Goal: Information Seeking & Learning: Learn about a topic

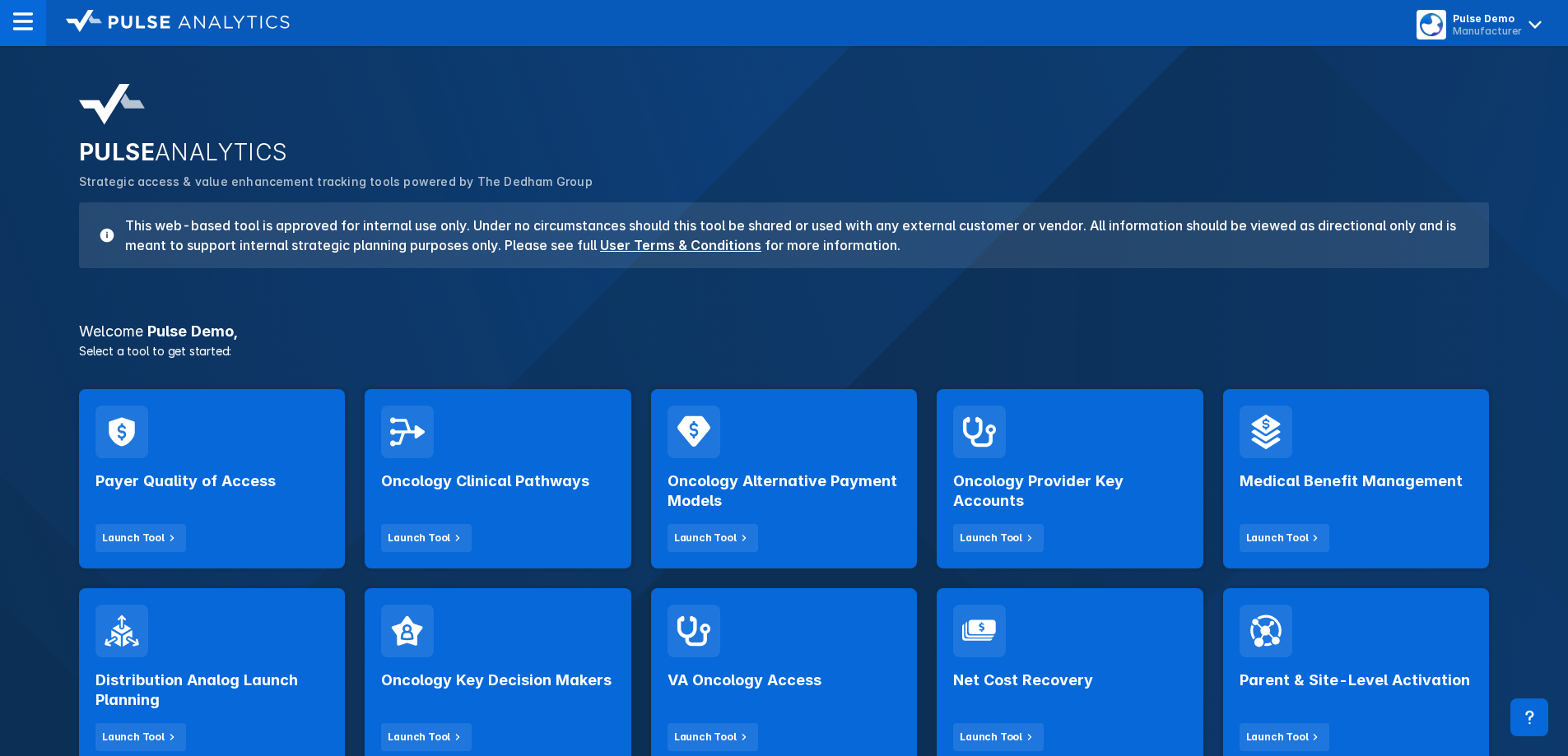
scroll to position [82, 0]
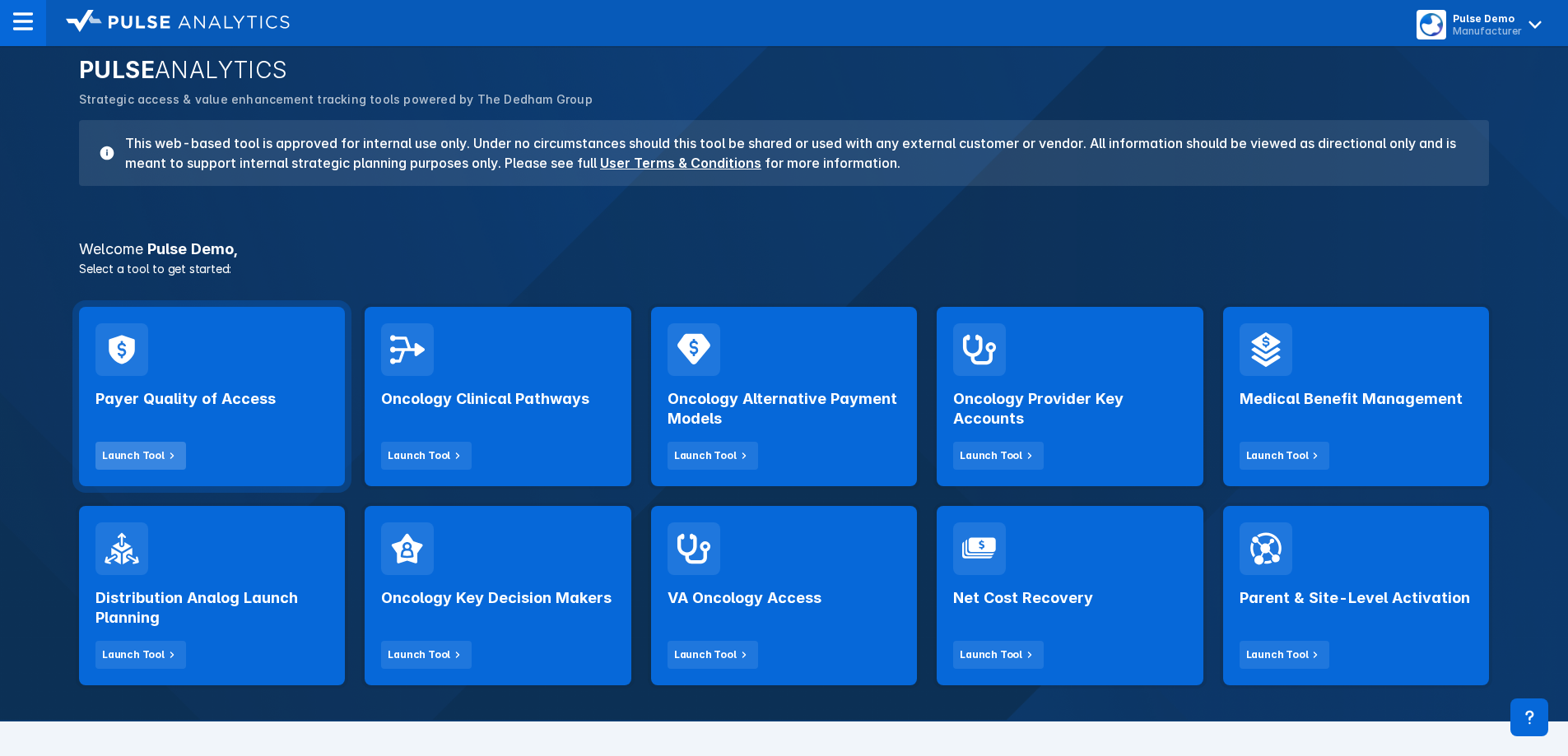
click at [131, 456] on div "Launch Tool" at bounding box center [134, 455] width 63 height 15
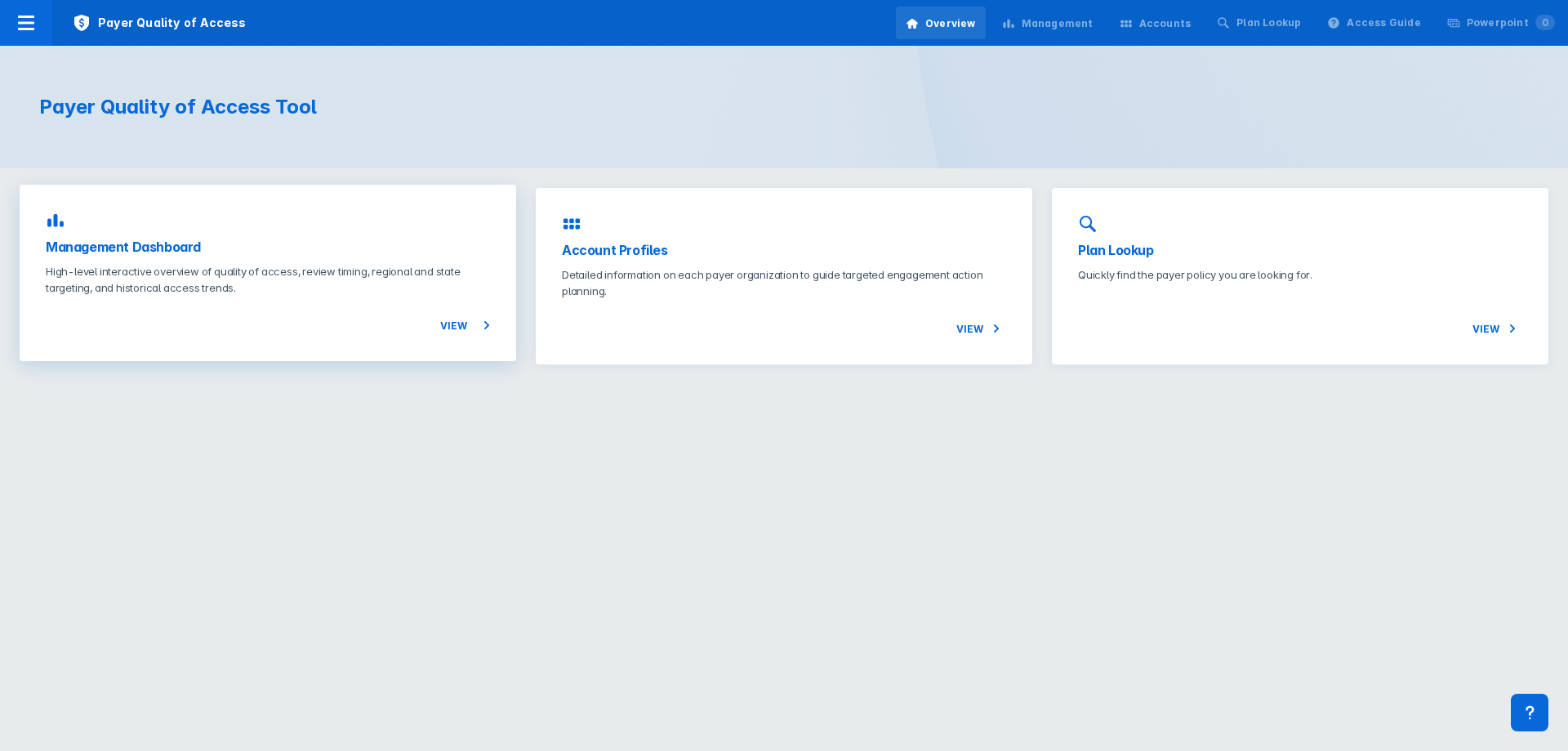
click at [246, 335] on div "Management Dashboard High-level interactive overview of quality of access, revi…" at bounding box center [268, 273] width 496 height 176
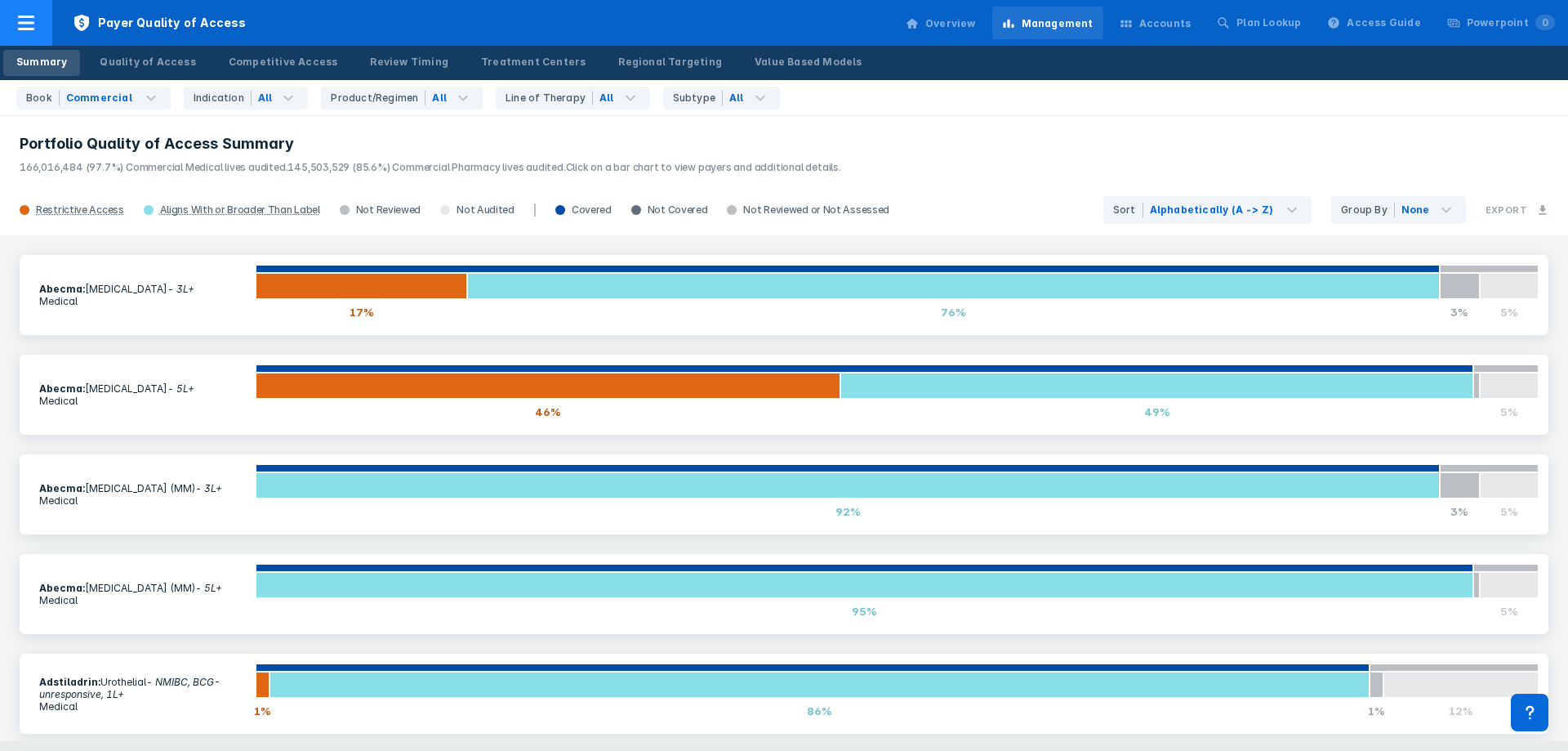
click at [35, 23] on icon at bounding box center [26, 23] width 20 height 20
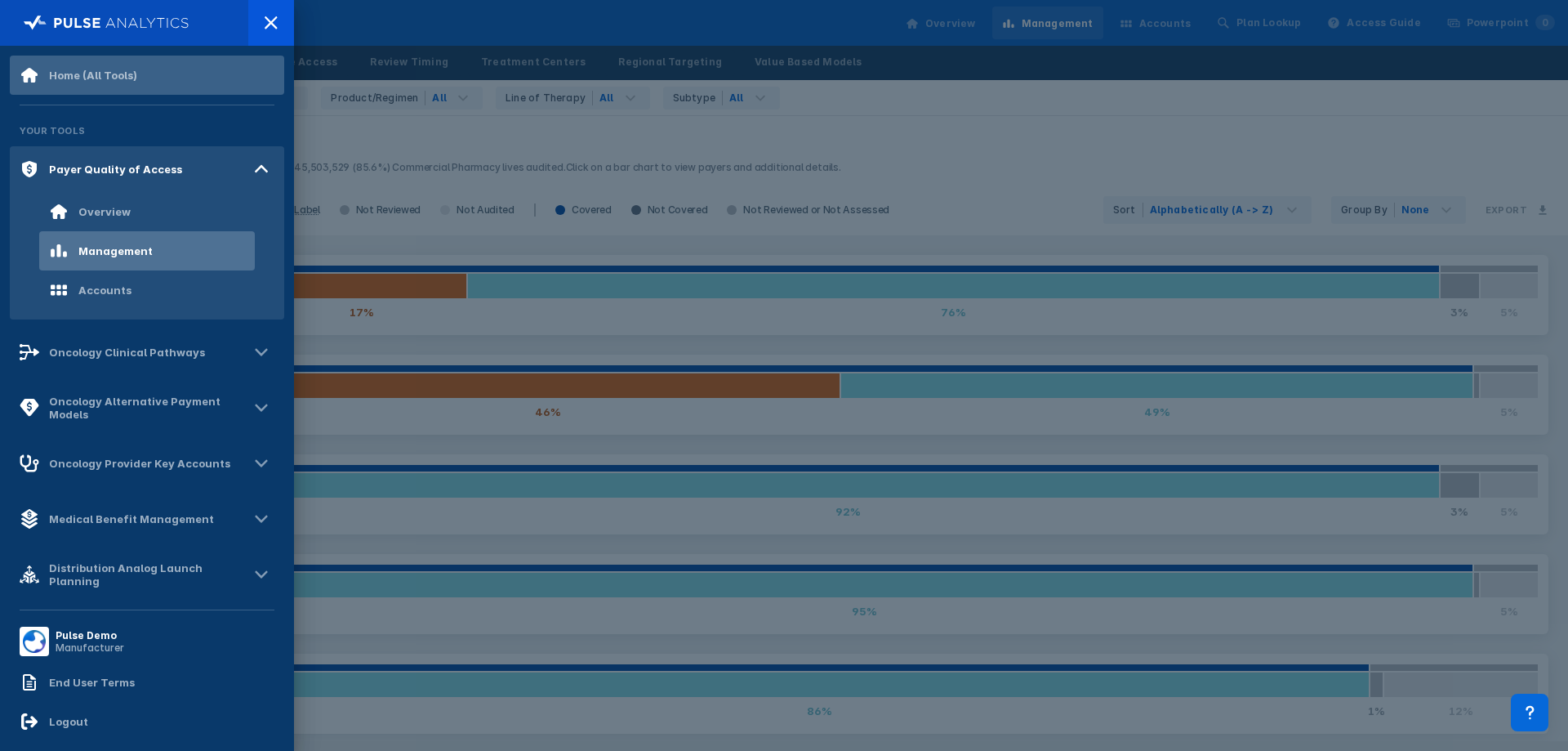
click at [78, 63] on div "Home (All Tools)" at bounding box center [147, 75] width 274 height 39
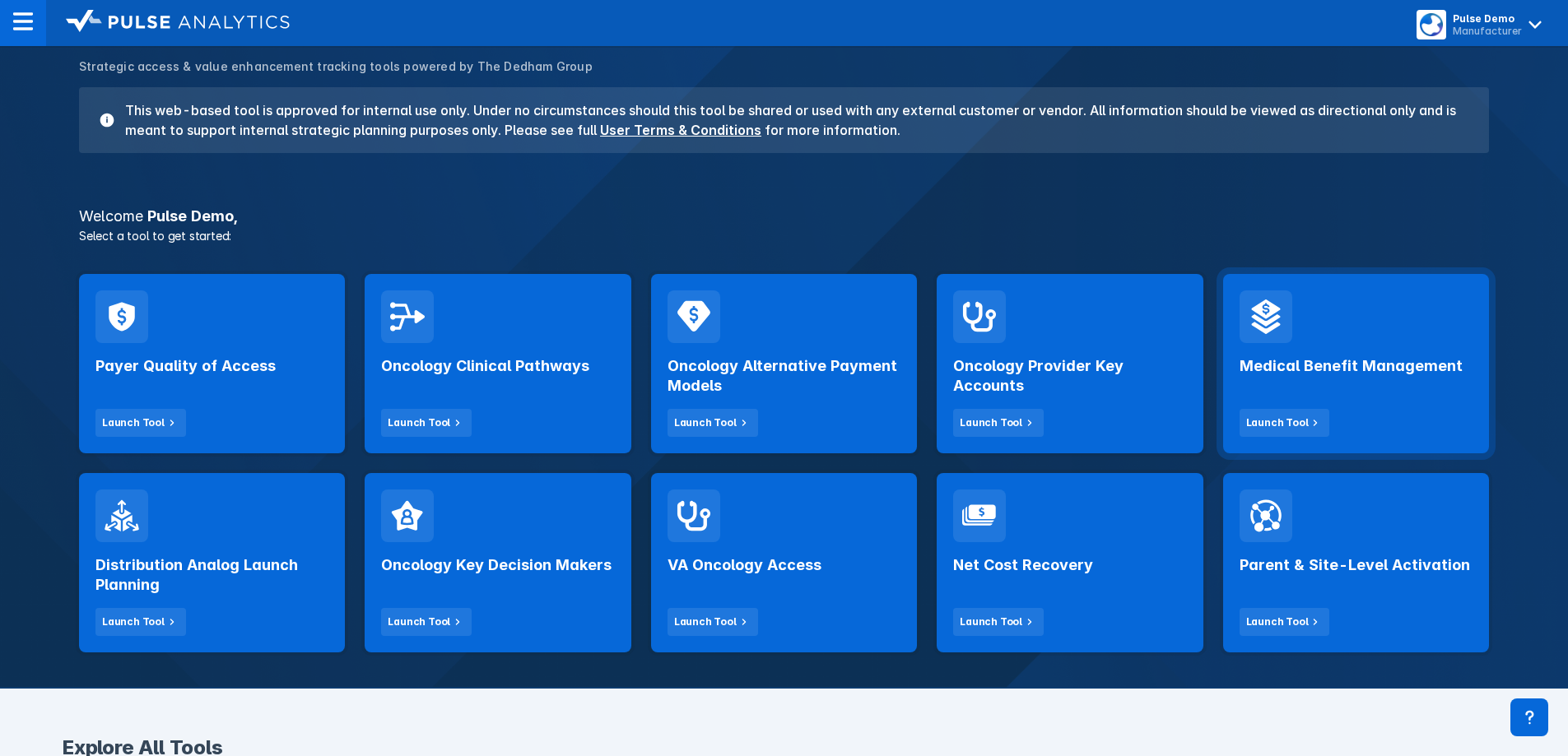
scroll to position [164, 0]
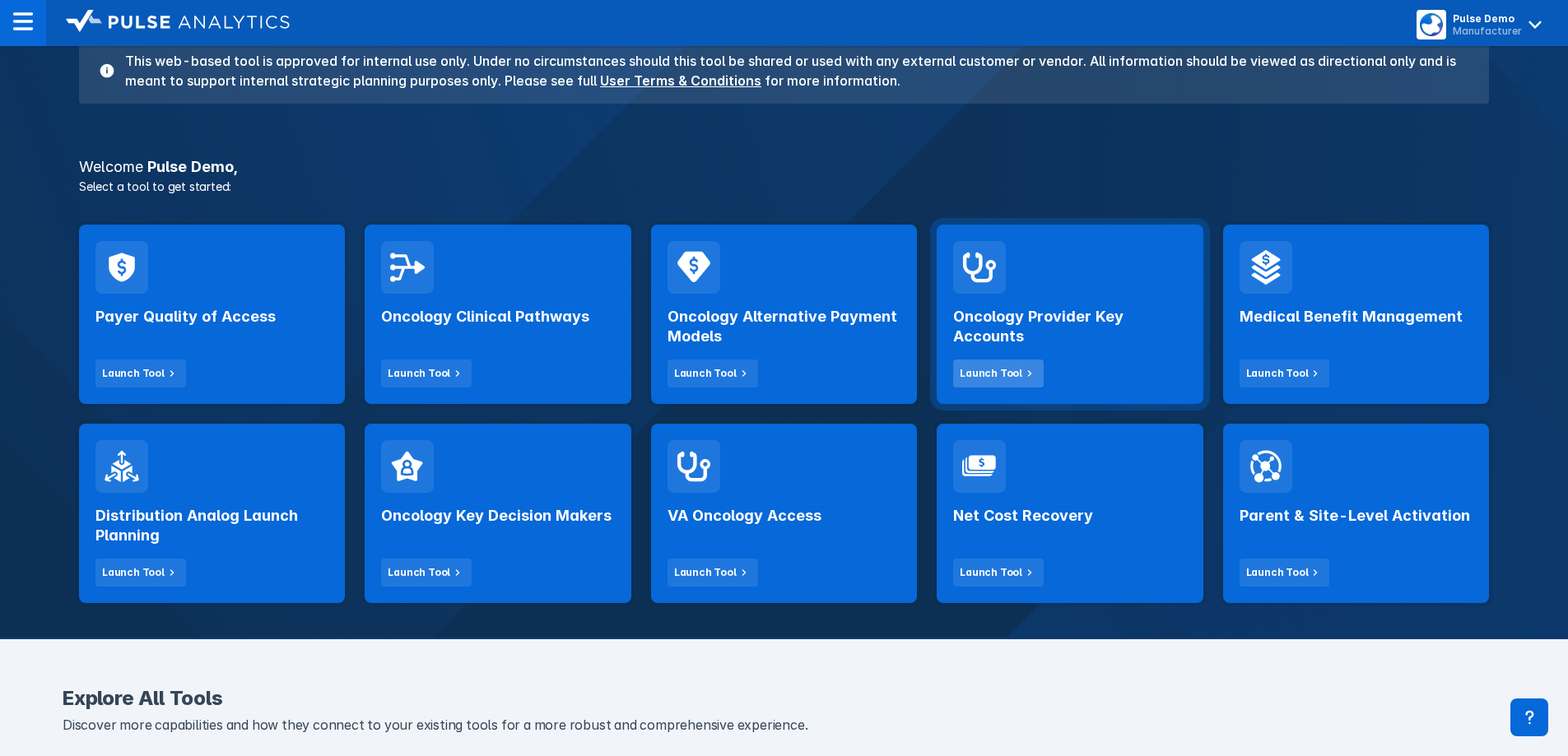
click at [1007, 372] on div "Launch Tool" at bounding box center [991, 373] width 63 height 15
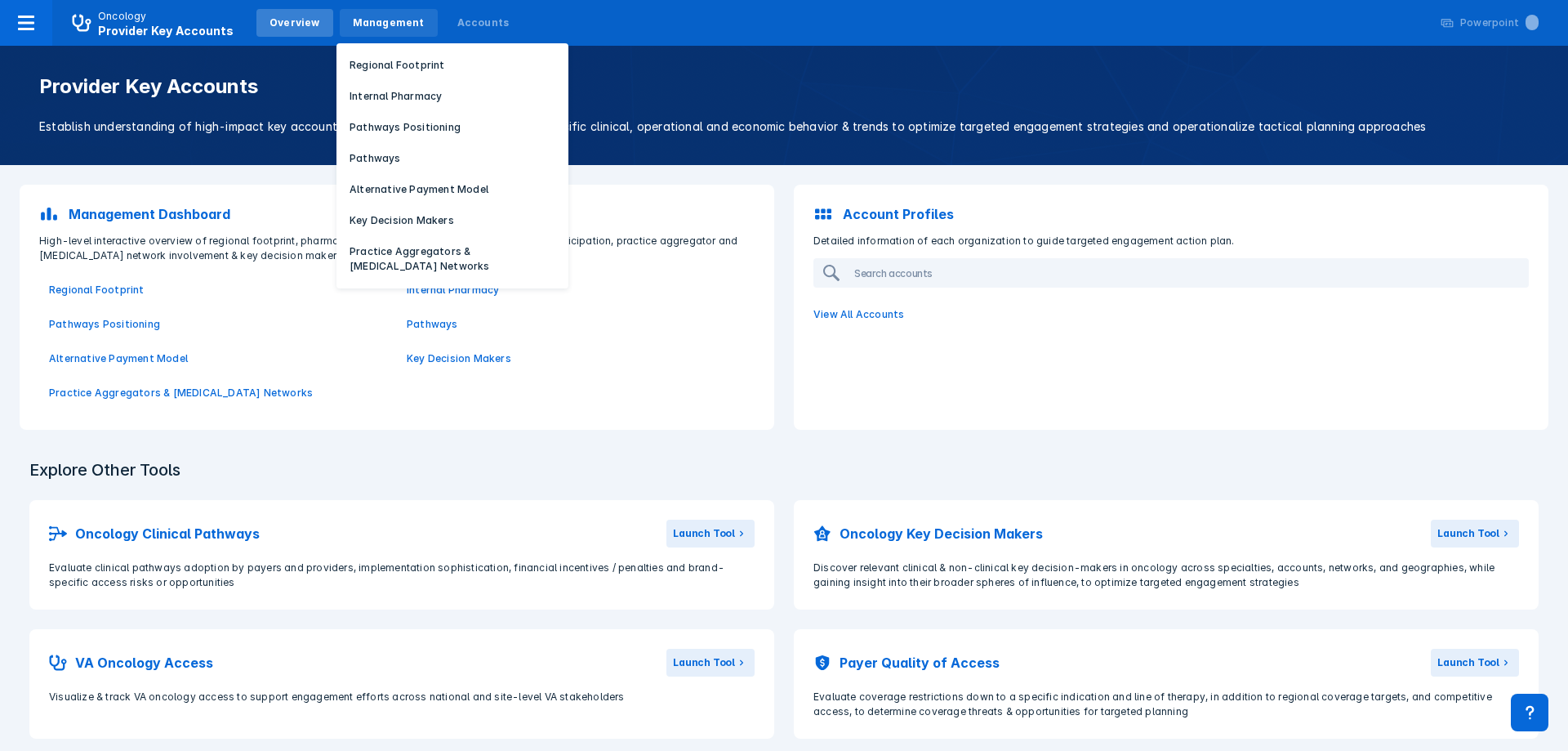
click at [396, 28] on div "Management" at bounding box center [389, 23] width 72 height 15
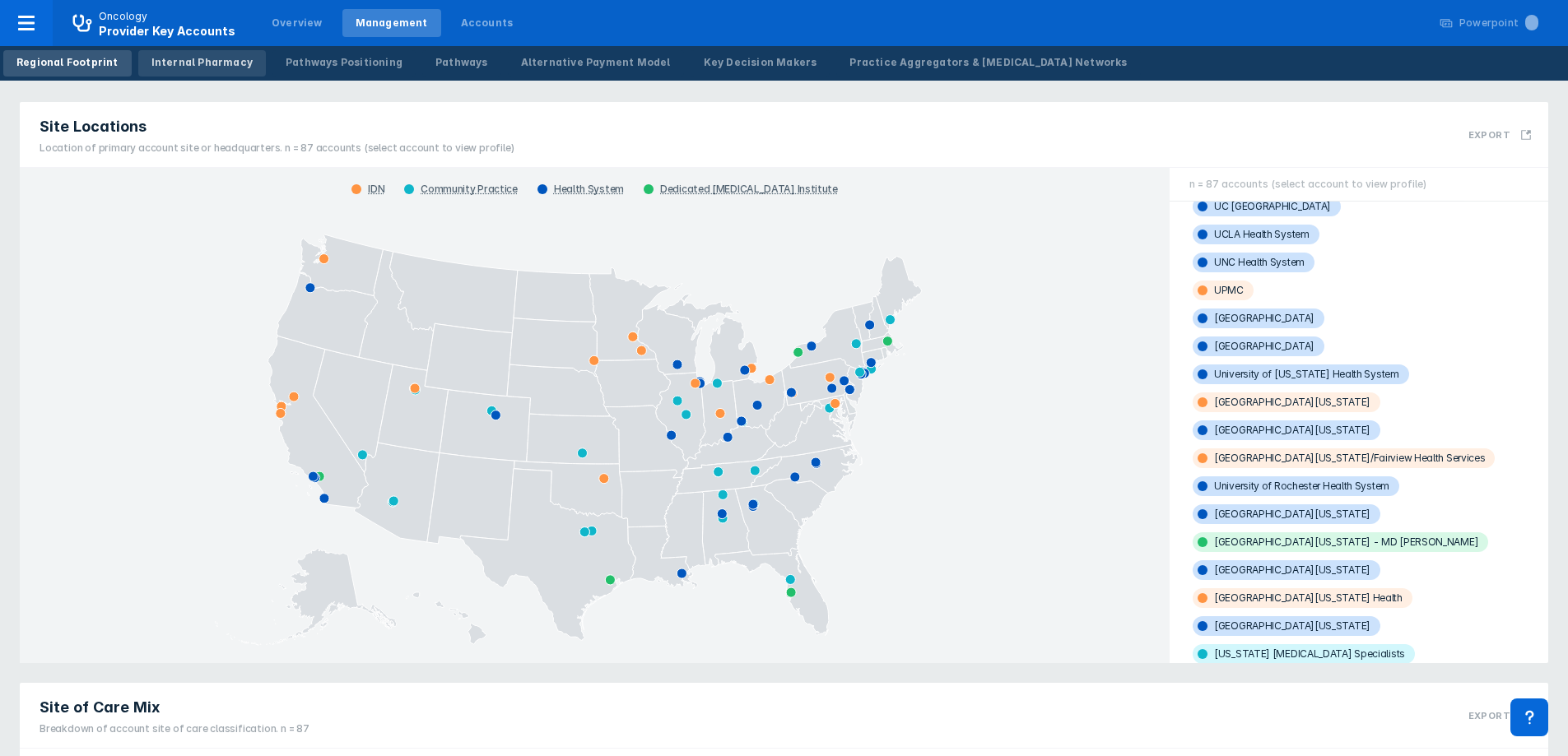
click at [196, 63] on div "Internal Pharmacy" at bounding box center [202, 62] width 101 height 15
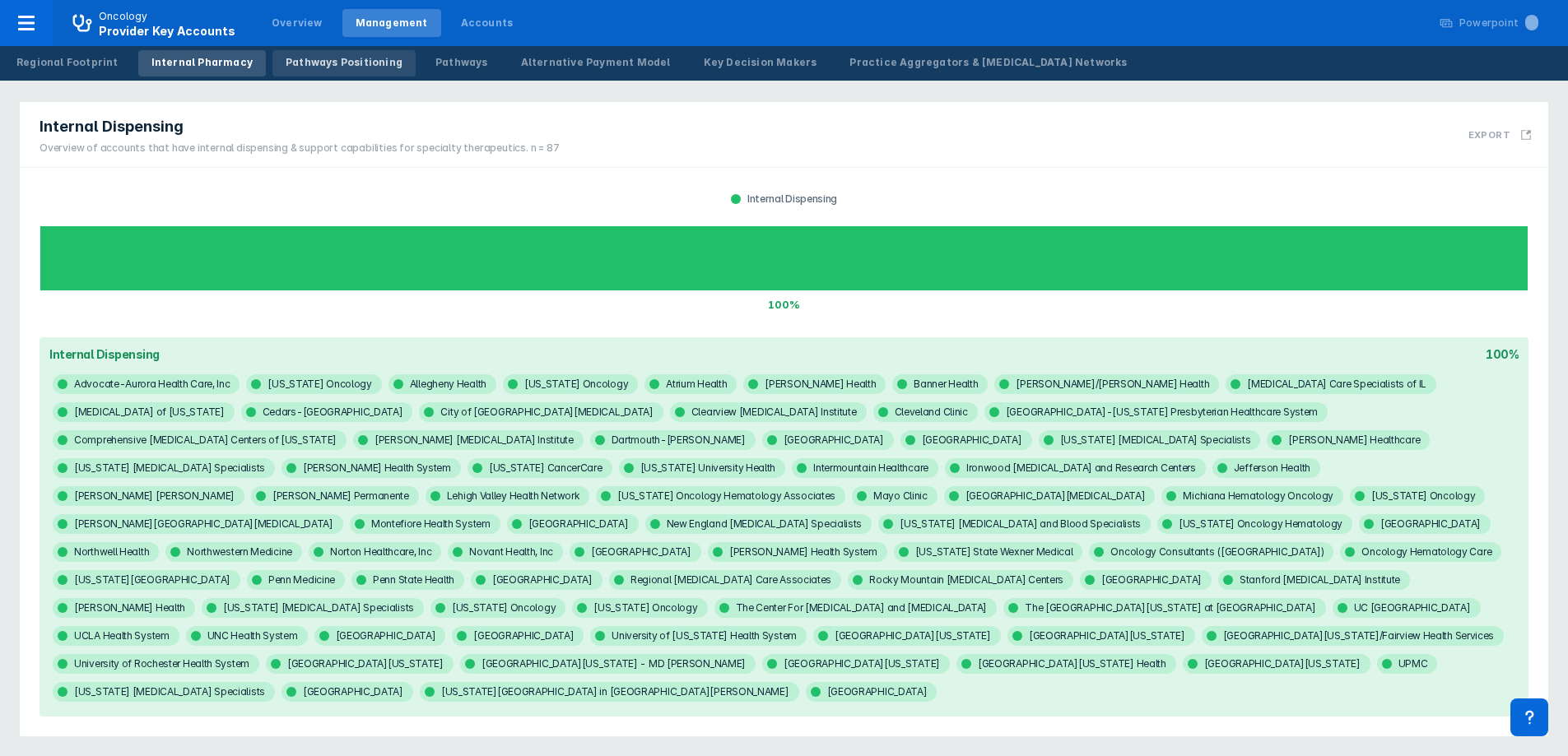
click at [330, 64] on div "Pathways Positioning" at bounding box center [345, 62] width 117 height 15
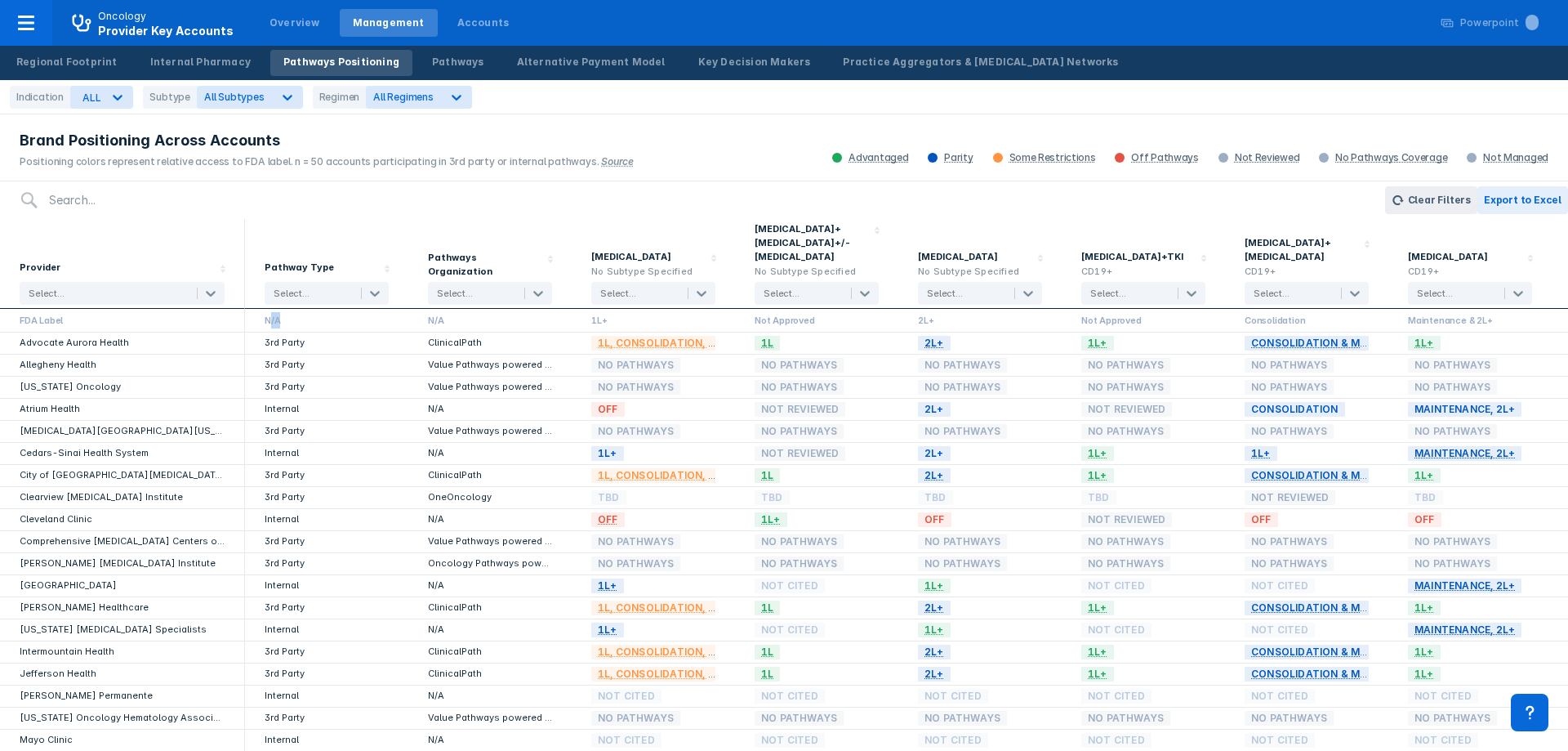
drag, startPoint x: 272, startPoint y: 306, endPoint x: 299, endPoint y: 307, distance: 27.0
click at [299, 313] on div "N/A" at bounding box center [326, 320] width 124 height 16
click at [111, 313] on div "FDA Label" at bounding box center [122, 320] width 205 height 16
click at [438, 402] on div "N/A" at bounding box center [489, 409] width 124 height 15
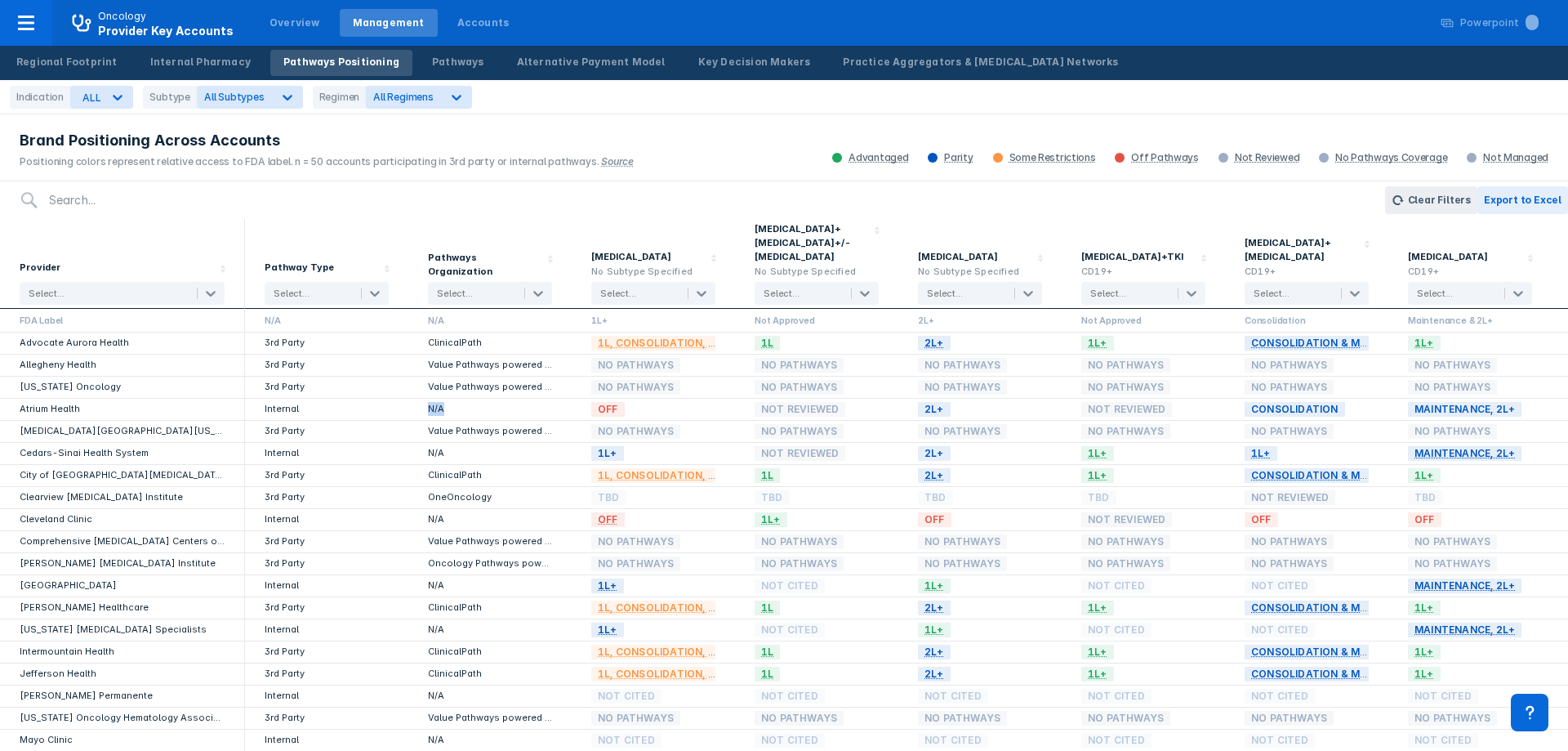
click at [438, 402] on div "N/A" at bounding box center [489, 409] width 124 height 15
click at [479, 446] on div "N/A" at bounding box center [489, 453] width 124 height 15
click at [536, 285] on icon at bounding box center [538, 293] width 16 height 16
click at [607, 172] on div "Brand Positioning Across Accounts Positioning colors represent relative access …" at bounding box center [323, 148] width 646 height 64
click at [432, 63] on div "Pathways" at bounding box center [458, 62] width 52 height 15
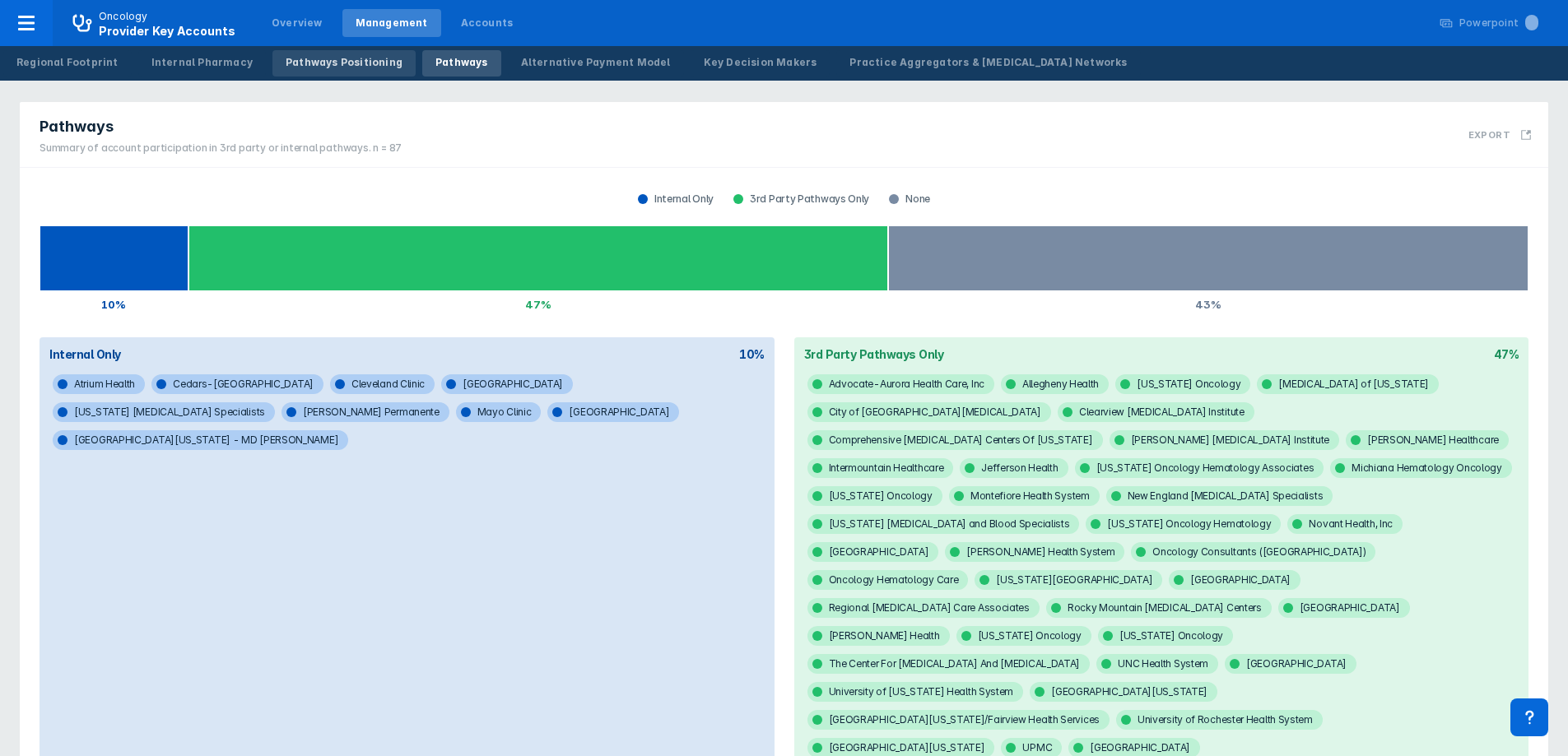
click at [373, 60] on div "Pathways Positioning" at bounding box center [345, 62] width 117 height 15
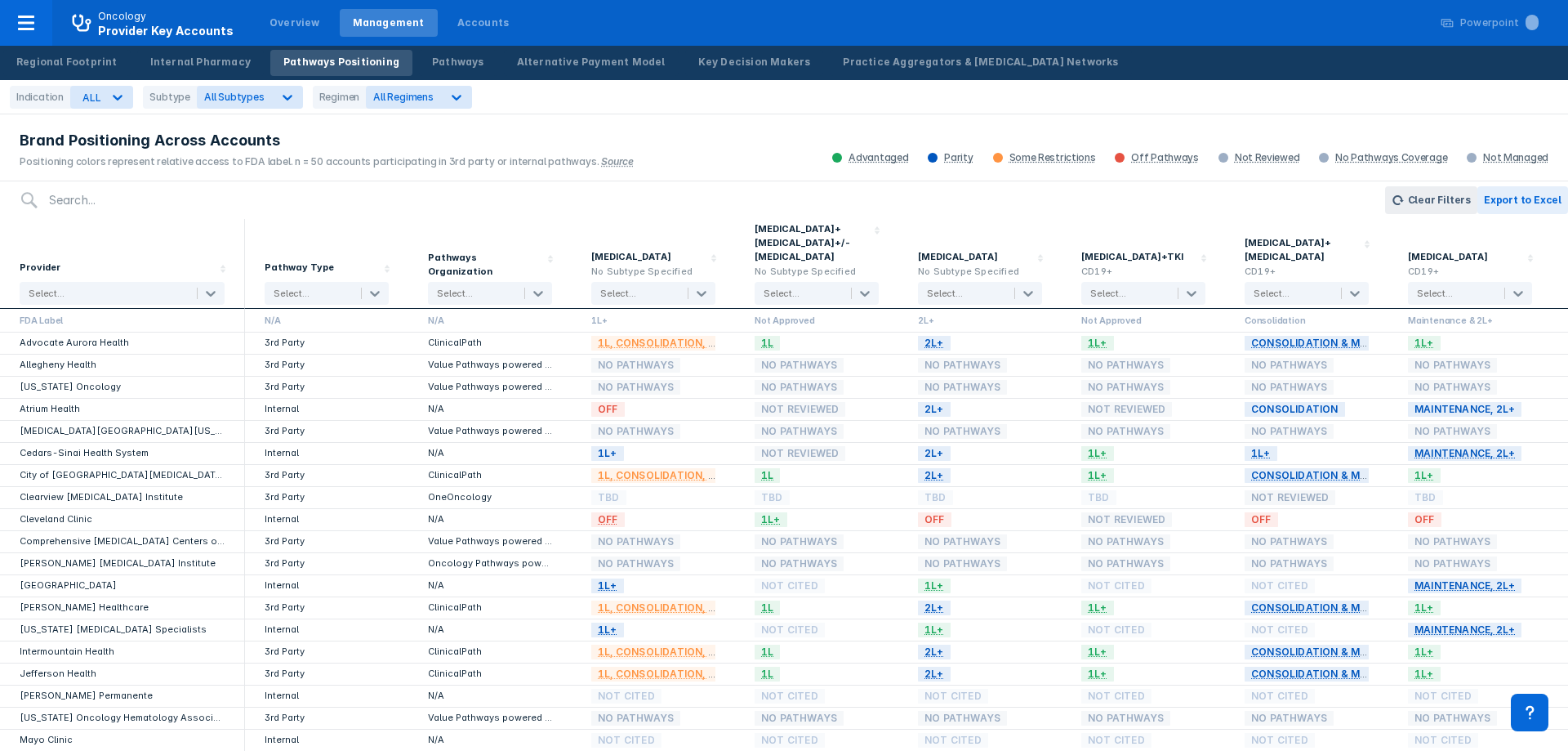
click at [827, 157] on div "Brand Positioning Across Accounts Positioning colors represent relative access …" at bounding box center [784, 148] width 1568 height 65
click at [439, 63] on div "Pathways" at bounding box center [458, 62] width 52 height 15
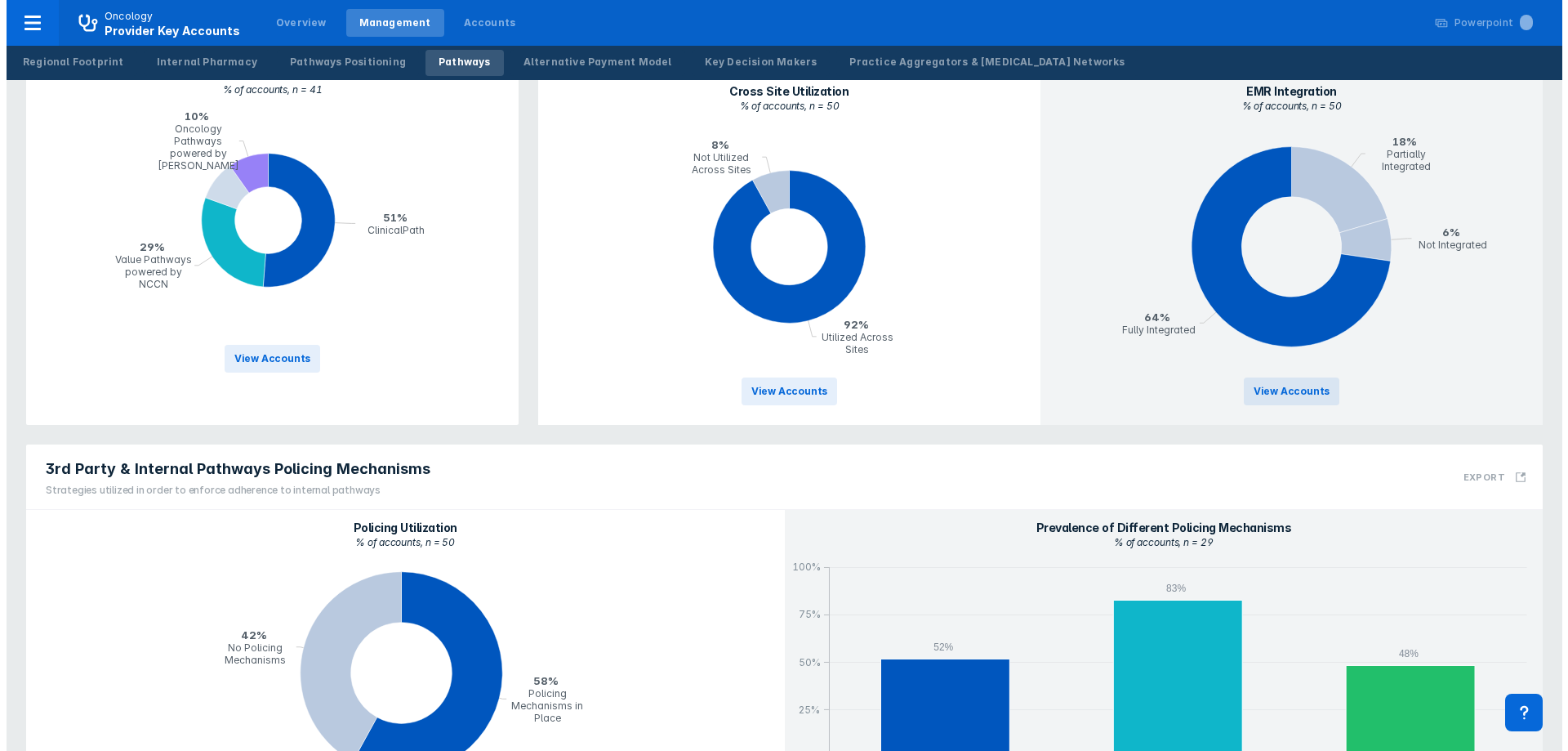
scroll to position [1031, 0]
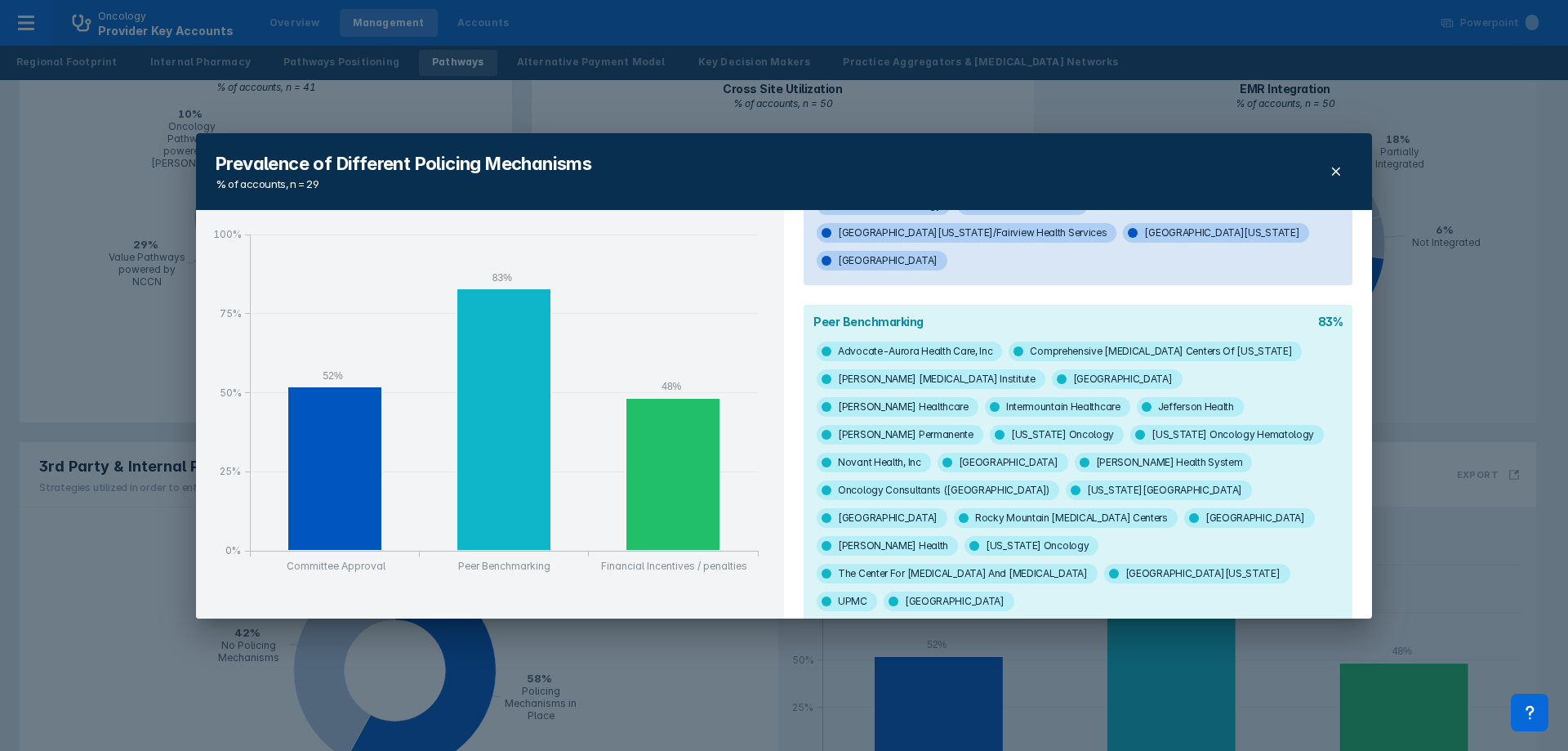
scroll to position [347, 0]
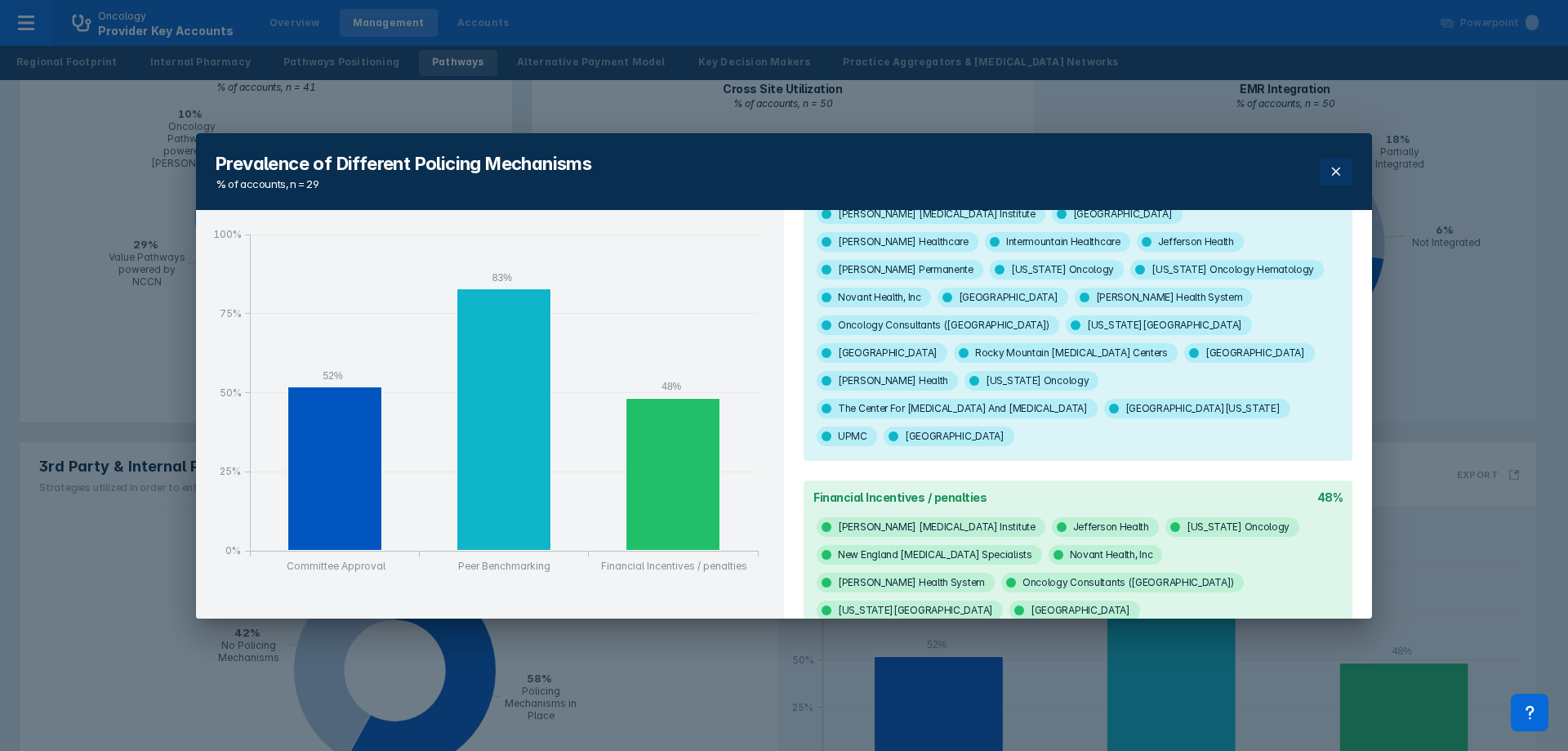
click at [1334, 165] on icon at bounding box center [1335, 171] width 13 height 13
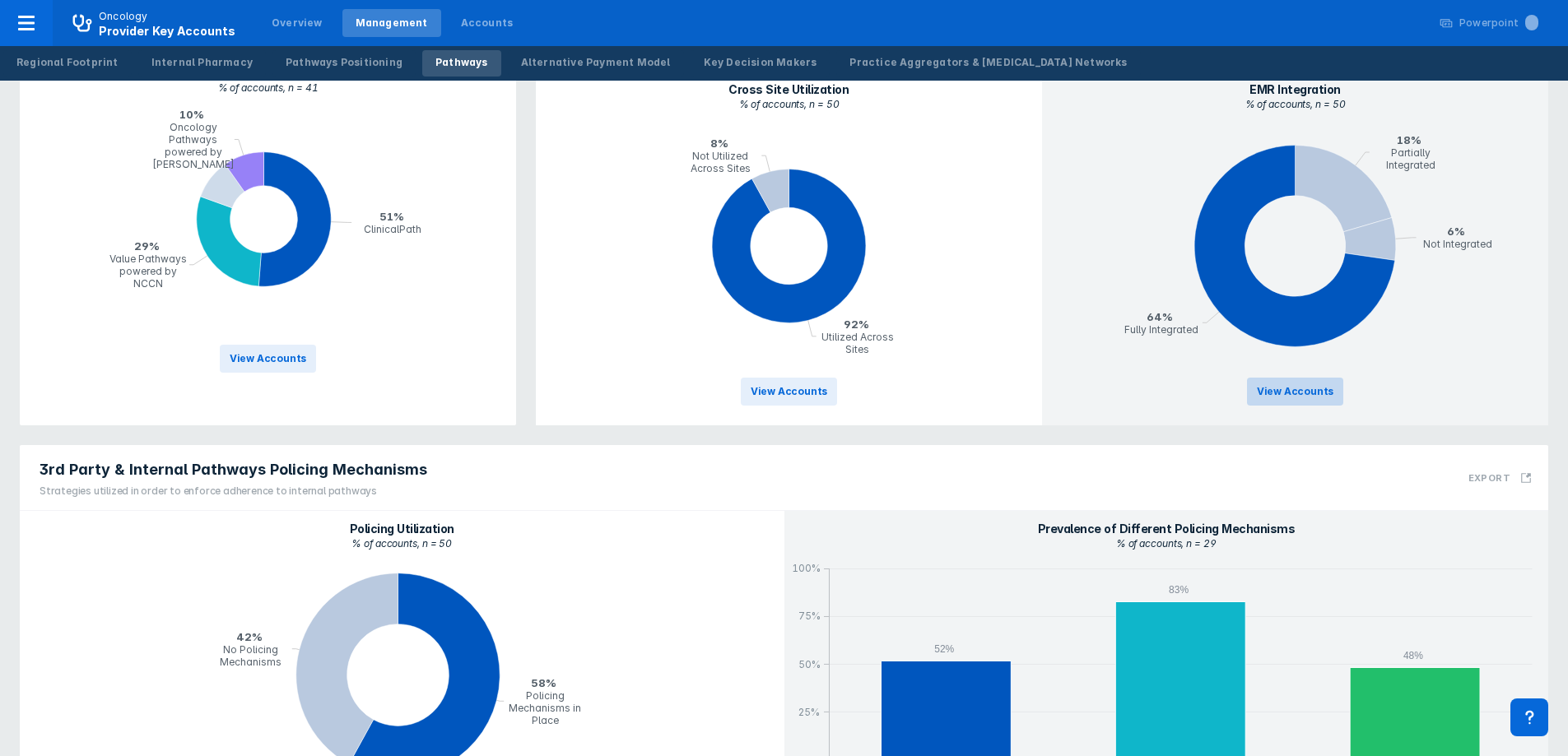
click at [1286, 378] on button "View Accounts" at bounding box center [1295, 392] width 96 height 28
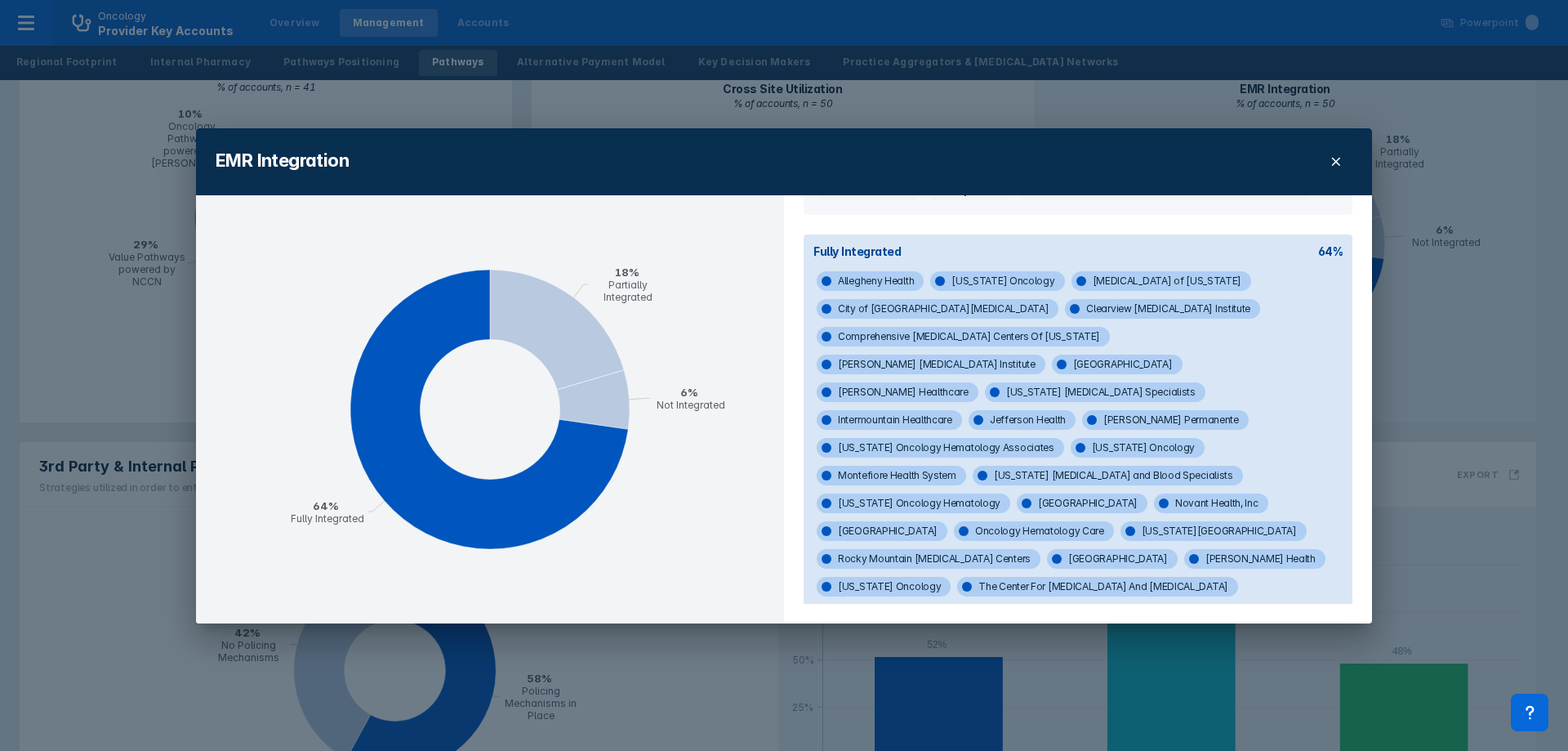
scroll to position [264, 0]
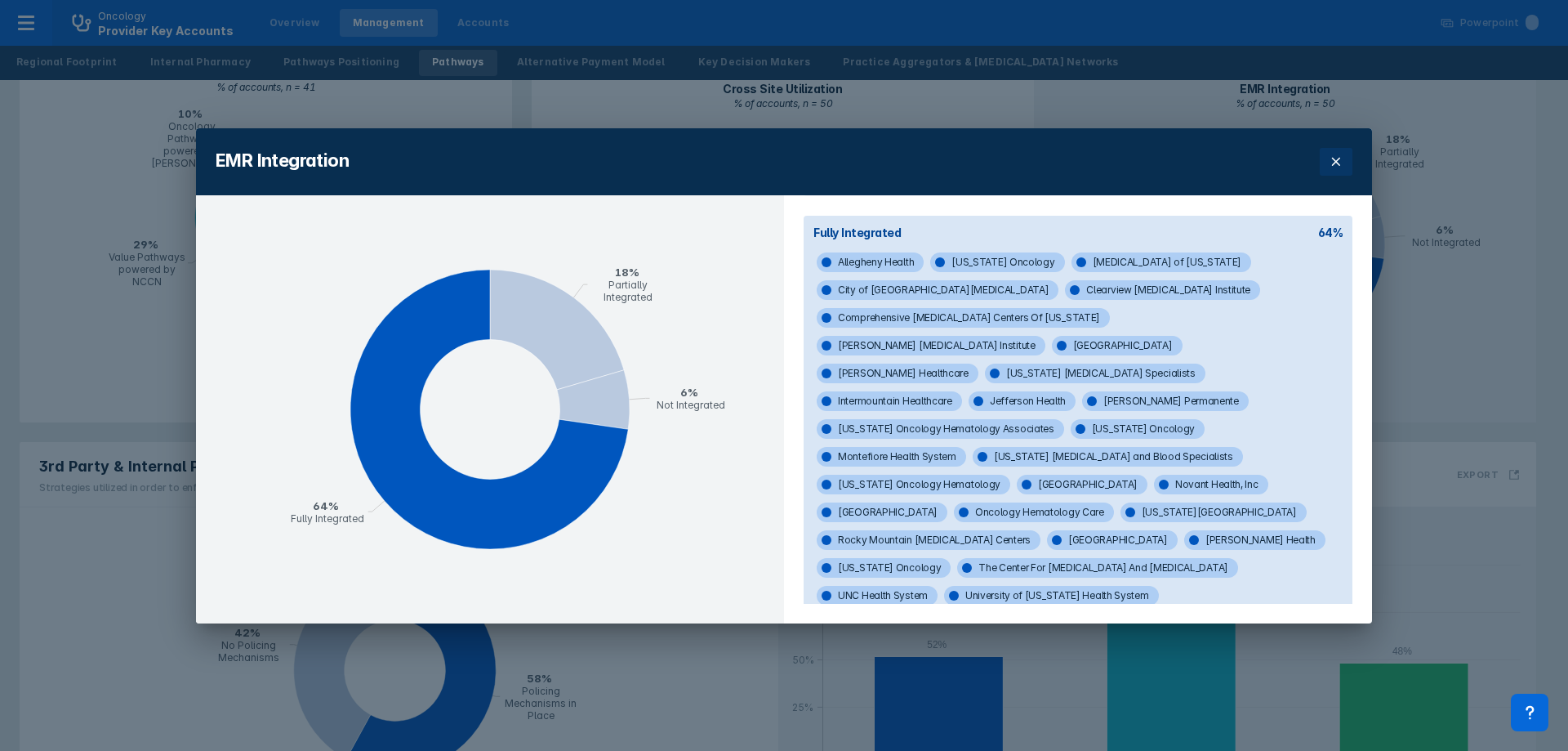
click at [1332, 165] on icon at bounding box center [1335, 161] width 8 height 8
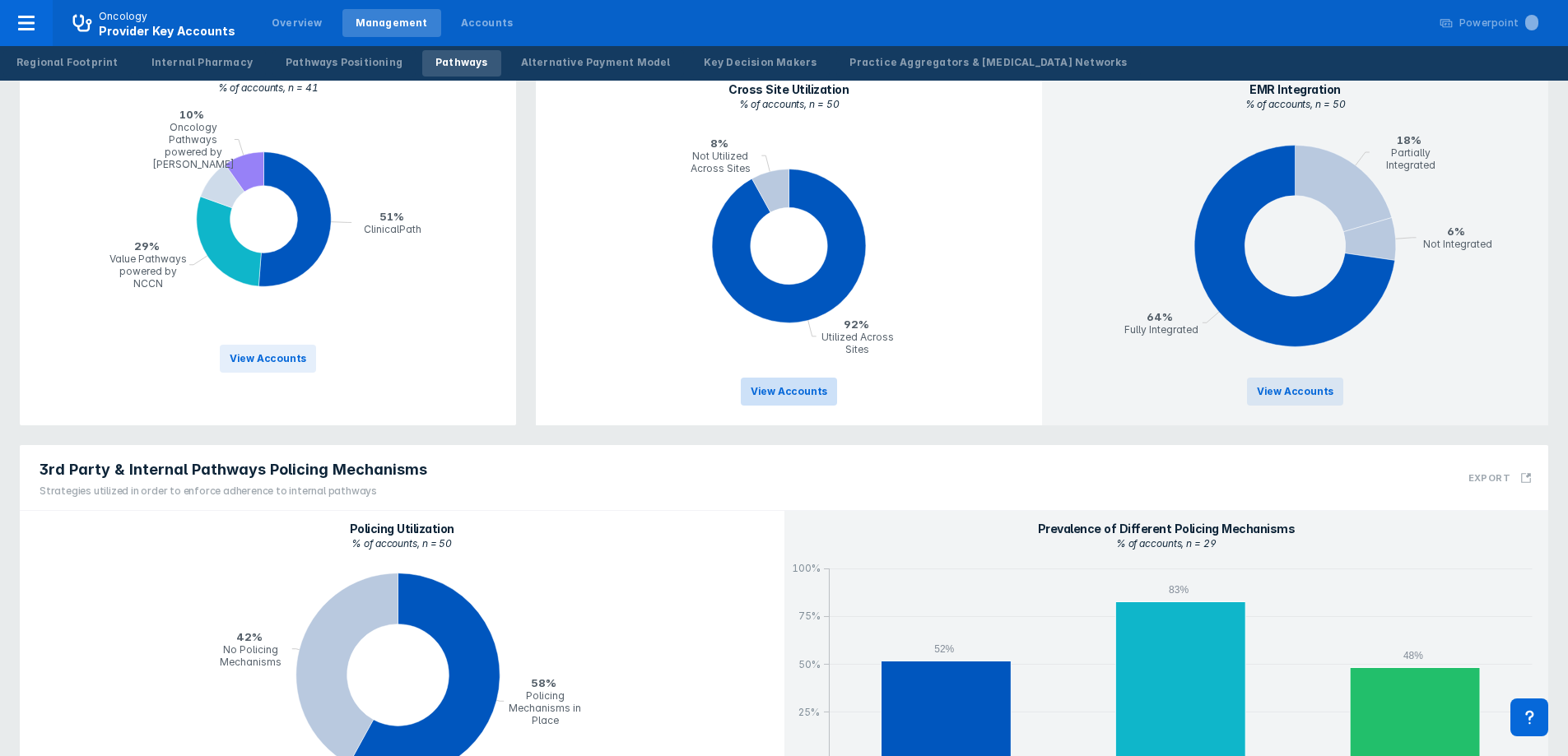
click at [818, 378] on button "View Accounts" at bounding box center [789, 392] width 96 height 28
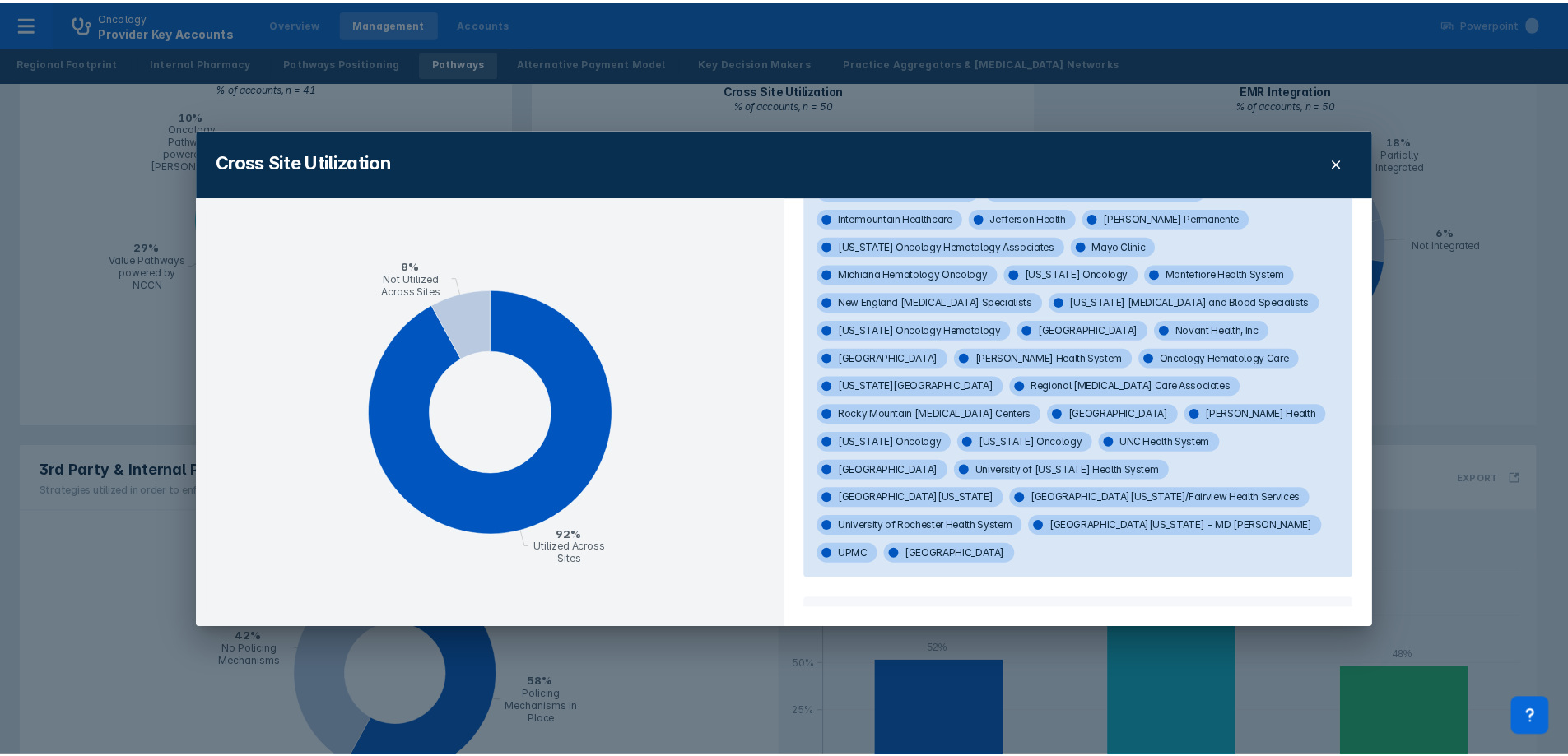
scroll to position [259, 0]
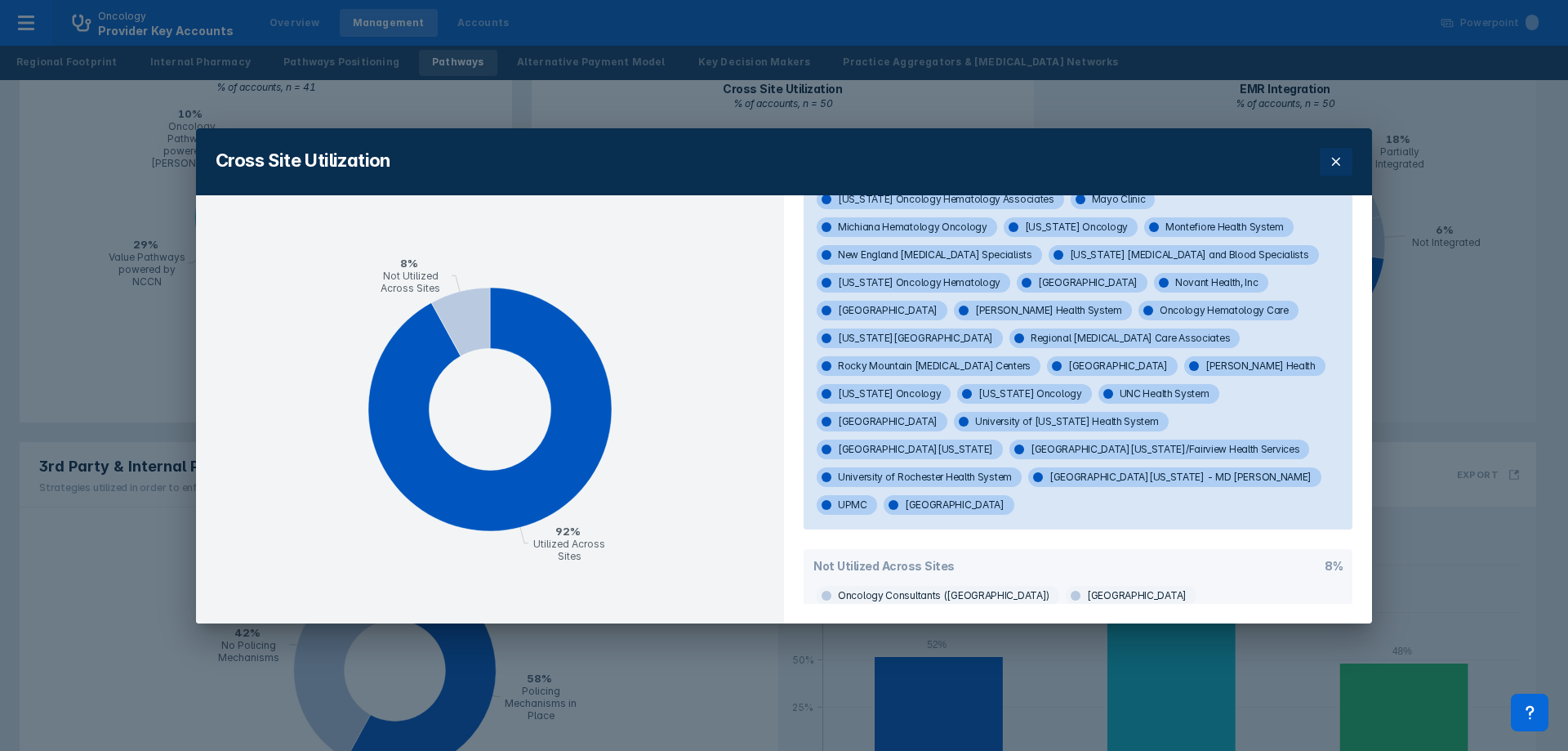
click at [1335, 156] on icon at bounding box center [1335, 161] width 13 height 13
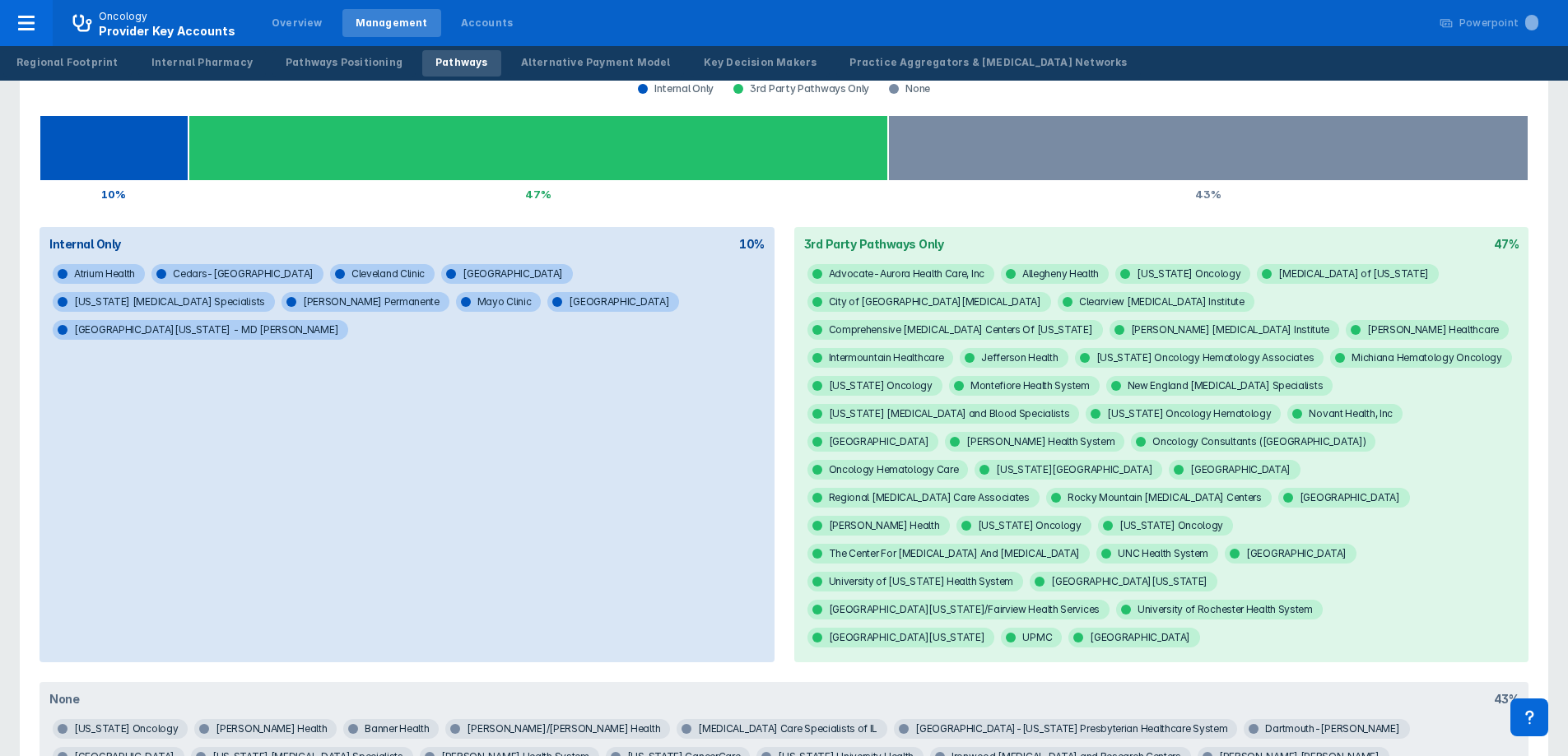
scroll to position [0, 0]
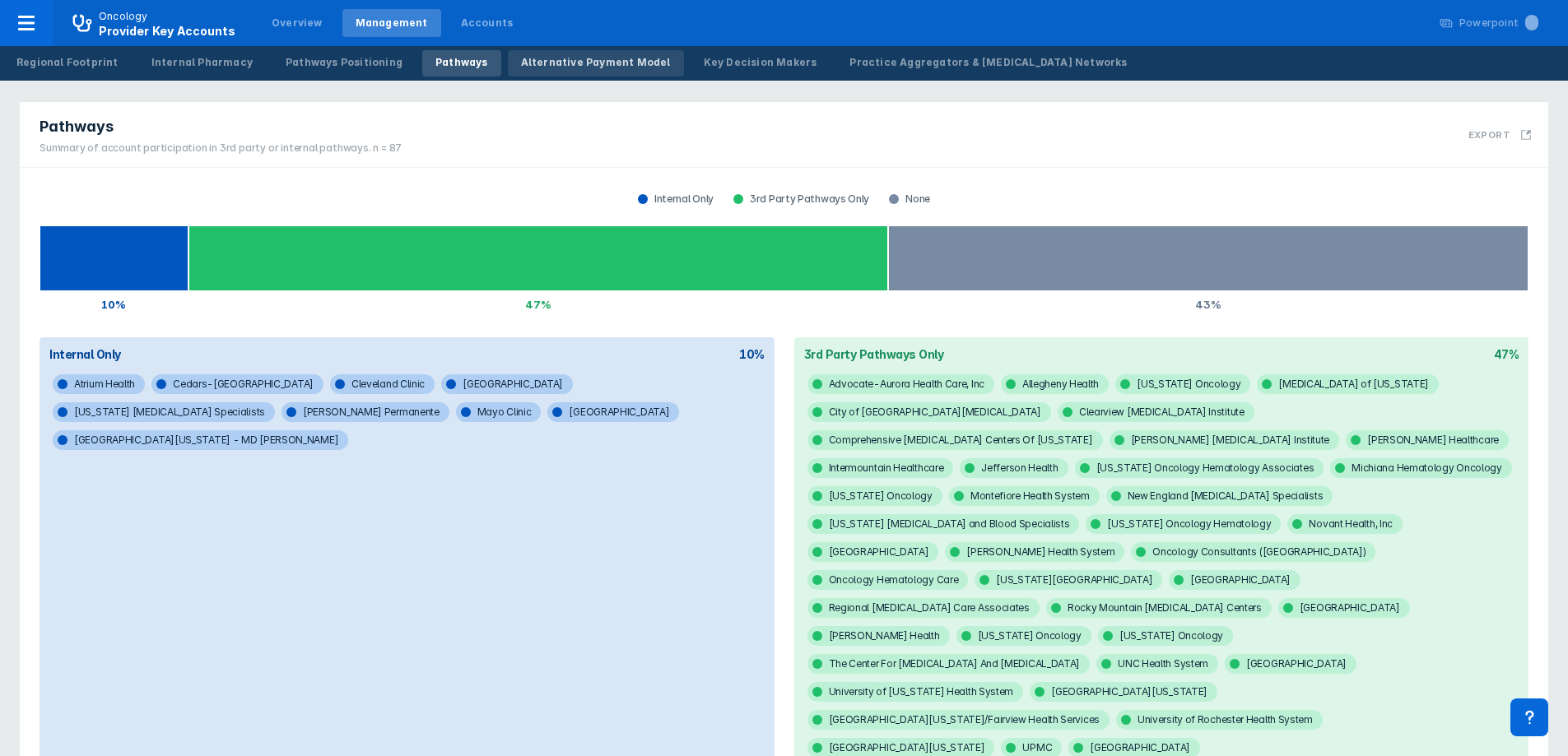
click at [610, 66] on div "Alternative Payment Model" at bounding box center [596, 62] width 150 height 15
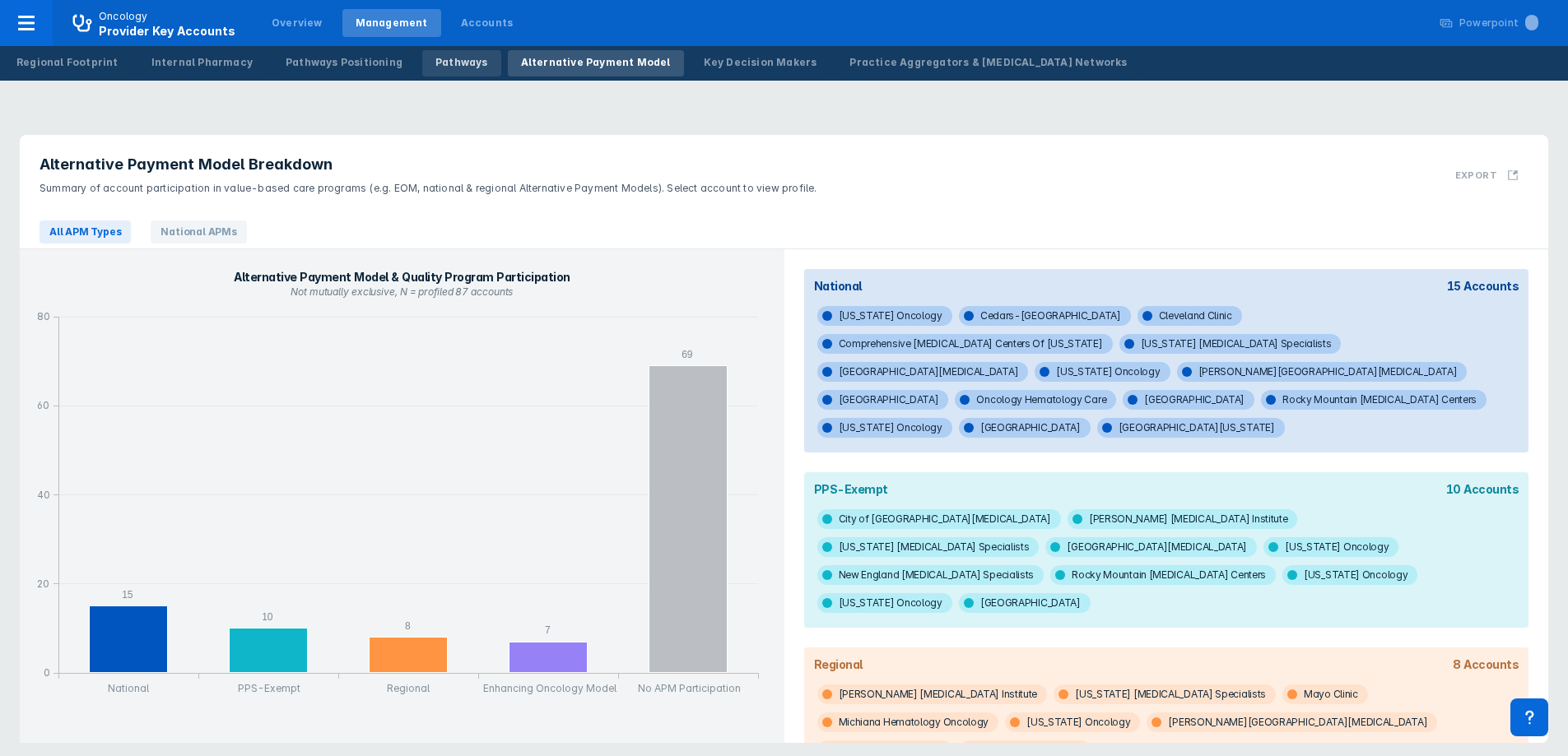
click at [422, 68] on link "Pathways" at bounding box center [462, 63] width 79 height 26
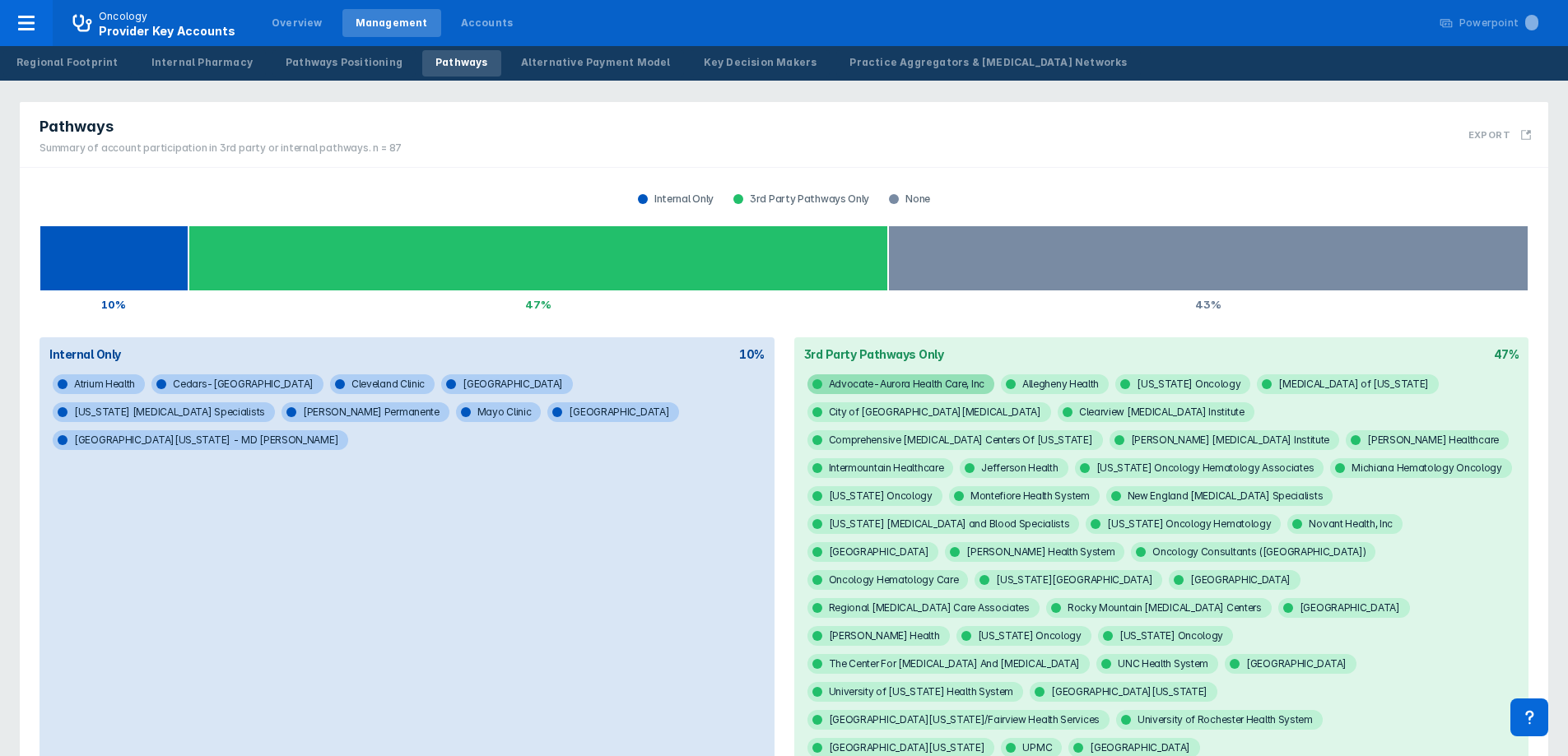
click at [965, 385] on span "Advocate-Aurora Health Care, Inc" at bounding box center [901, 384] width 187 height 20
click at [1080, 514] on span "[US_STATE] [MEDICAL_DATA] and Blood Specialists" at bounding box center [944, 524] width 273 height 20
click at [589, 61] on div "Alternative Payment Model" at bounding box center [596, 62] width 150 height 15
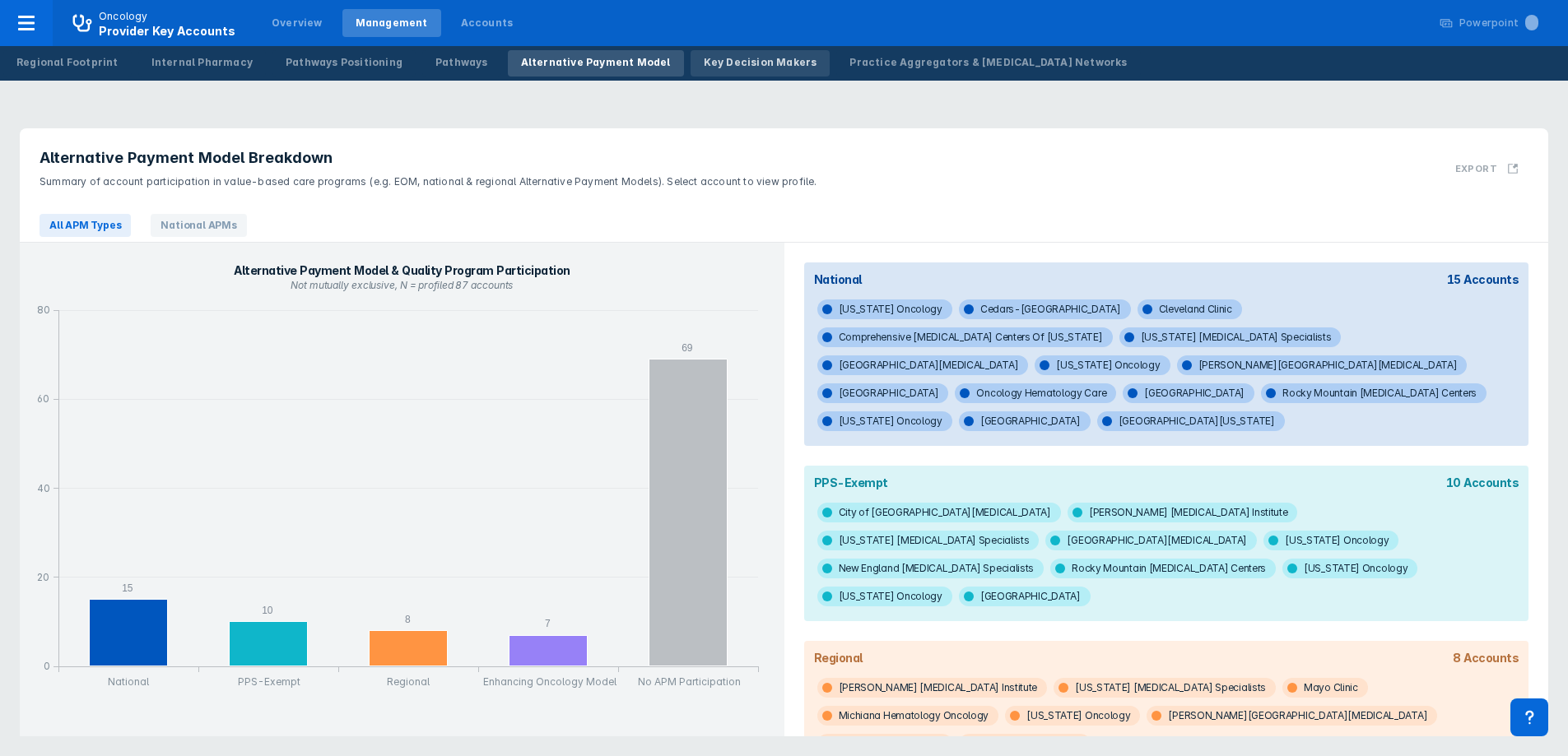
click at [756, 56] on div "Key Decision Makers" at bounding box center [761, 62] width 114 height 15
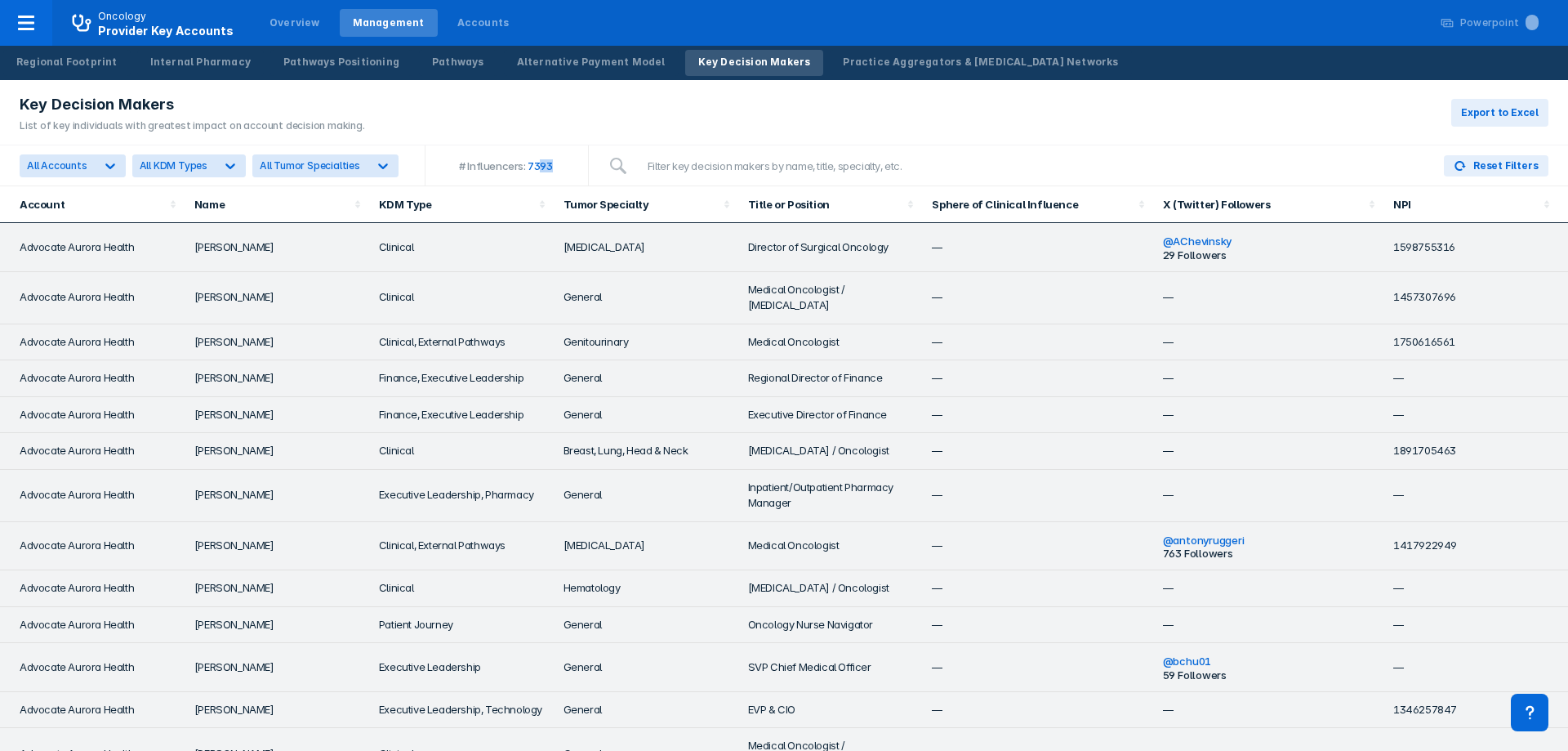
drag, startPoint x: 533, startPoint y: 168, endPoint x: 574, endPoint y: 168, distance: 41.0
click at [574, 168] on div "# Influencers: 7393" at bounding box center [507, 166] width 163 height 40
click at [839, 117] on div "Key Decision Makers List of key individuals with greatest impact on account dec…" at bounding box center [784, 112] width 1568 height 65
click at [896, 70] on link "Practice Aggregators & [MEDICAL_DATA] Networks" at bounding box center [980, 63] width 301 height 26
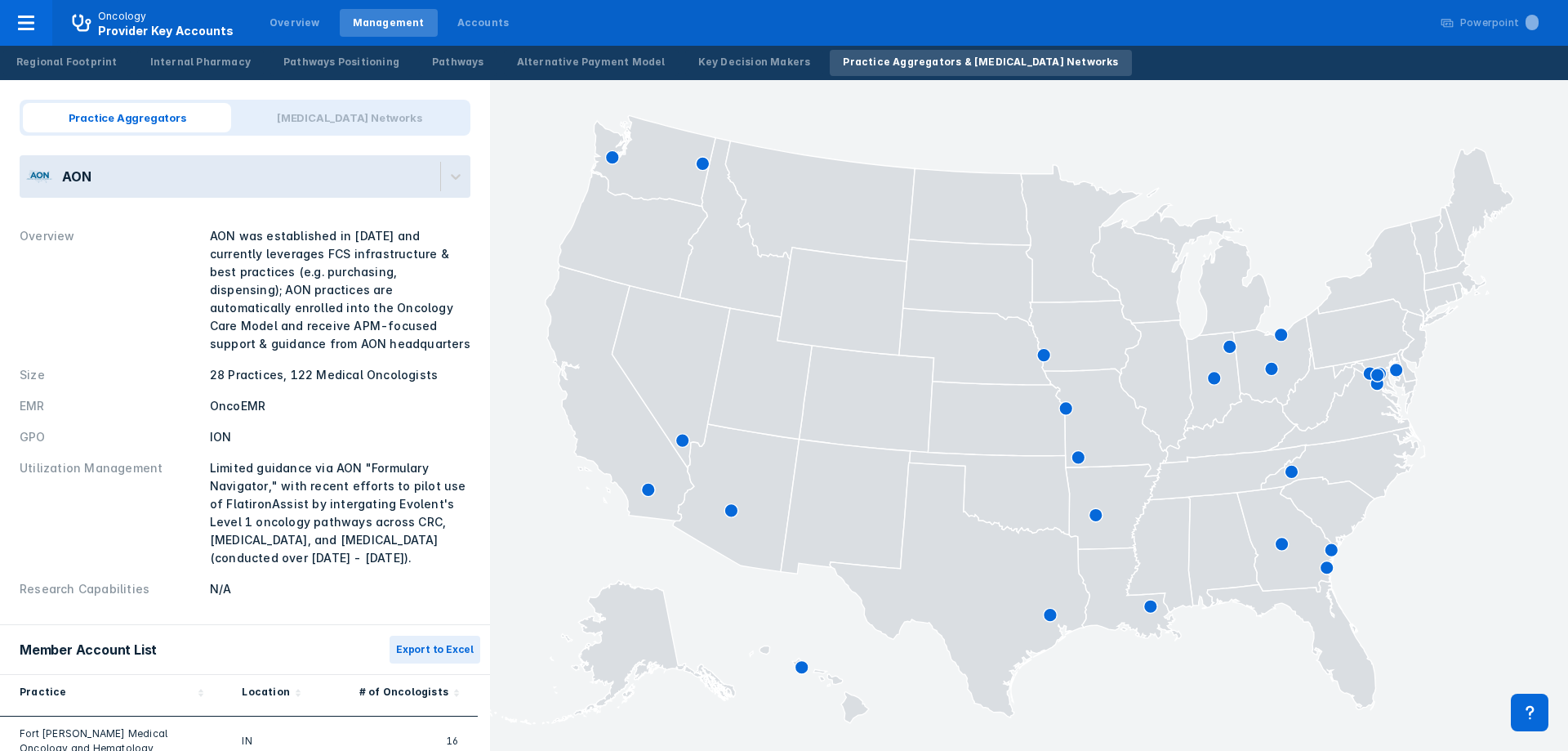
click at [445, 191] on div at bounding box center [455, 176] width 30 height 43
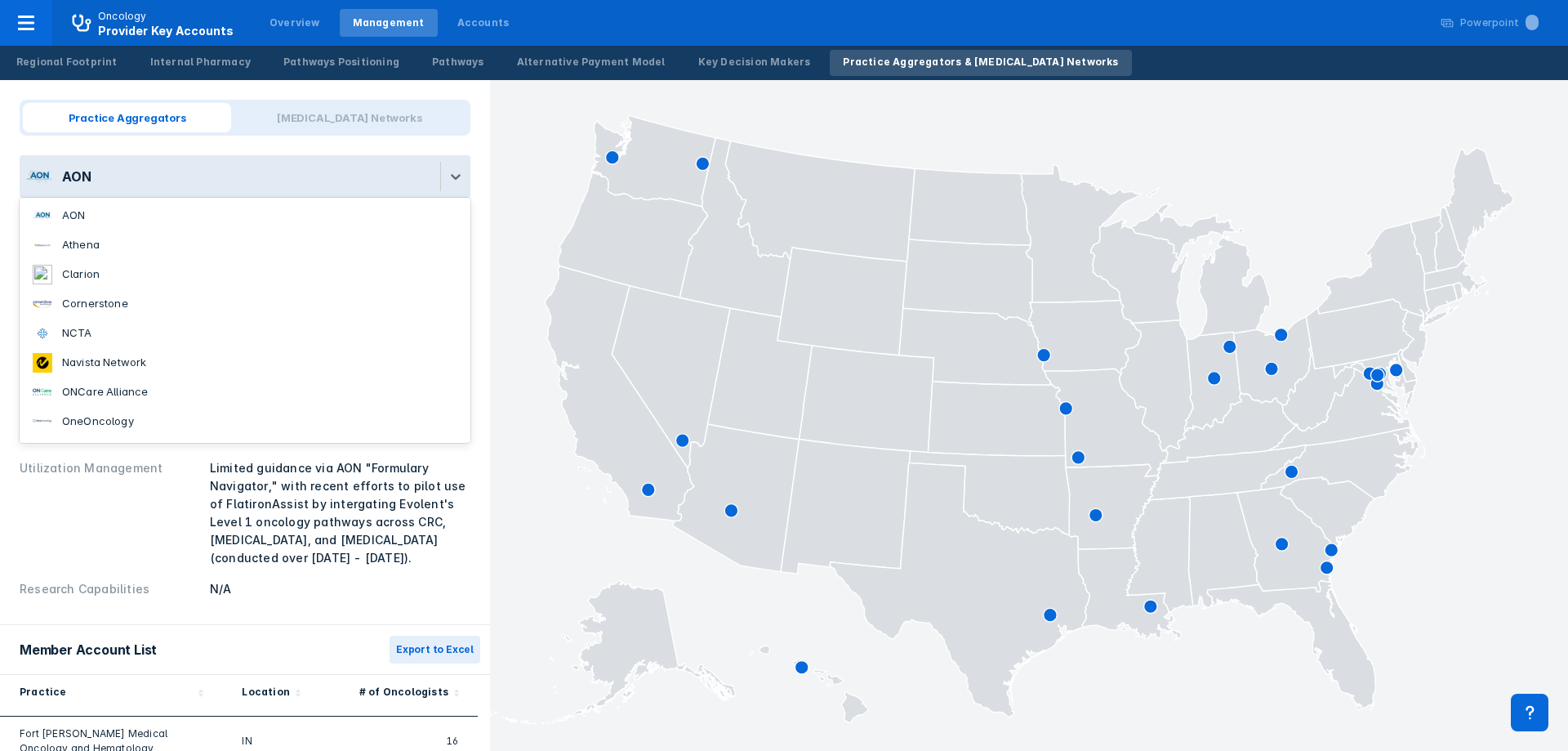
scroll to position [26, 0]
click at [353, 84] on div "Practice Aggregators [MEDICAL_DATA] Networks 9 results available. Use Up and Do…" at bounding box center [245, 352] width 490 height 545
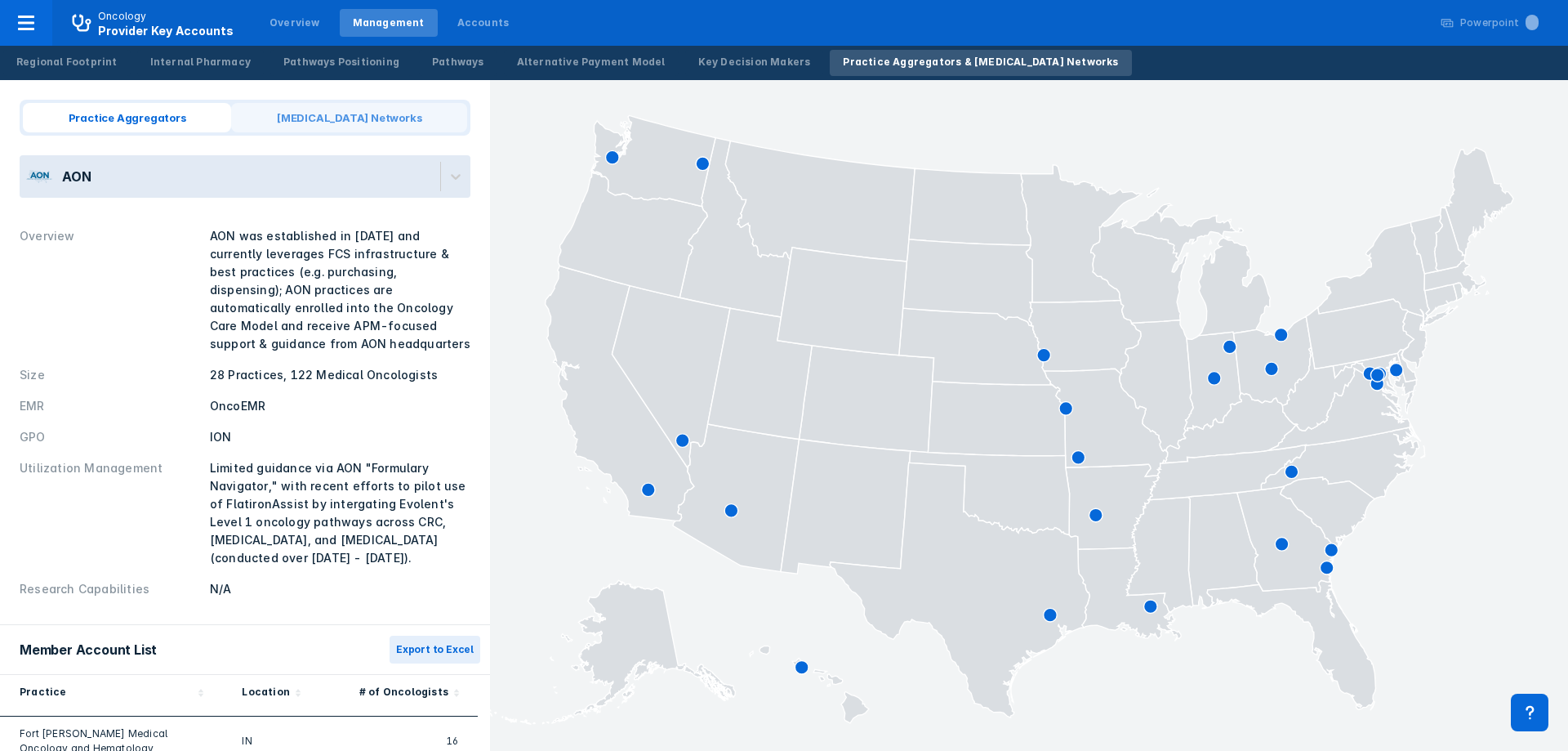
click at [376, 128] on span "[MEDICAL_DATA] Networks" at bounding box center [349, 118] width 236 height 30
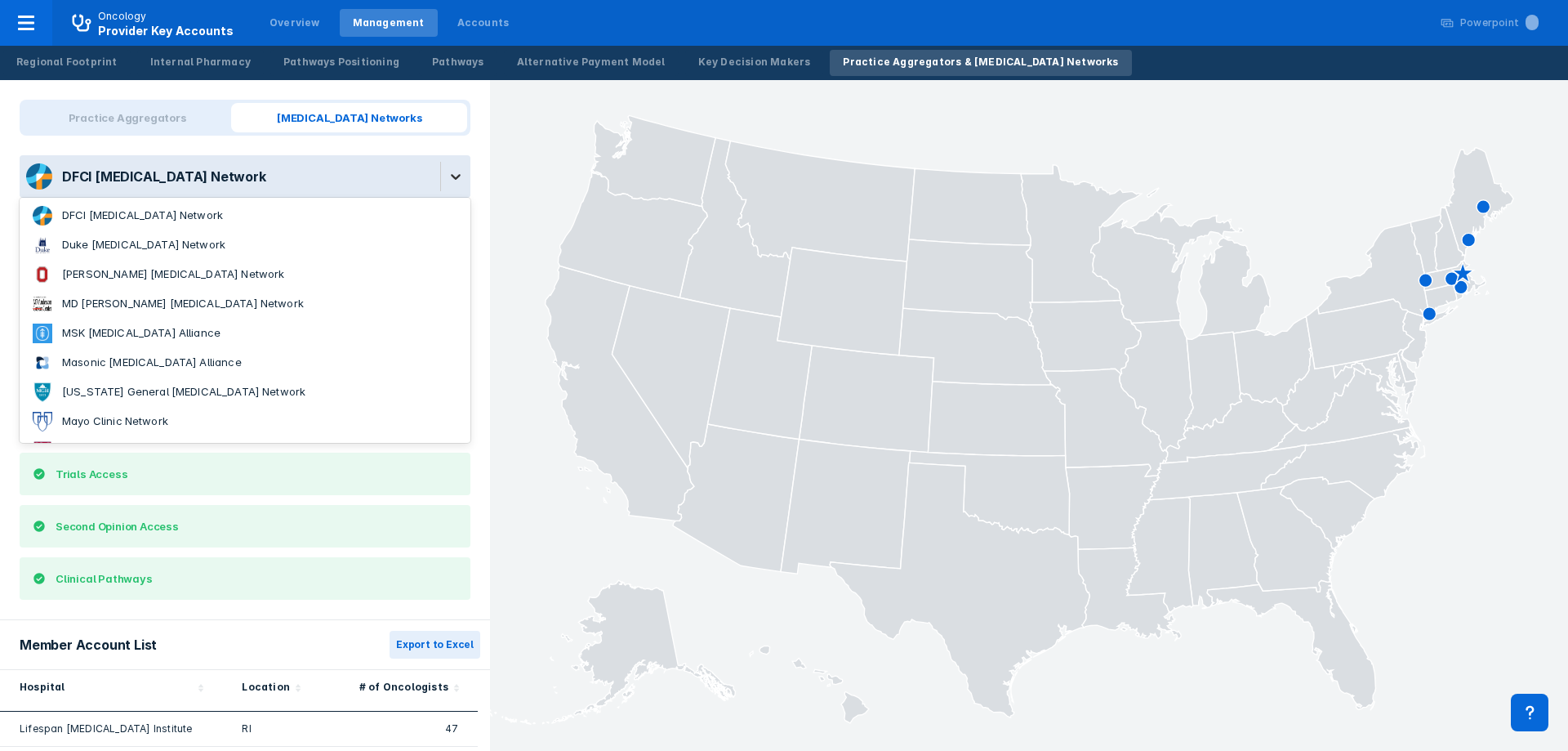
click at [448, 180] on icon at bounding box center [456, 176] width 16 height 16
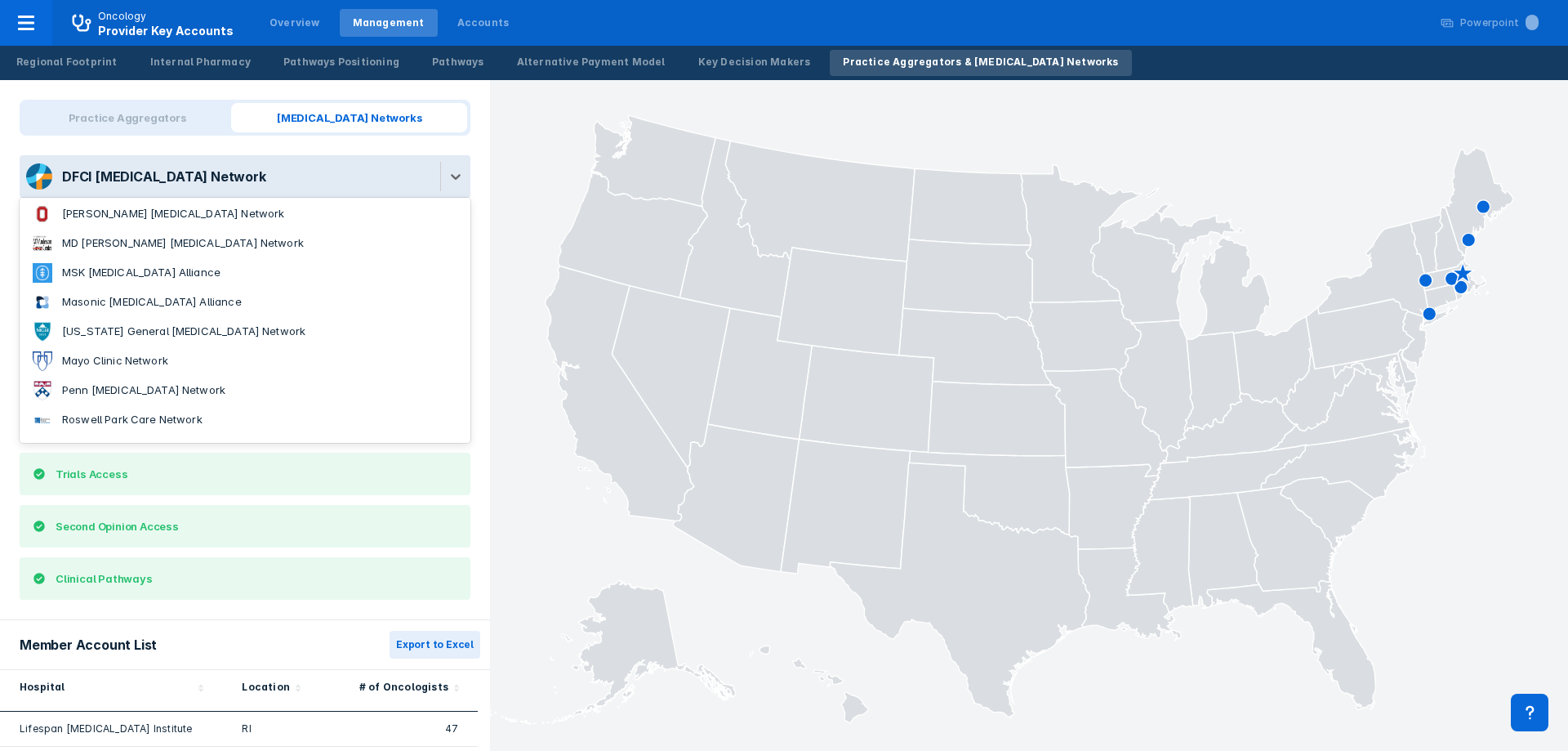
scroll to position [144, 0]
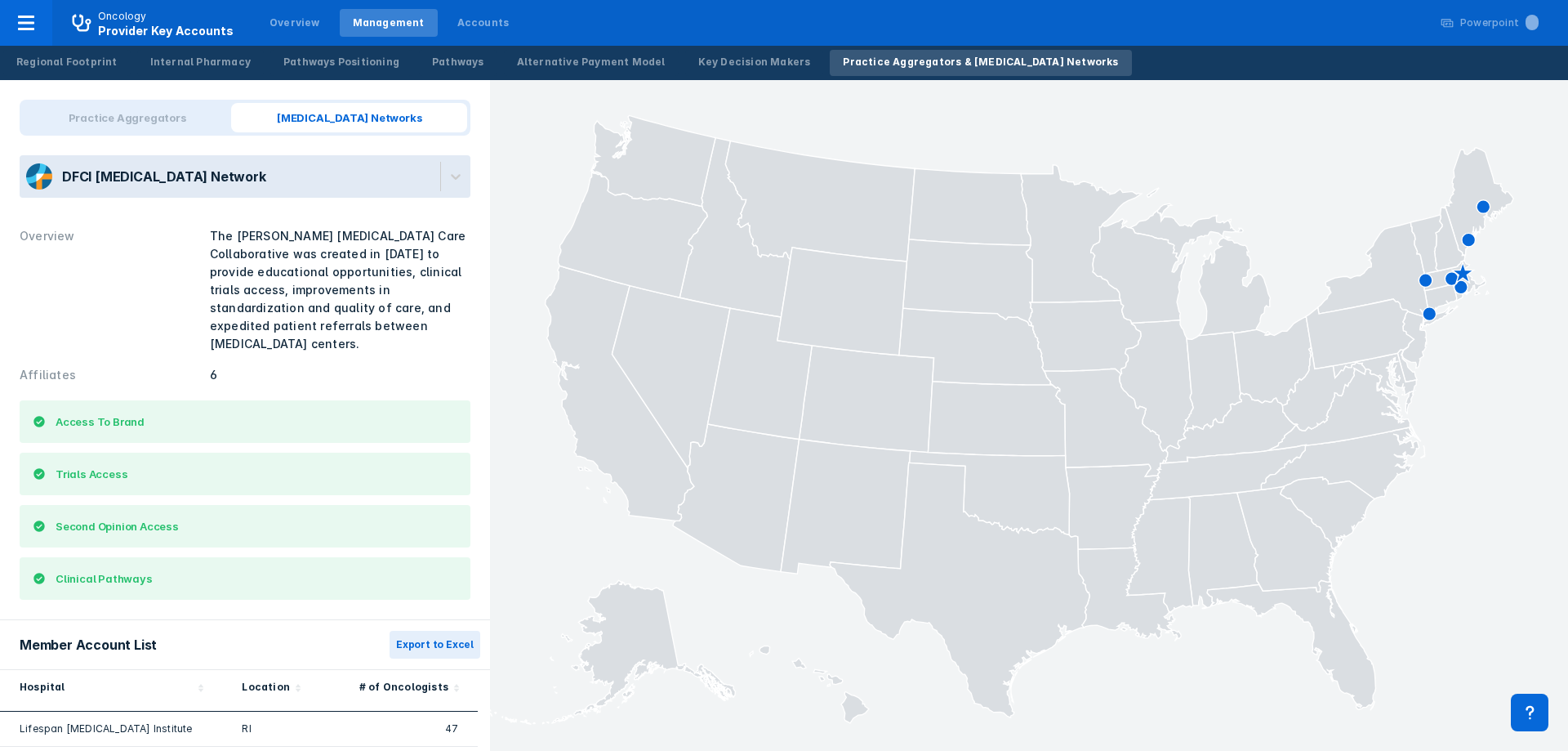
click at [420, 90] on div "Practice Aggregators [MEDICAL_DATA] Networks DFCI [MEDICAL_DATA] Network Overvi…" at bounding box center [245, 350] width 490 height 540
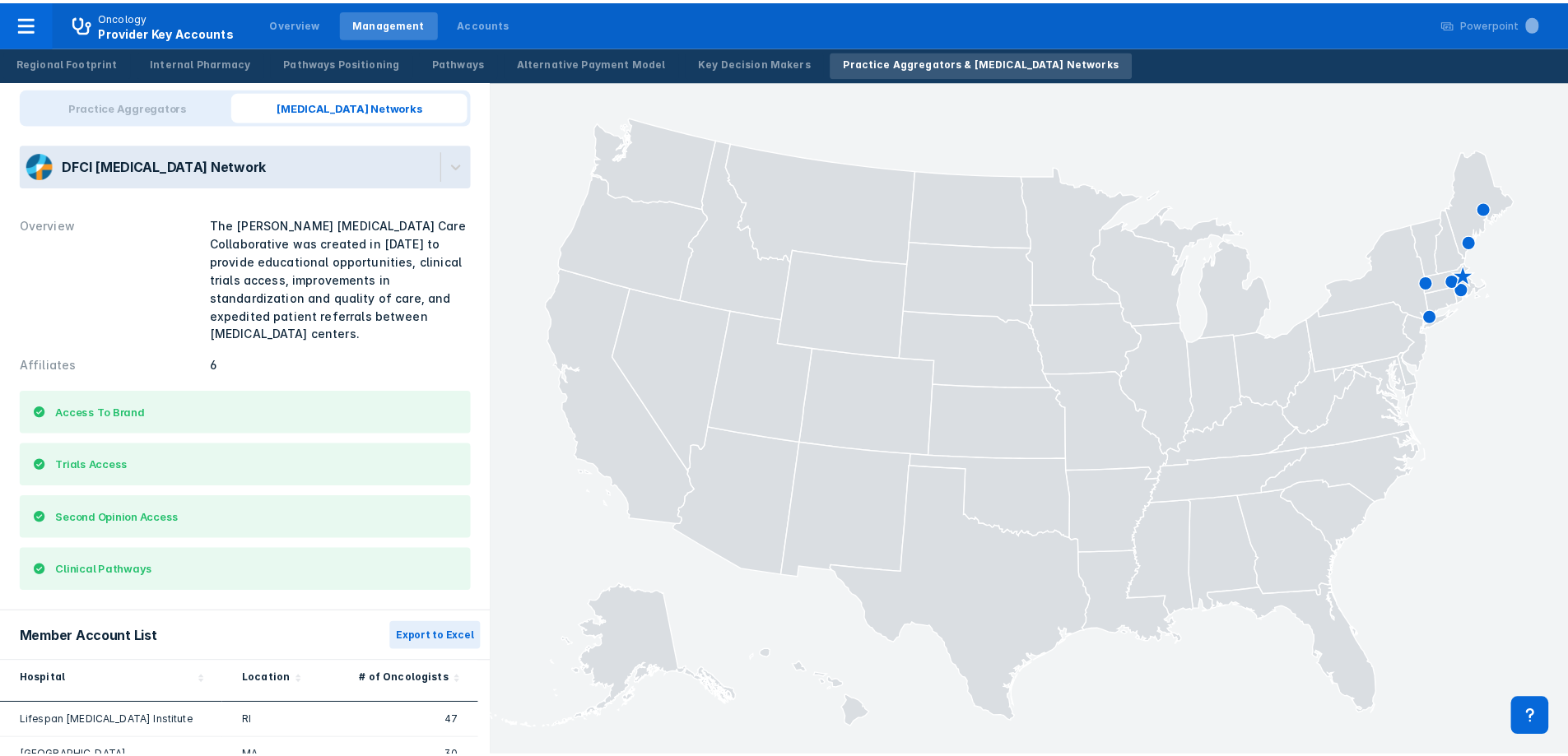
scroll to position [0, 0]
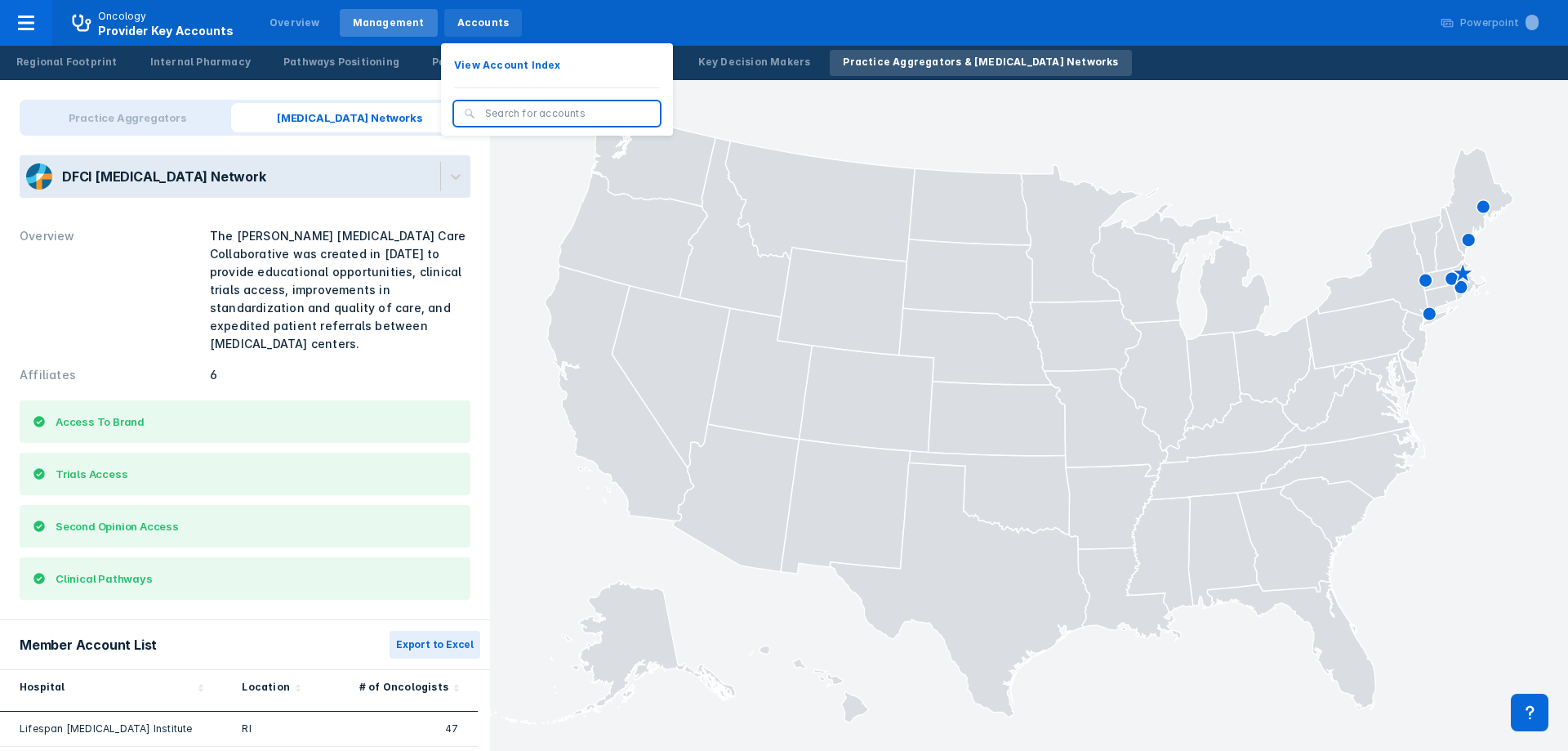
click at [457, 29] on div "Accounts" at bounding box center [483, 23] width 52 height 15
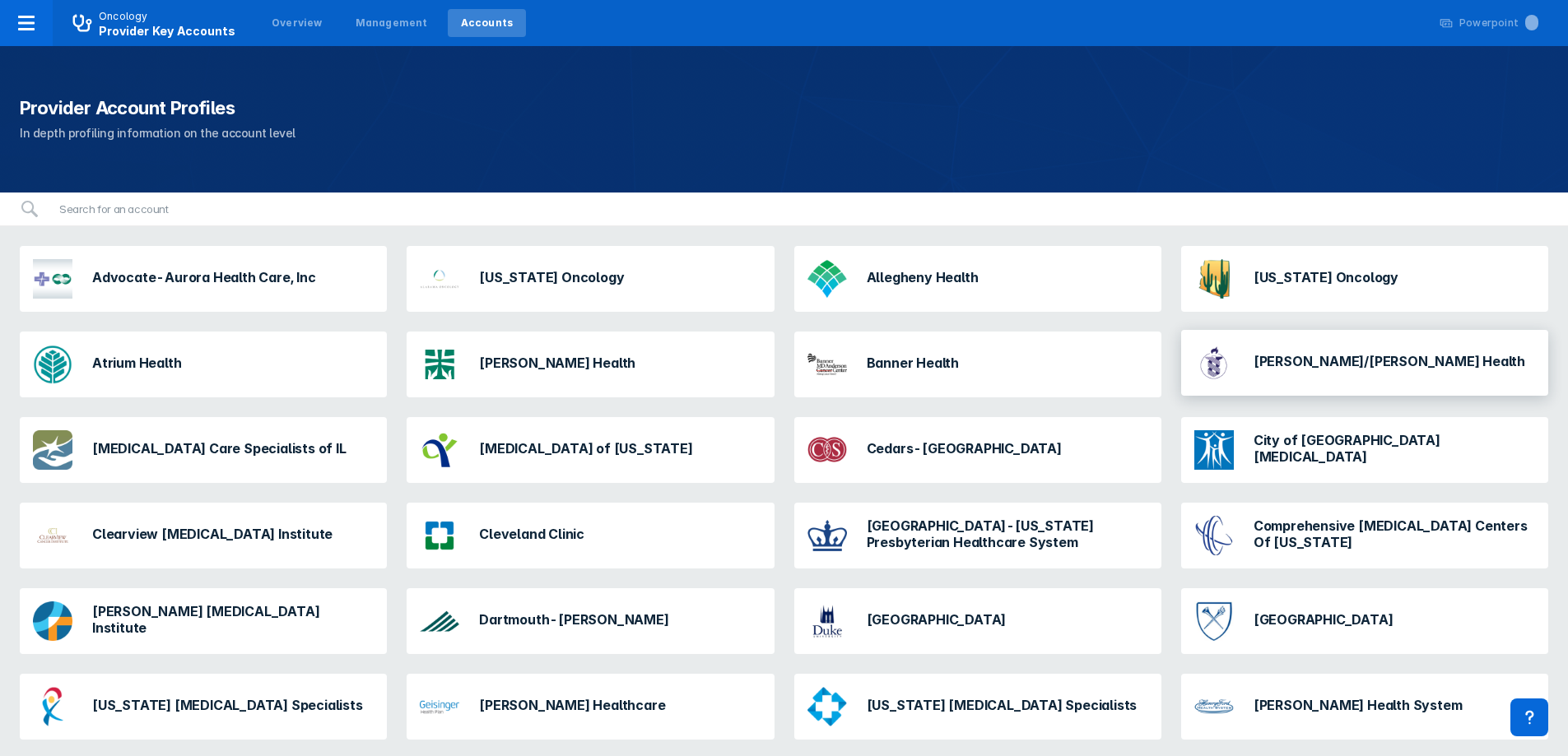
scroll to position [246, 0]
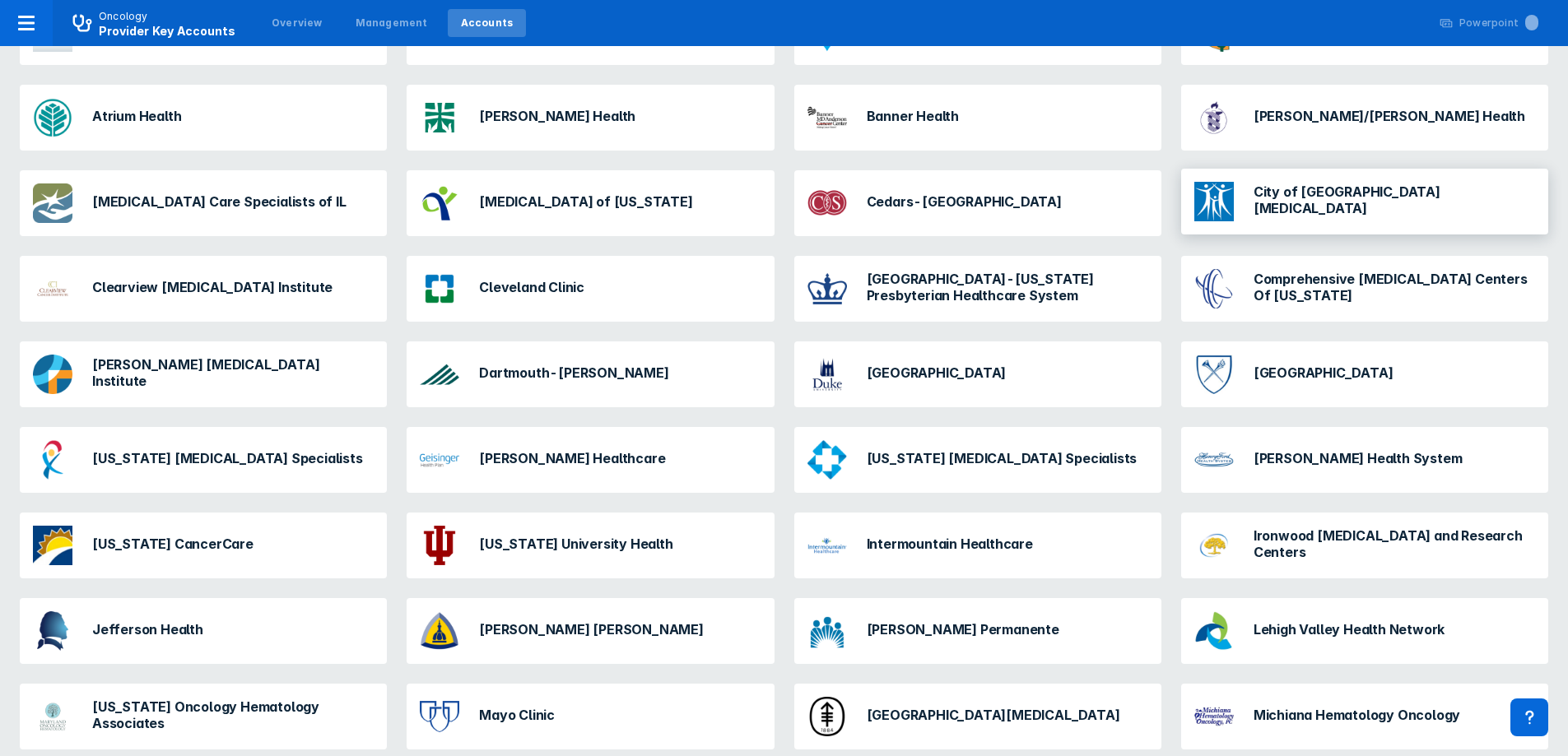
click at [1328, 209] on div "City of [GEOGRAPHIC_DATA][MEDICAL_DATA]" at bounding box center [1394, 201] width 282 height 36
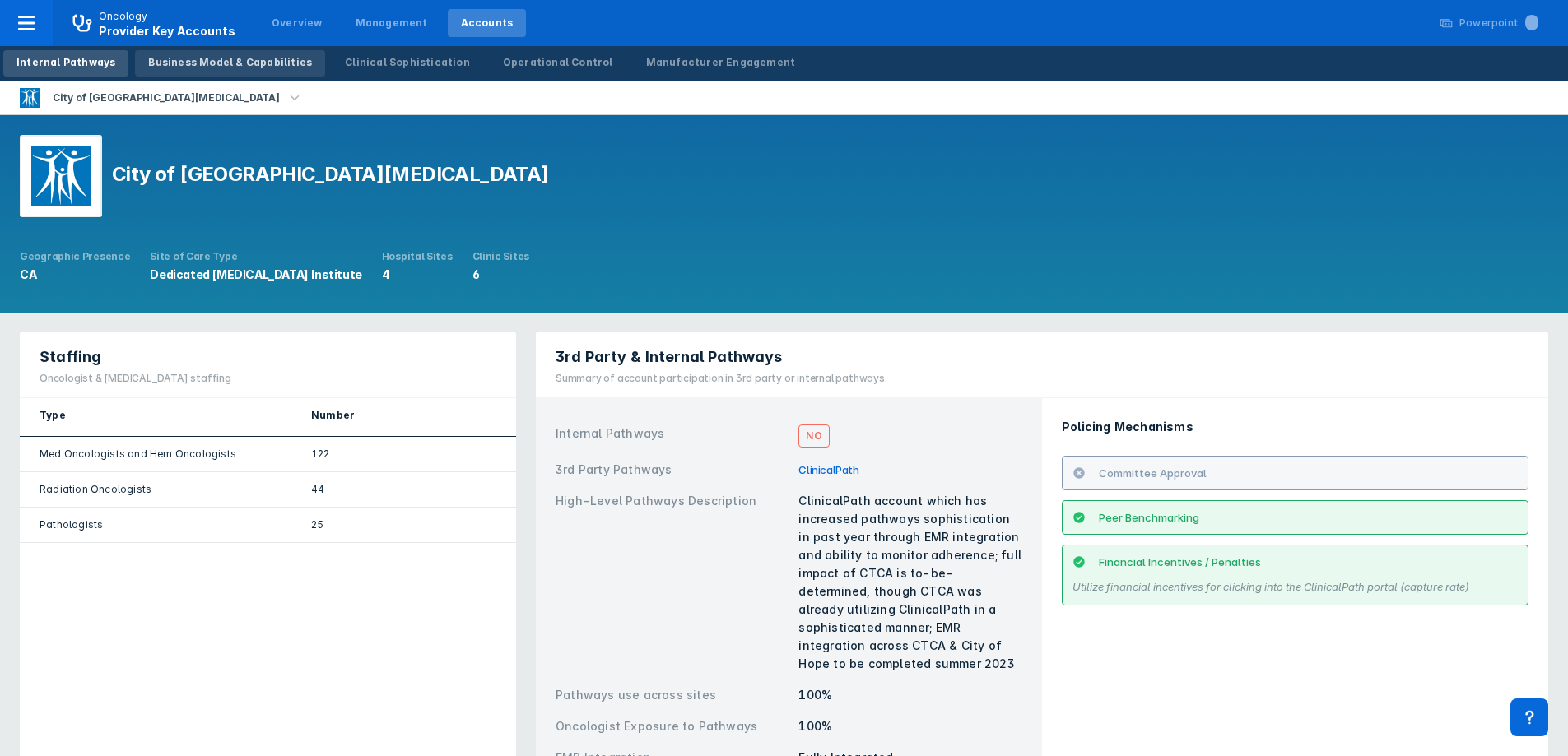
click at [291, 63] on div "Business Model & Capabilities" at bounding box center [229, 62] width 164 height 15
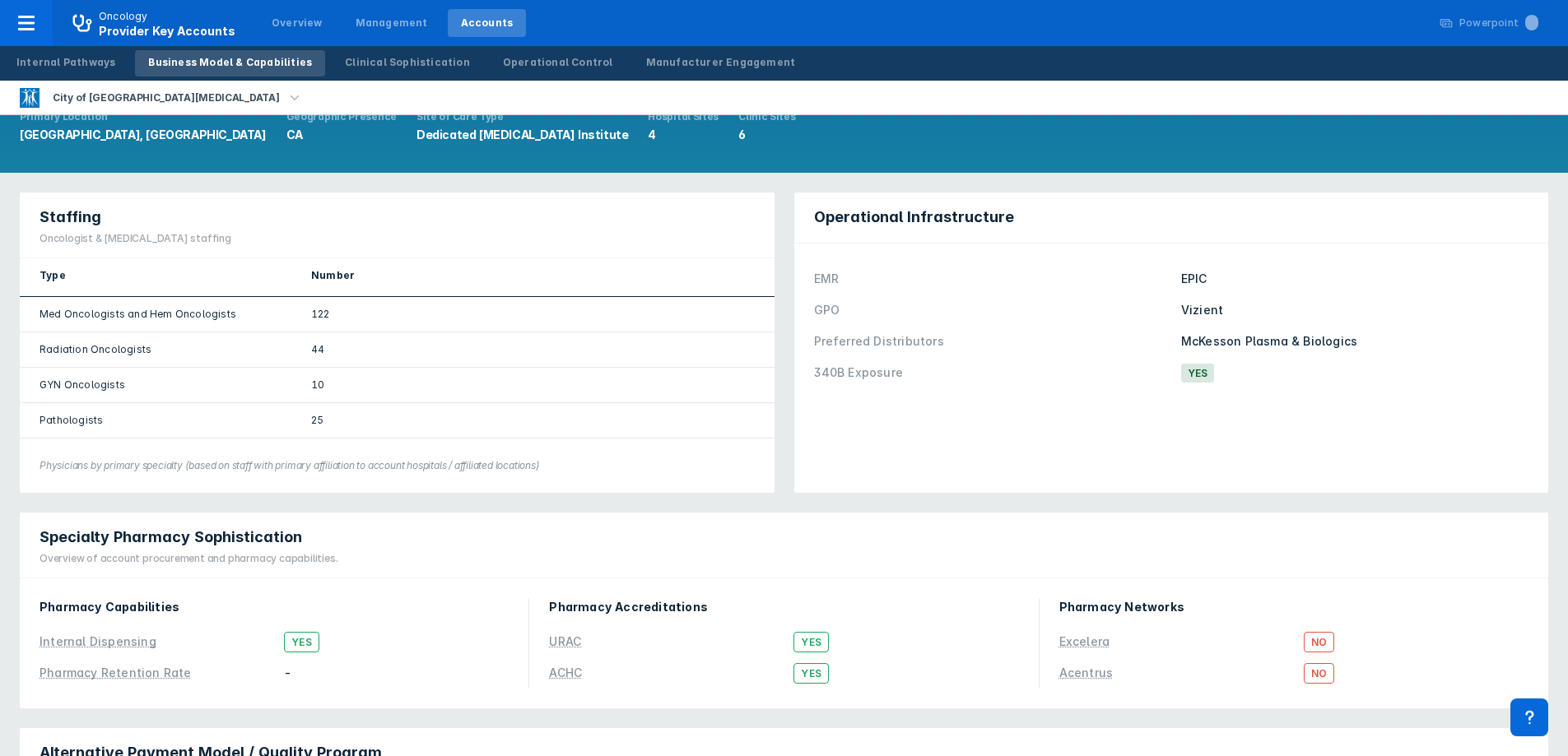
scroll to position [167, 0]
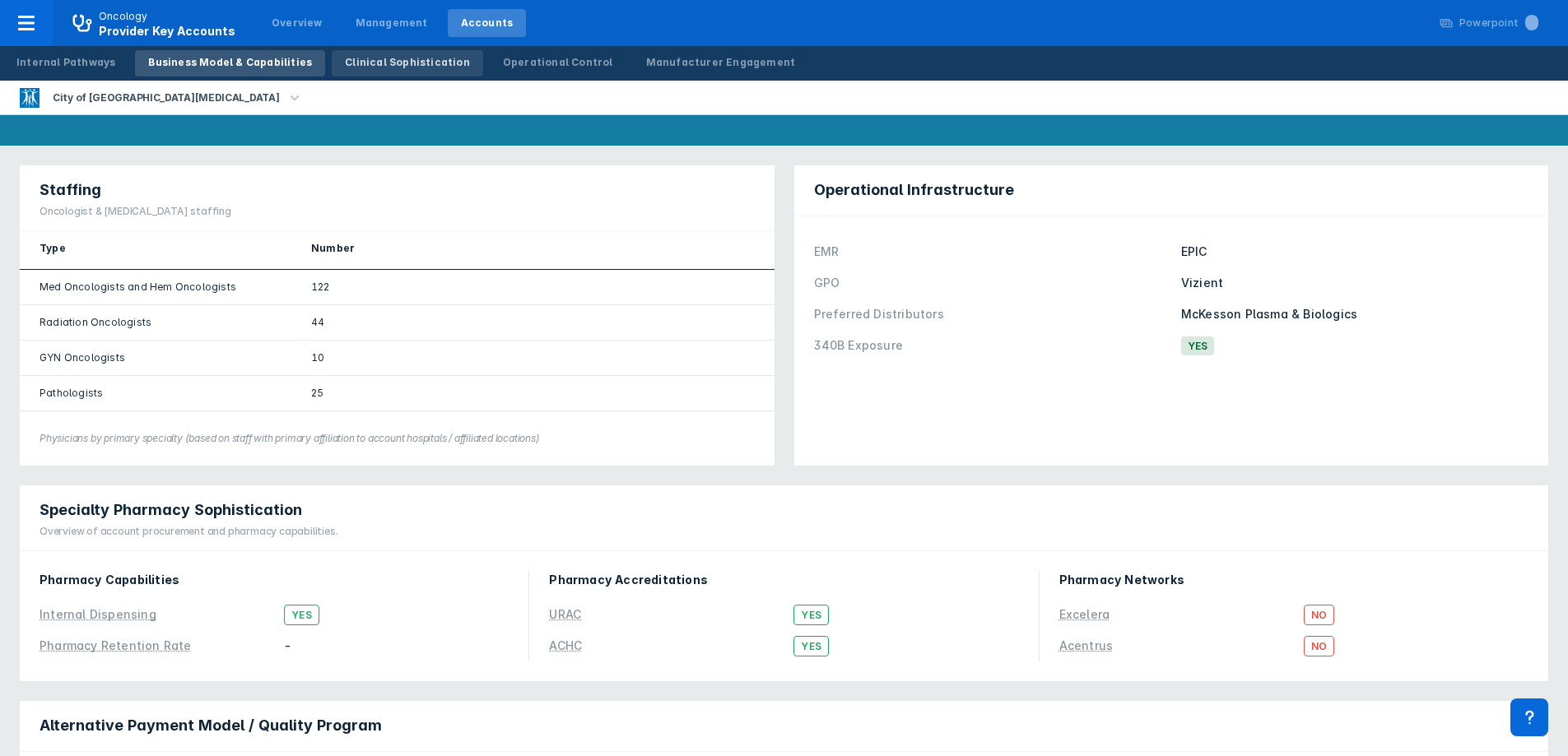
click at [393, 63] on div "Clinical Sophistication" at bounding box center [407, 62] width 125 height 15
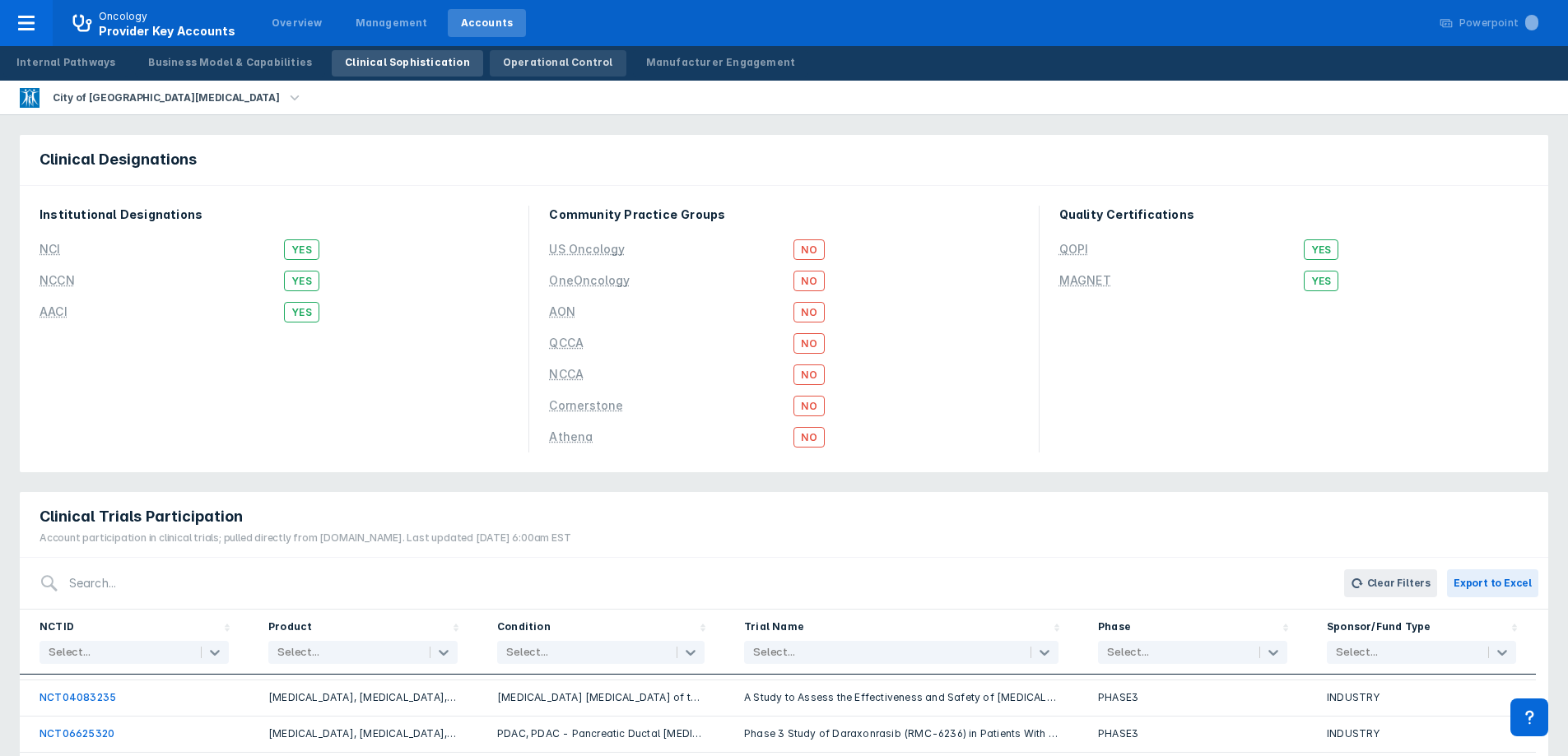
click at [552, 64] on div "Operational Control" at bounding box center [558, 62] width 110 height 15
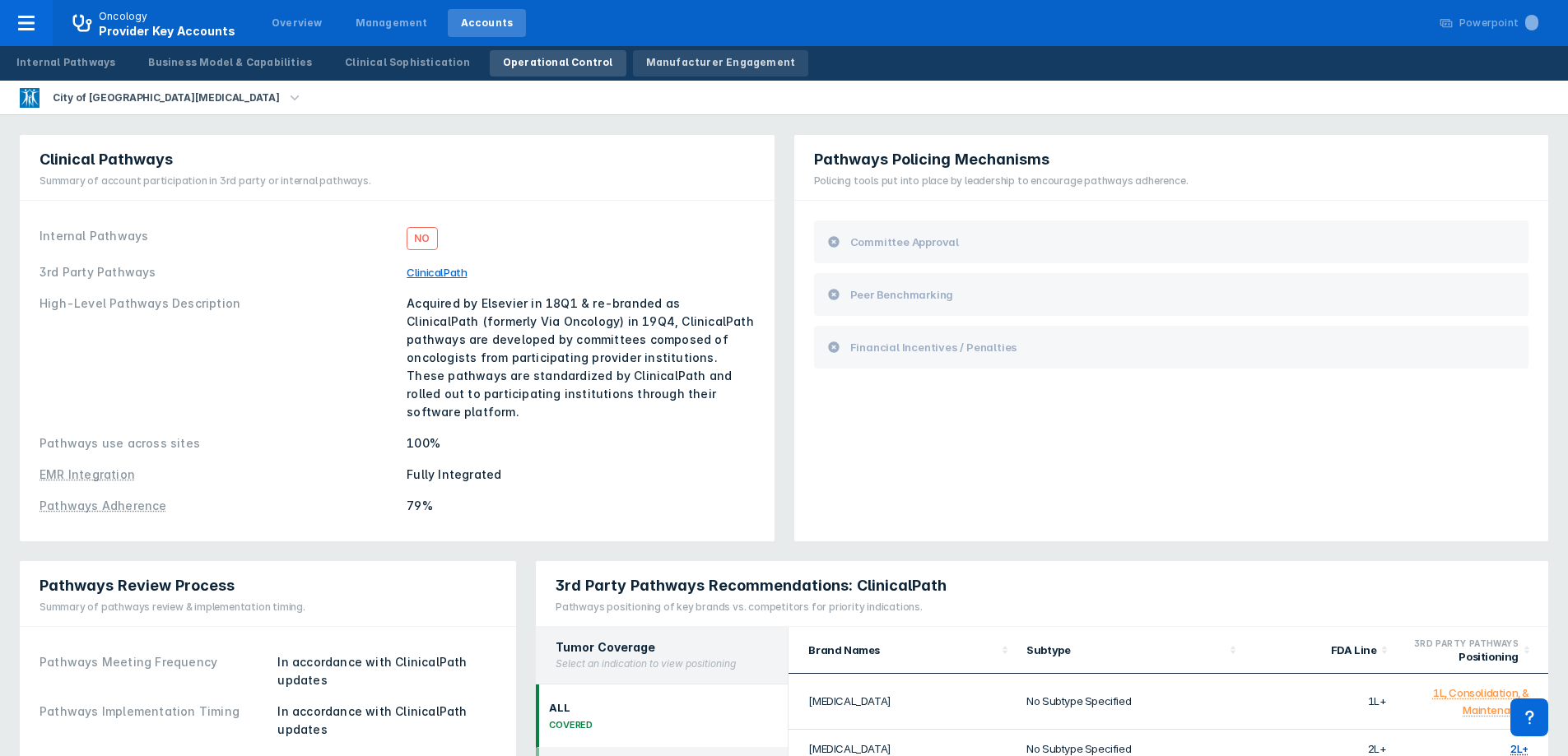
click at [716, 72] on link "Manufacturer Engagement" at bounding box center [721, 63] width 176 height 26
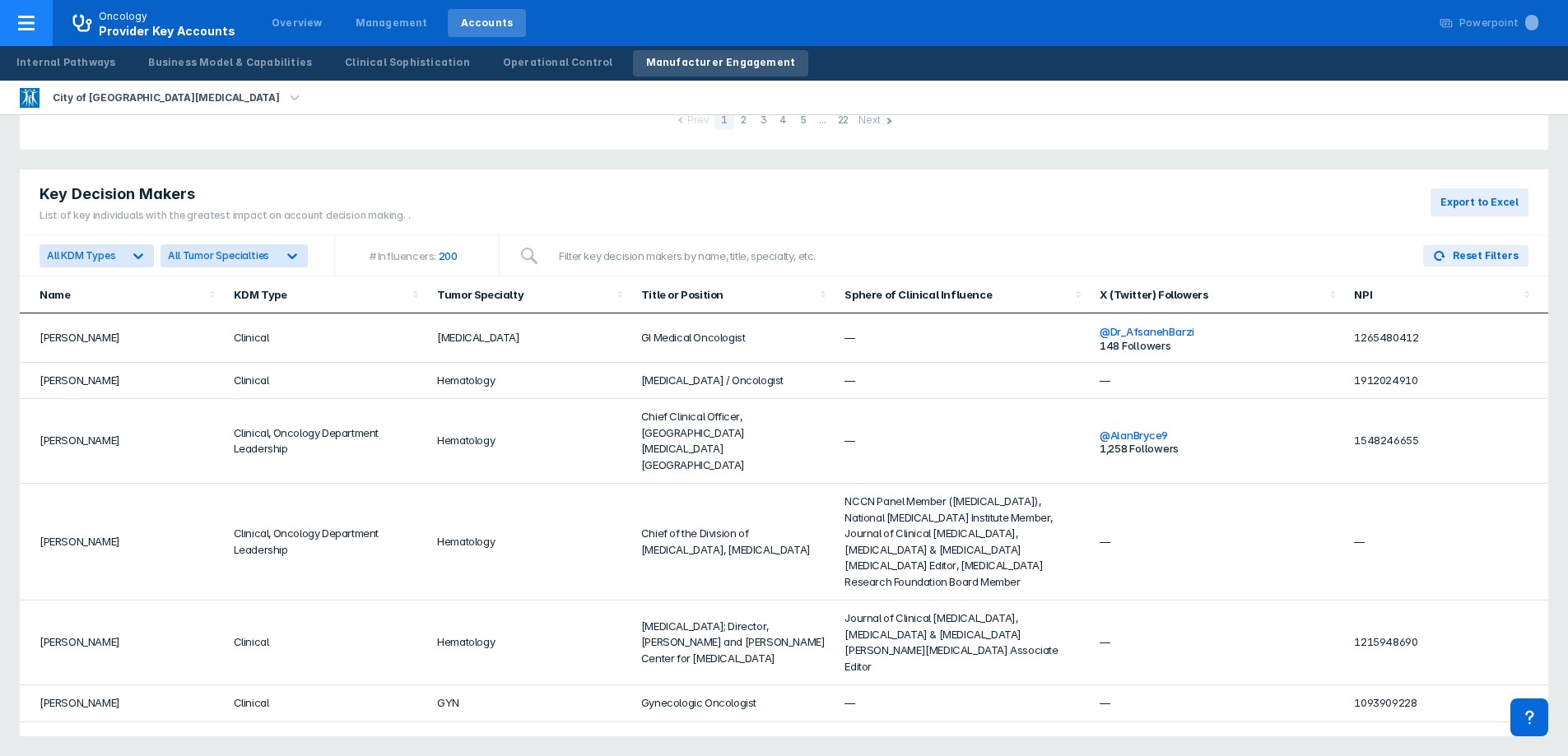
click at [17, 24] on icon at bounding box center [26, 23] width 20 height 20
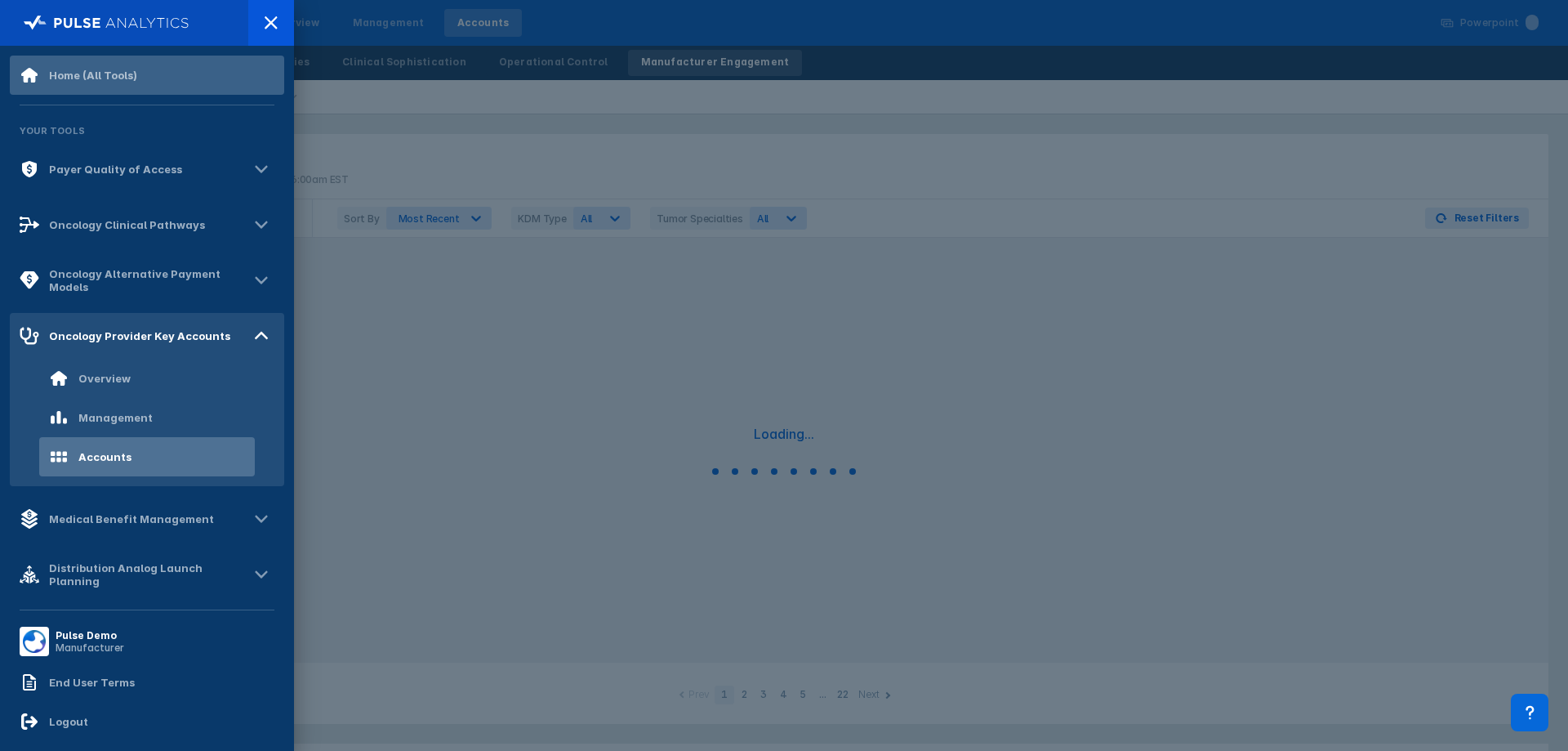
click at [69, 69] on div "Home (All Tools)" at bounding box center [93, 75] width 89 height 13
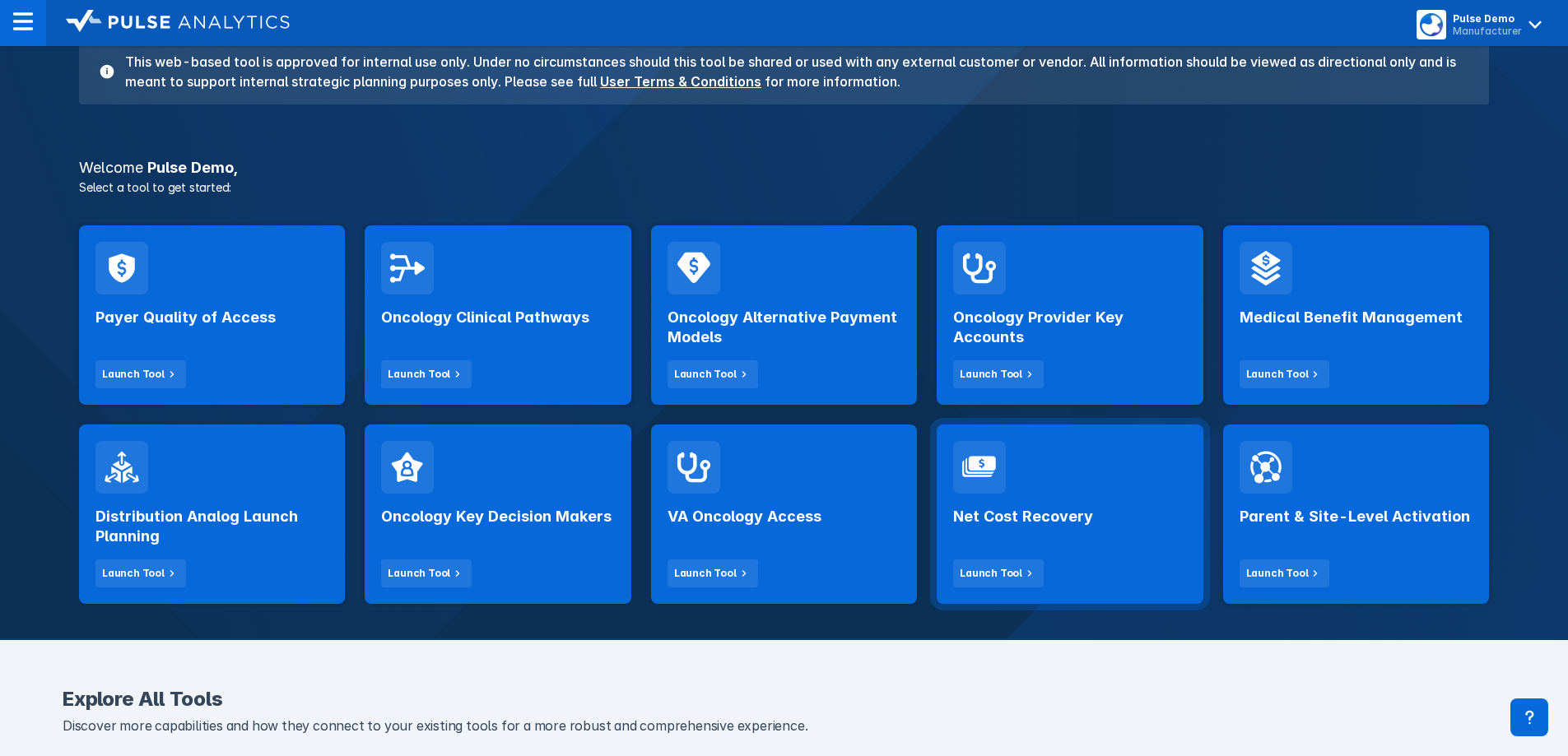
scroll to position [164, 0]
click at [1025, 565] on button "Launch Tool" at bounding box center [999, 572] width 91 height 28
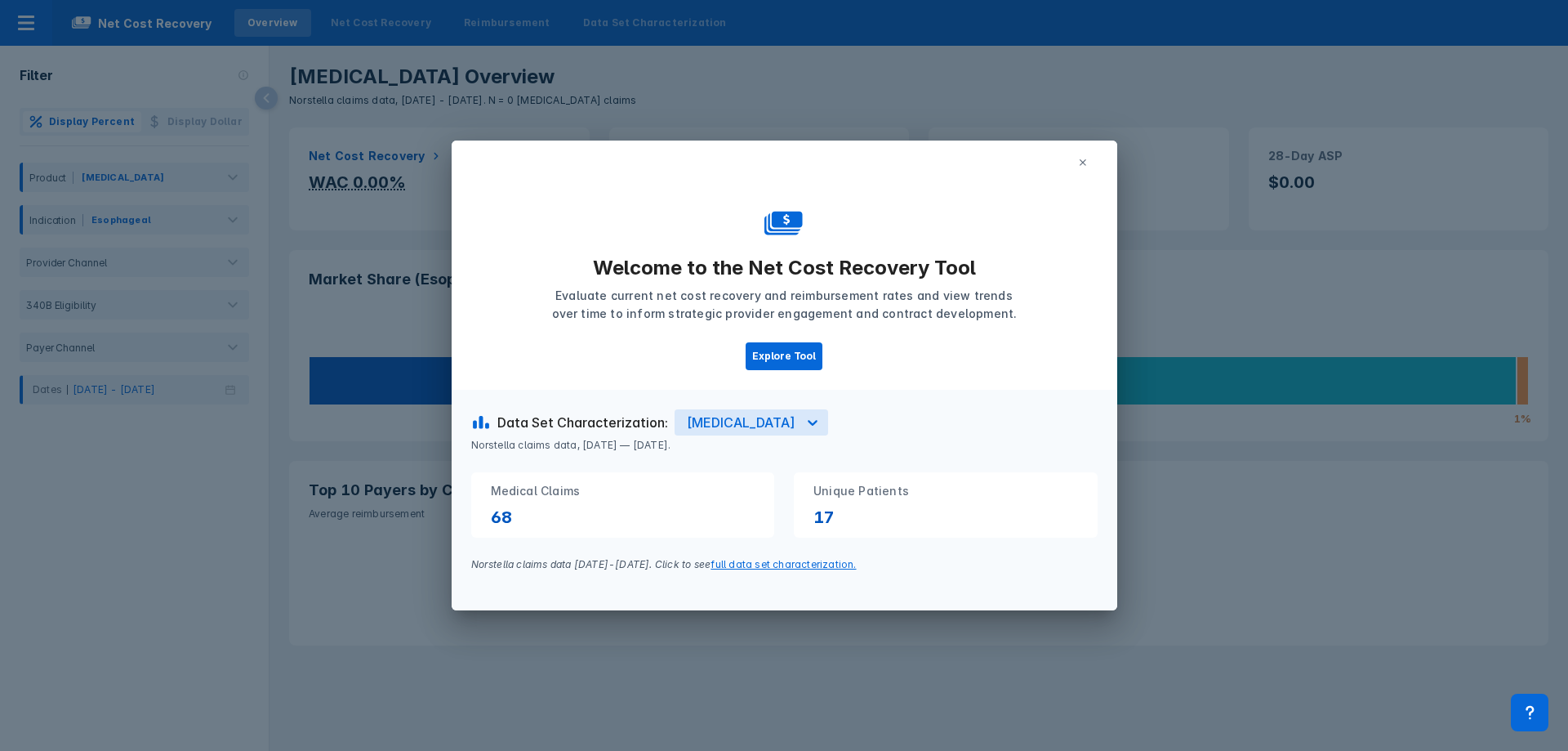
click at [1082, 161] on icon at bounding box center [1082, 162] width 10 height 10
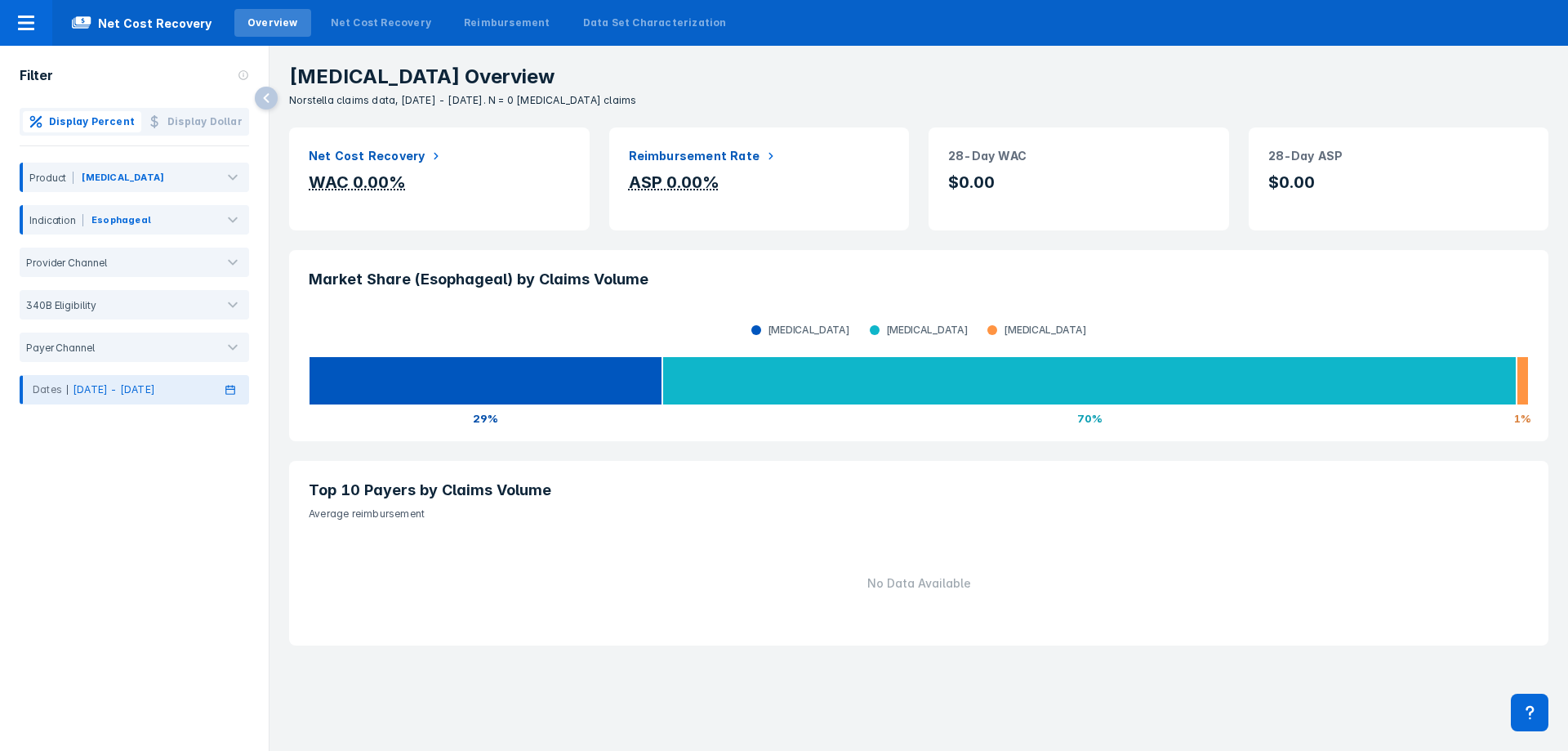
click at [218, 392] on div "Dates [DATE] - [DATE]" at bounding box center [134, 390] width 229 height 30
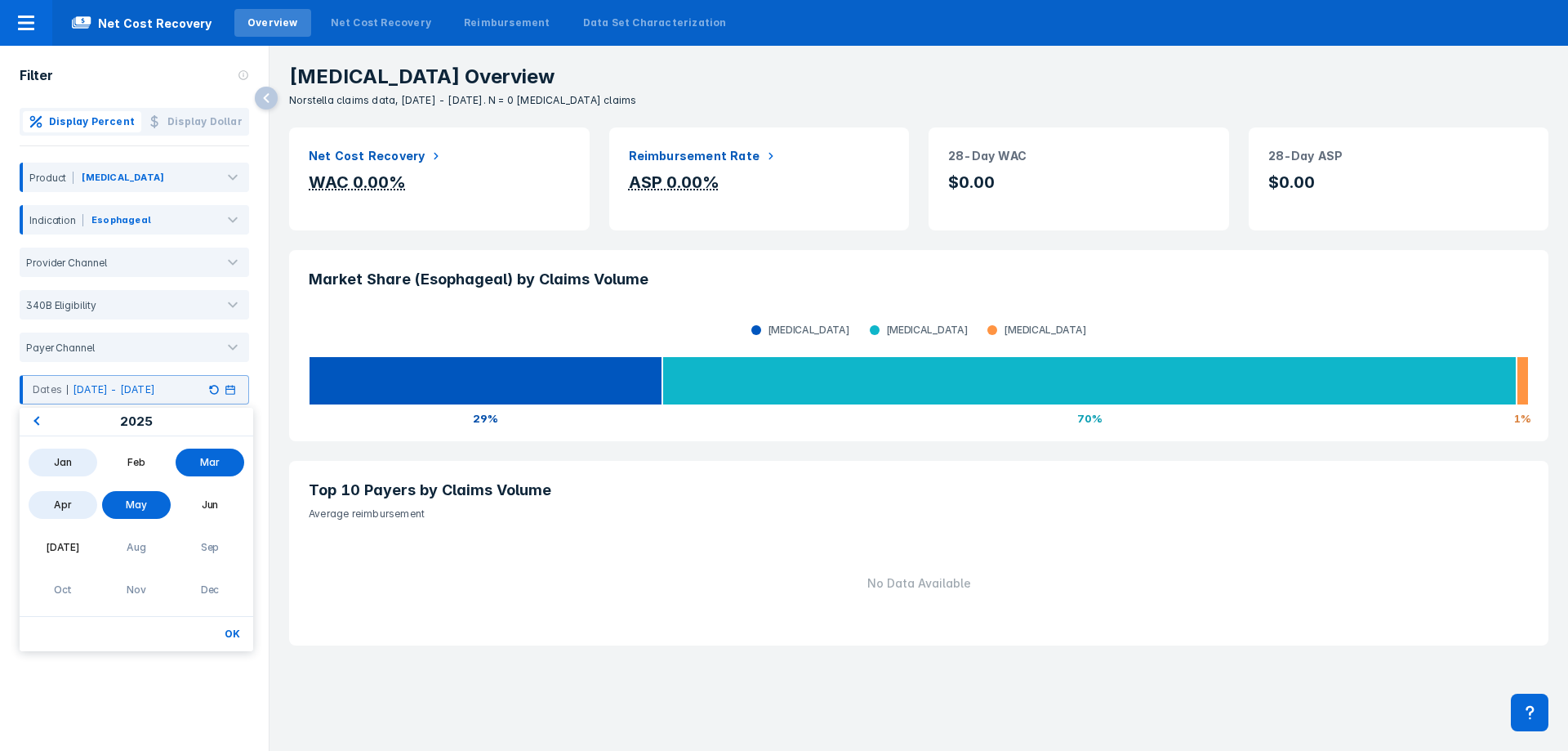
click at [75, 460] on div "Jan" at bounding box center [62, 463] width 69 height 28
click at [214, 504] on div "Jun" at bounding box center [209, 505] width 69 height 28
click at [233, 636] on button "OK" at bounding box center [232, 634] width 29 height 21
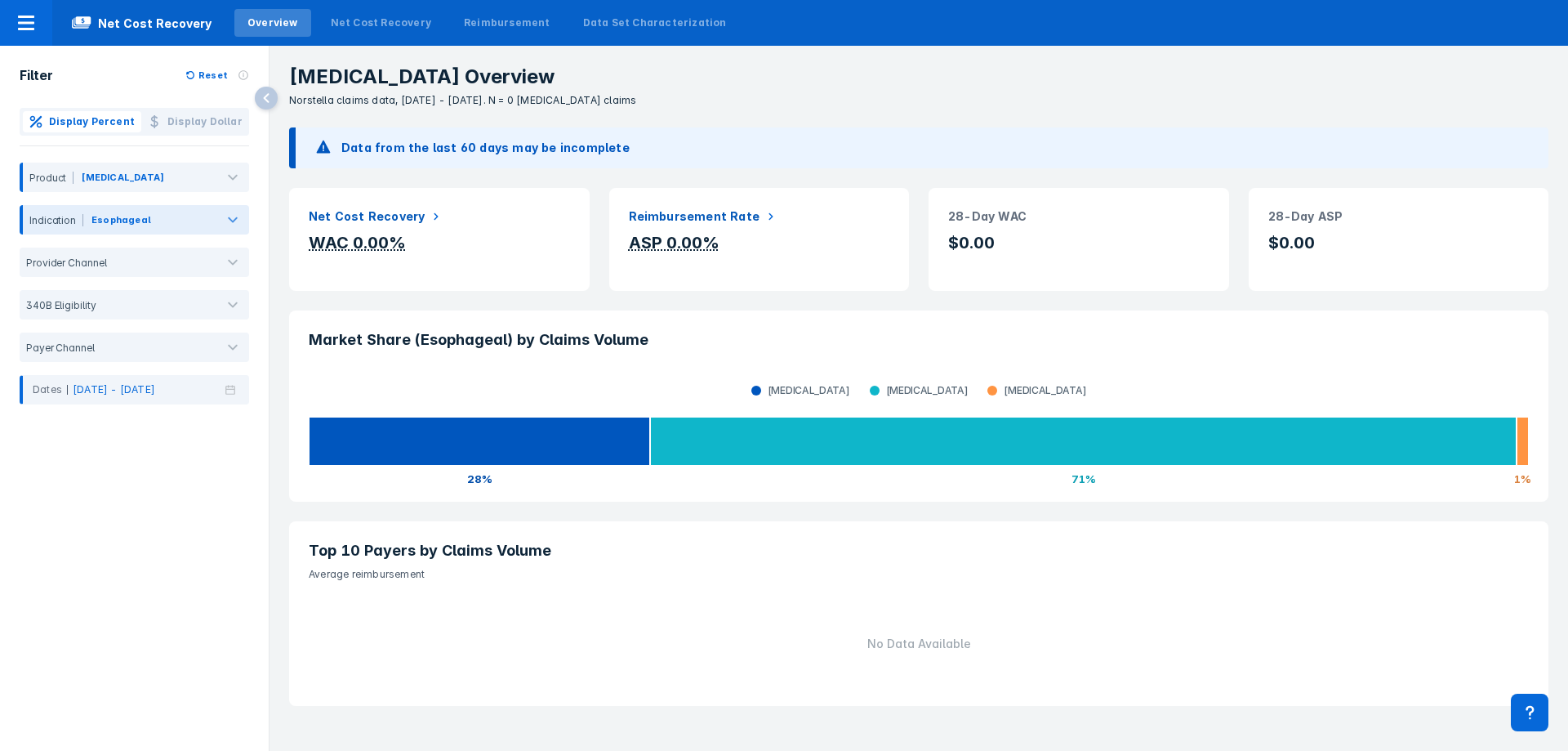
click at [219, 221] on div at bounding box center [233, 220] width 33 height 33
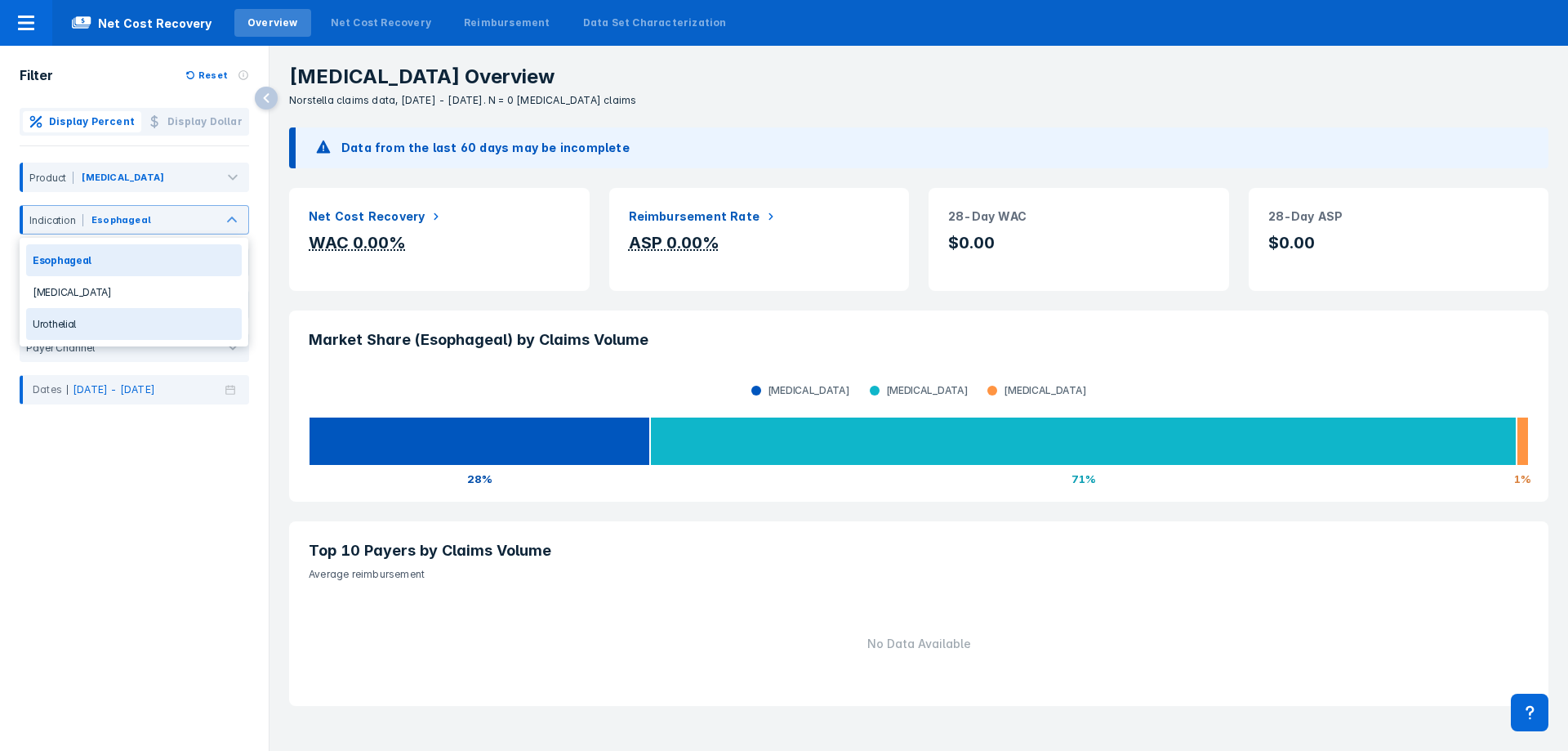
click at [187, 320] on div "Urothelial" at bounding box center [134, 324] width 215 height 32
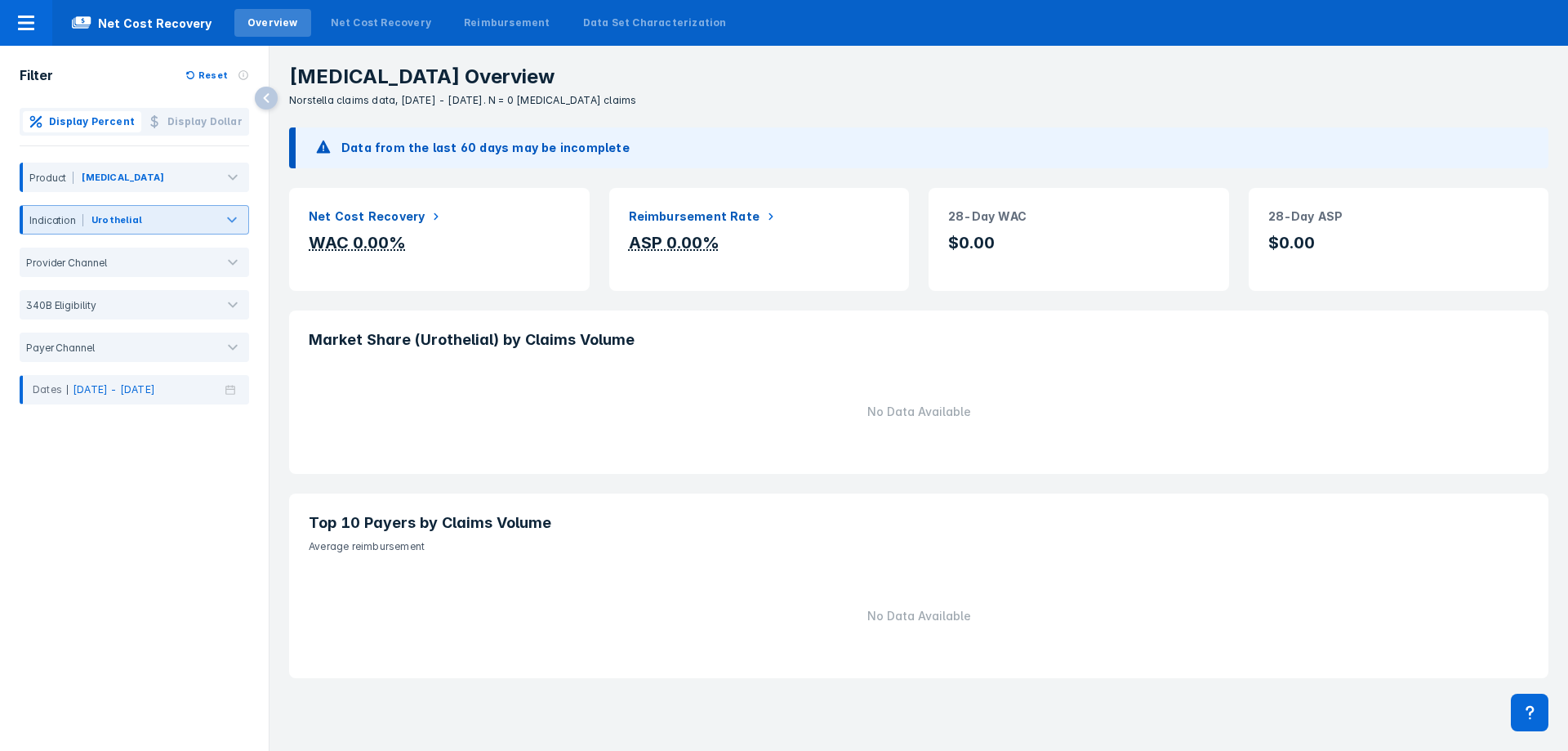
click at [239, 234] on div at bounding box center [232, 220] width 33 height 33
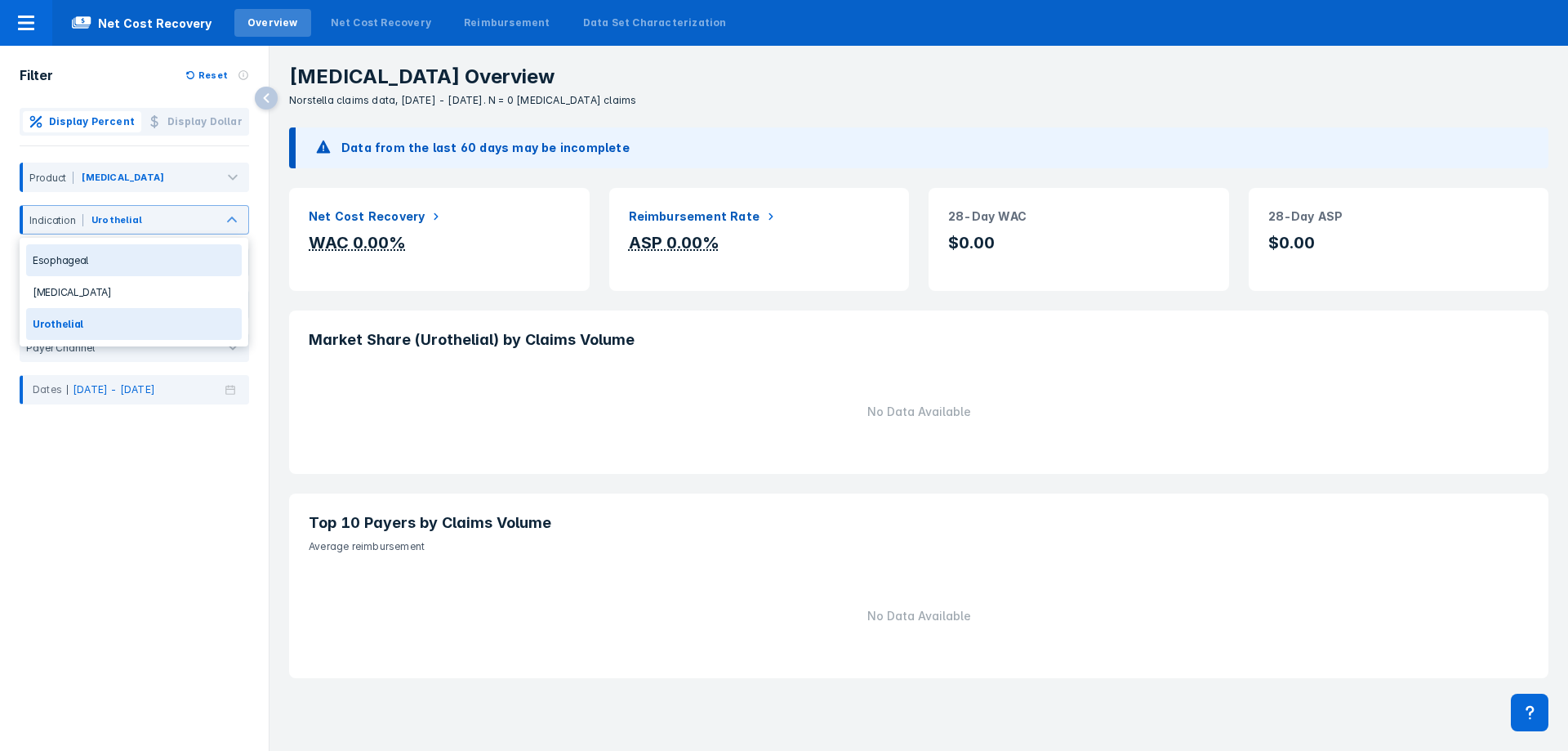
click at [258, 417] on div "Filter Reset Display Percent Display Dollar Product [MEDICAL_DATA] option Uroth…" at bounding box center [134, 381] width 269 height 671
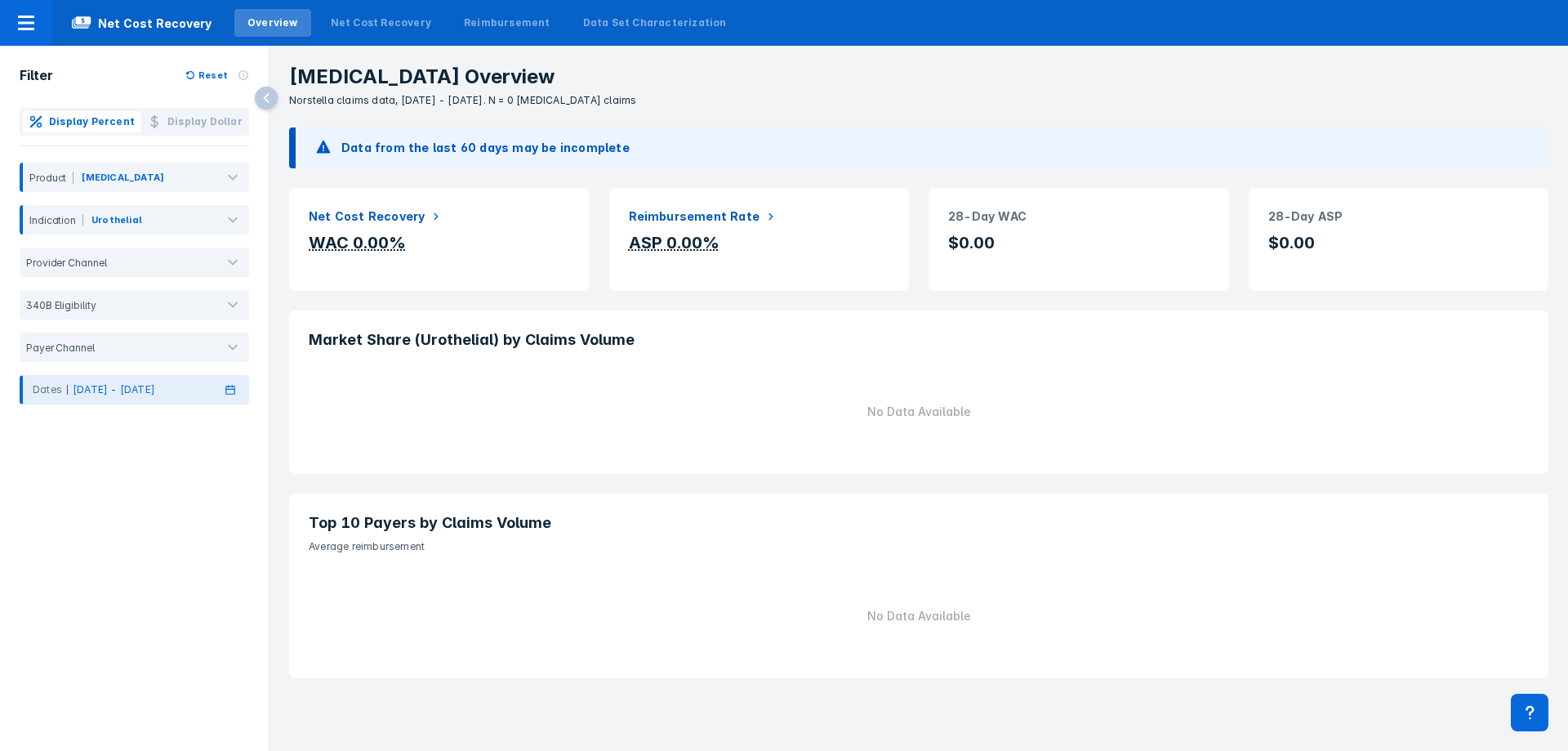
click at [235, 392] on icon at bounding box center [230, 389] width 16 height 11
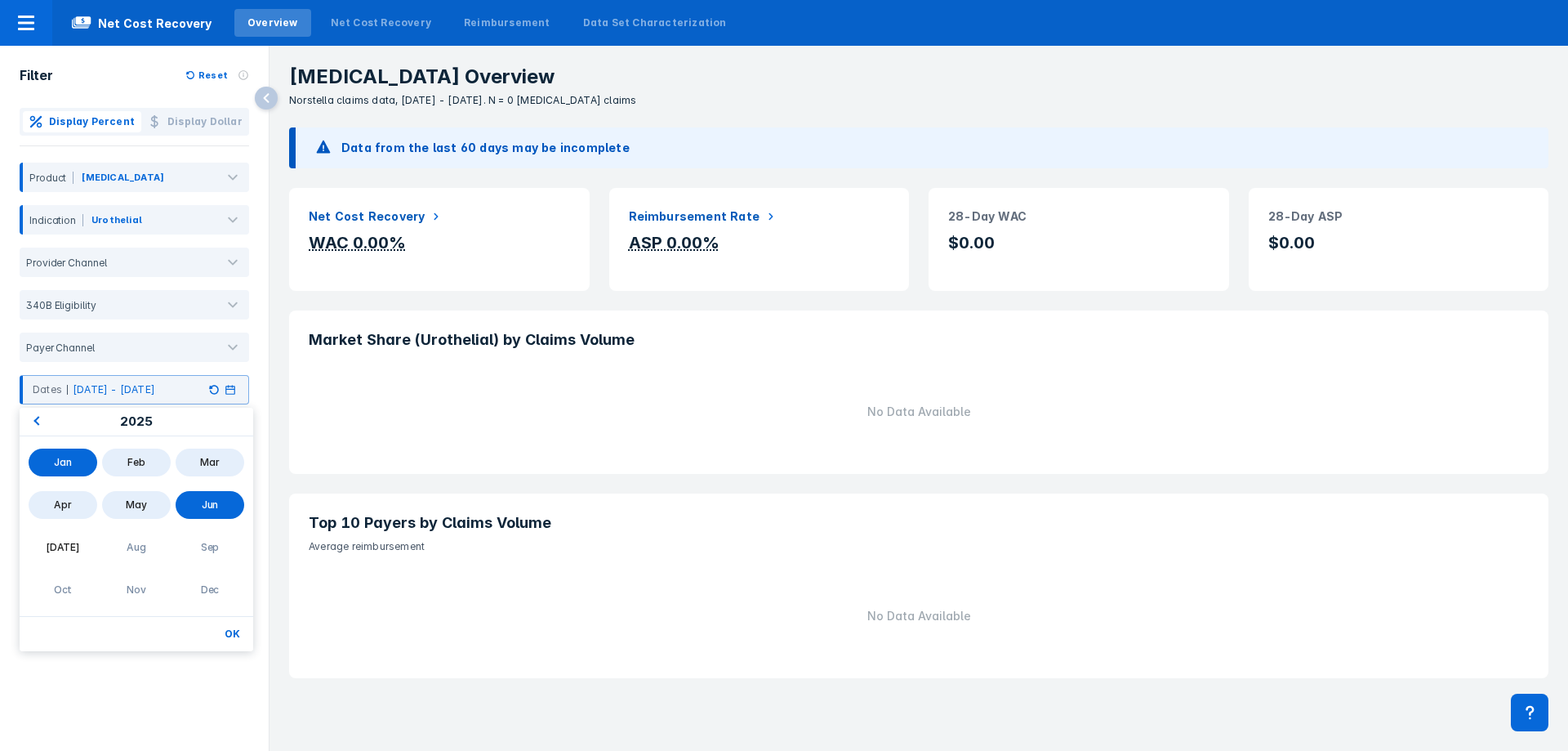
click at [40, 416] on button "Previous Year" at bounding box center [34, 423] width 26 height 26
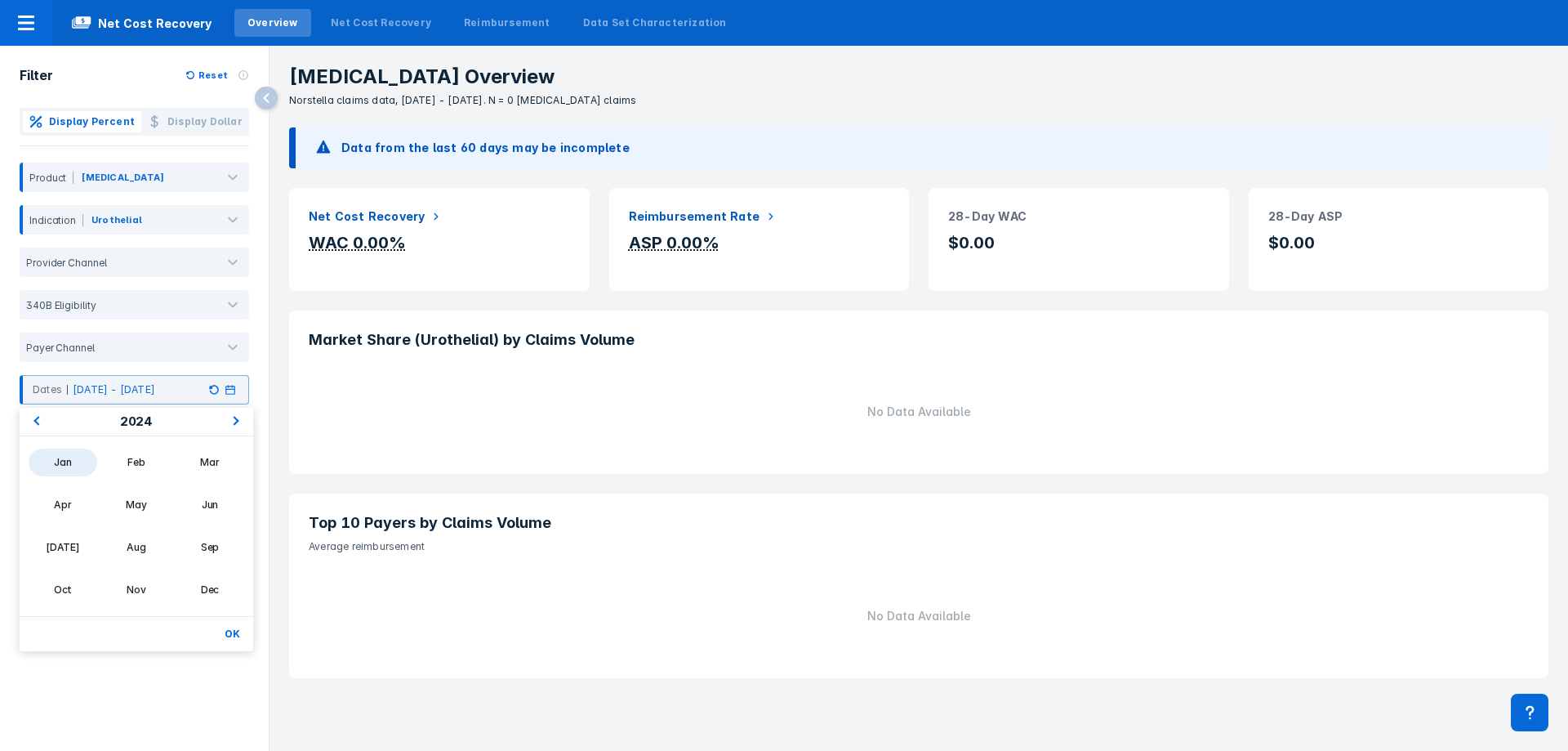
click at [63, 464] on div "Jan" at bounding box center [62, 463] width 69 height 28
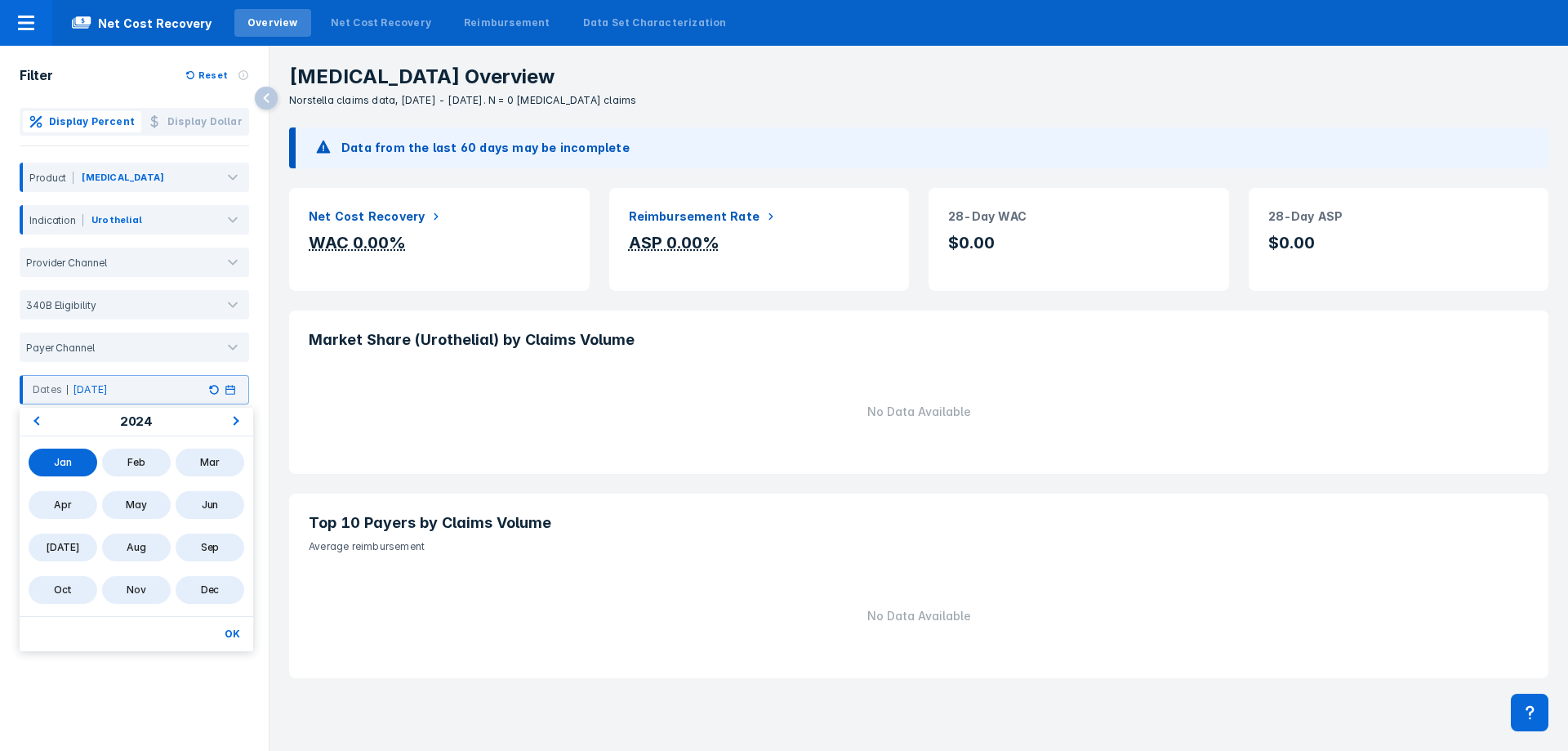
click at [207, 592] on div "Dec" at bounding box center [209, 590] width 69 height 28
click at [231, 632] on button "OK" at bounding box center [232, 634] width 29 height 21
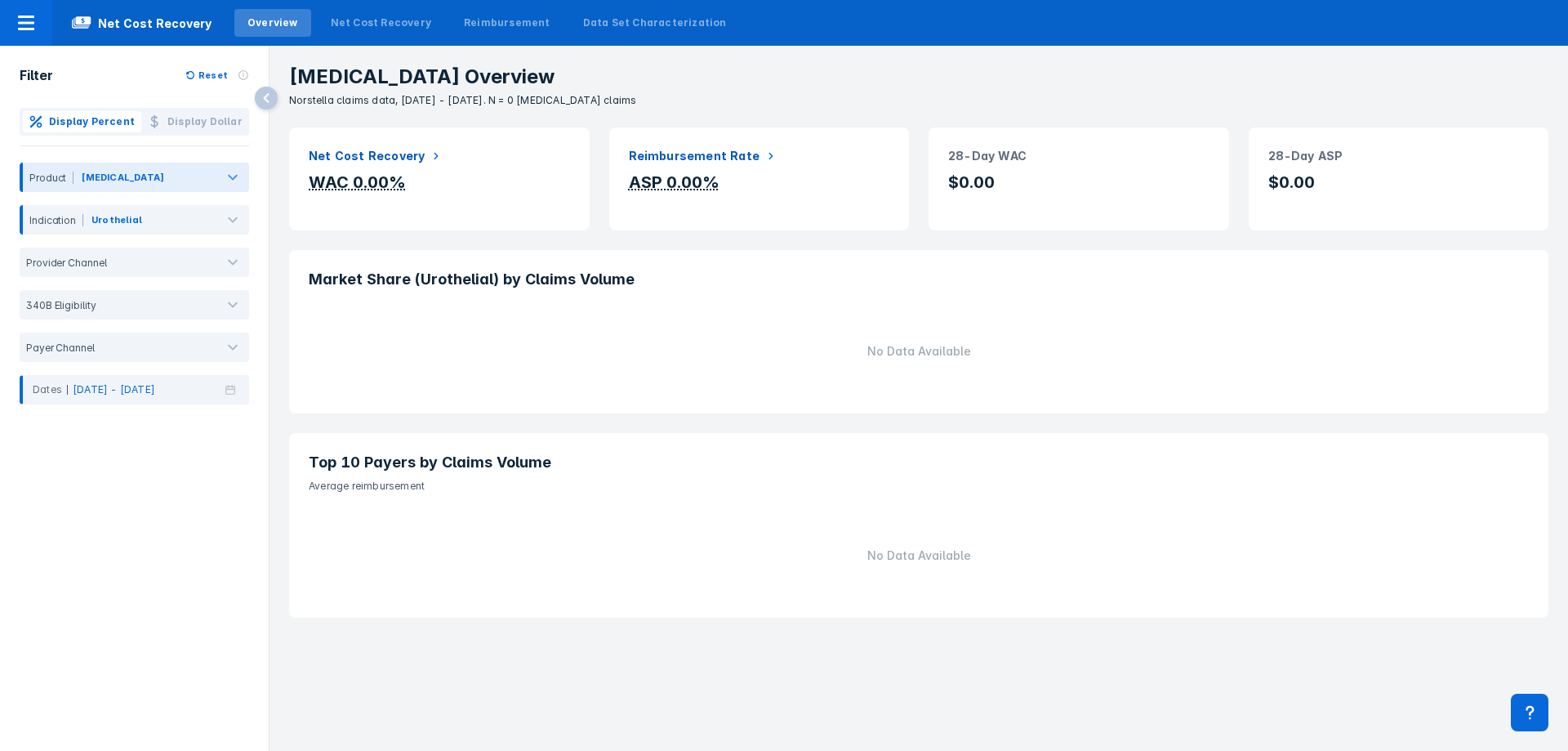
click at [187, 185] on div at bounding box center [191, 181] width 47 height 18
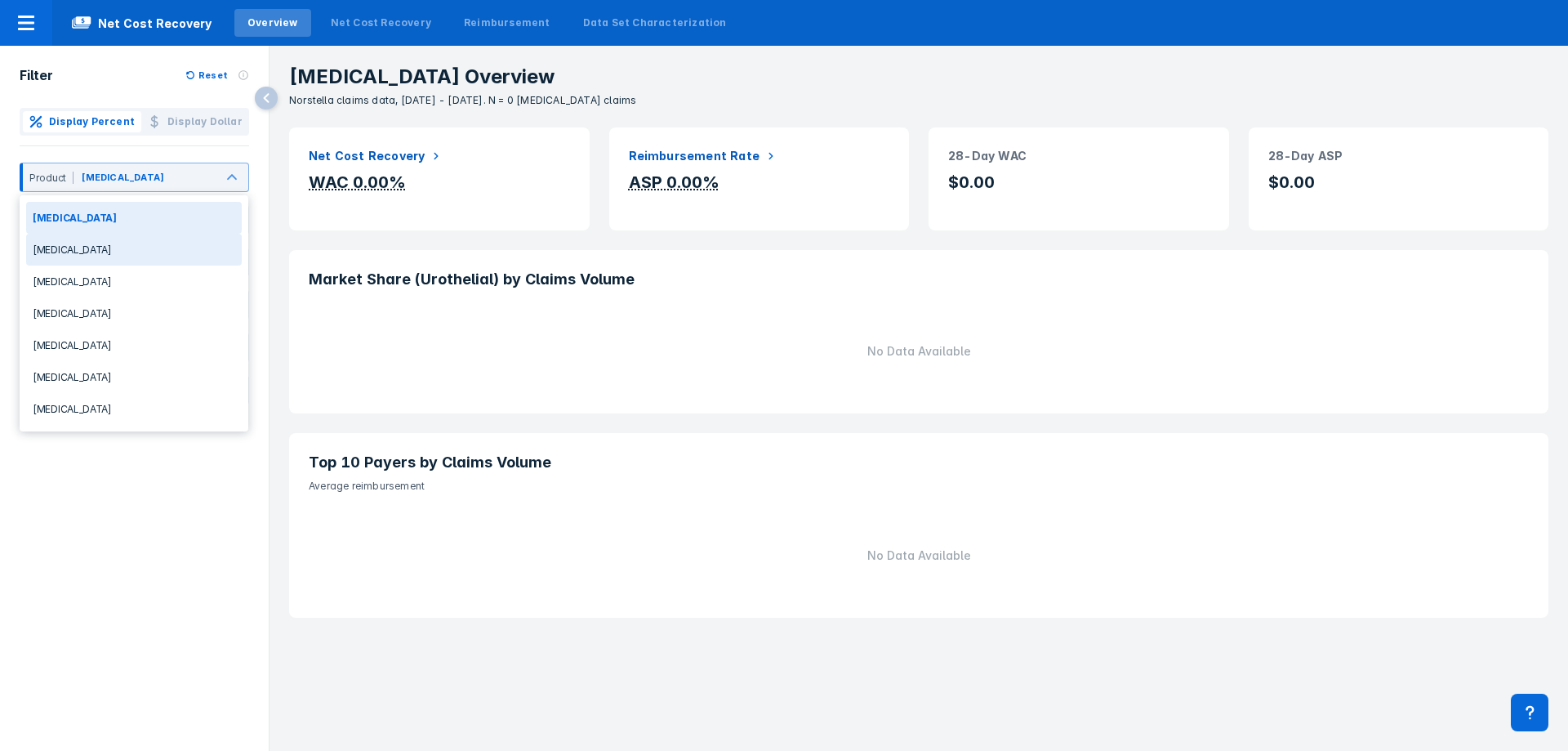
click at [183, 244] on div "[MEDICAL_DATA]" at bounding box center [134, 249] width 215 height 32
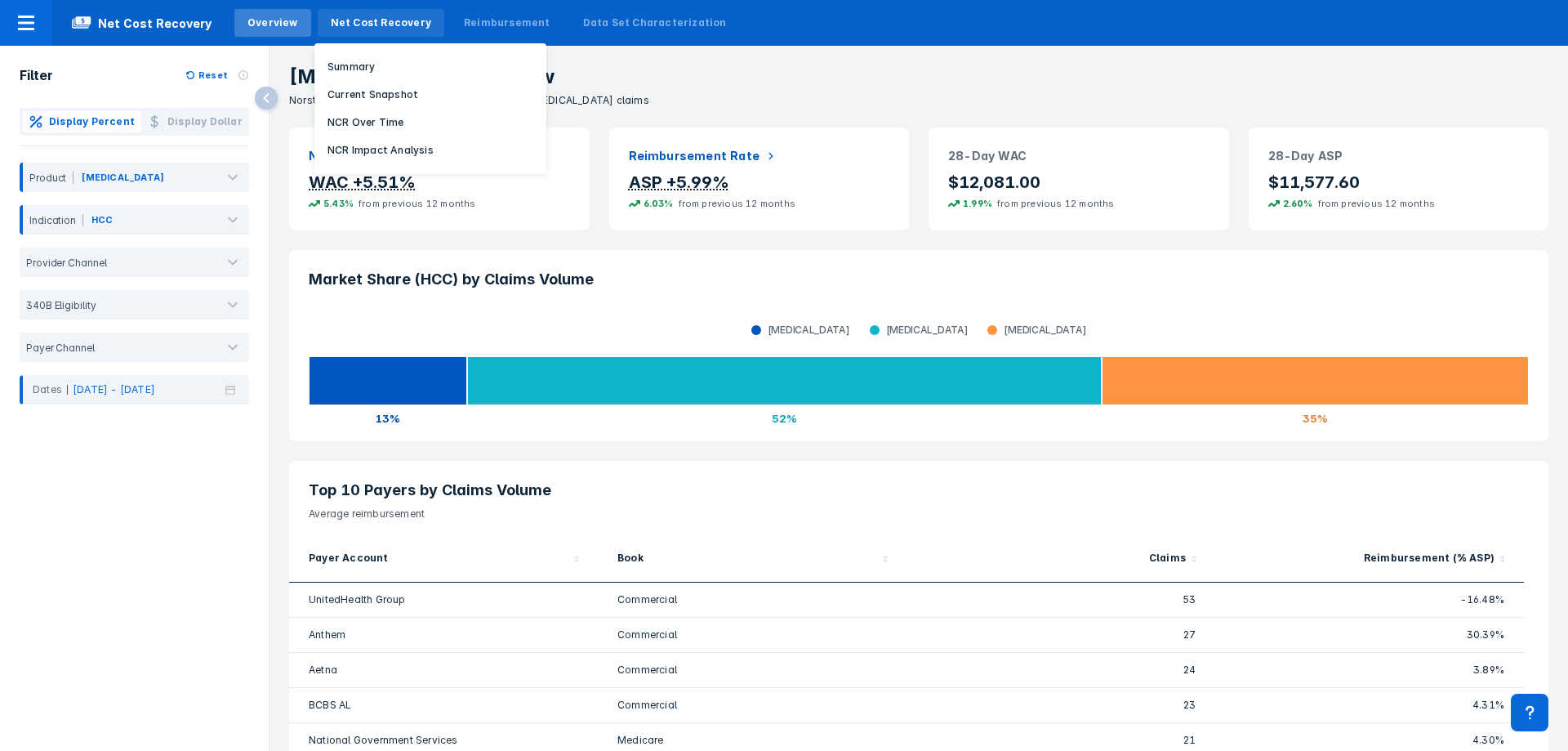
click at [397, 30] on div "Net Cost Recovery" at bounding box center [381, 23] width 127 height 28
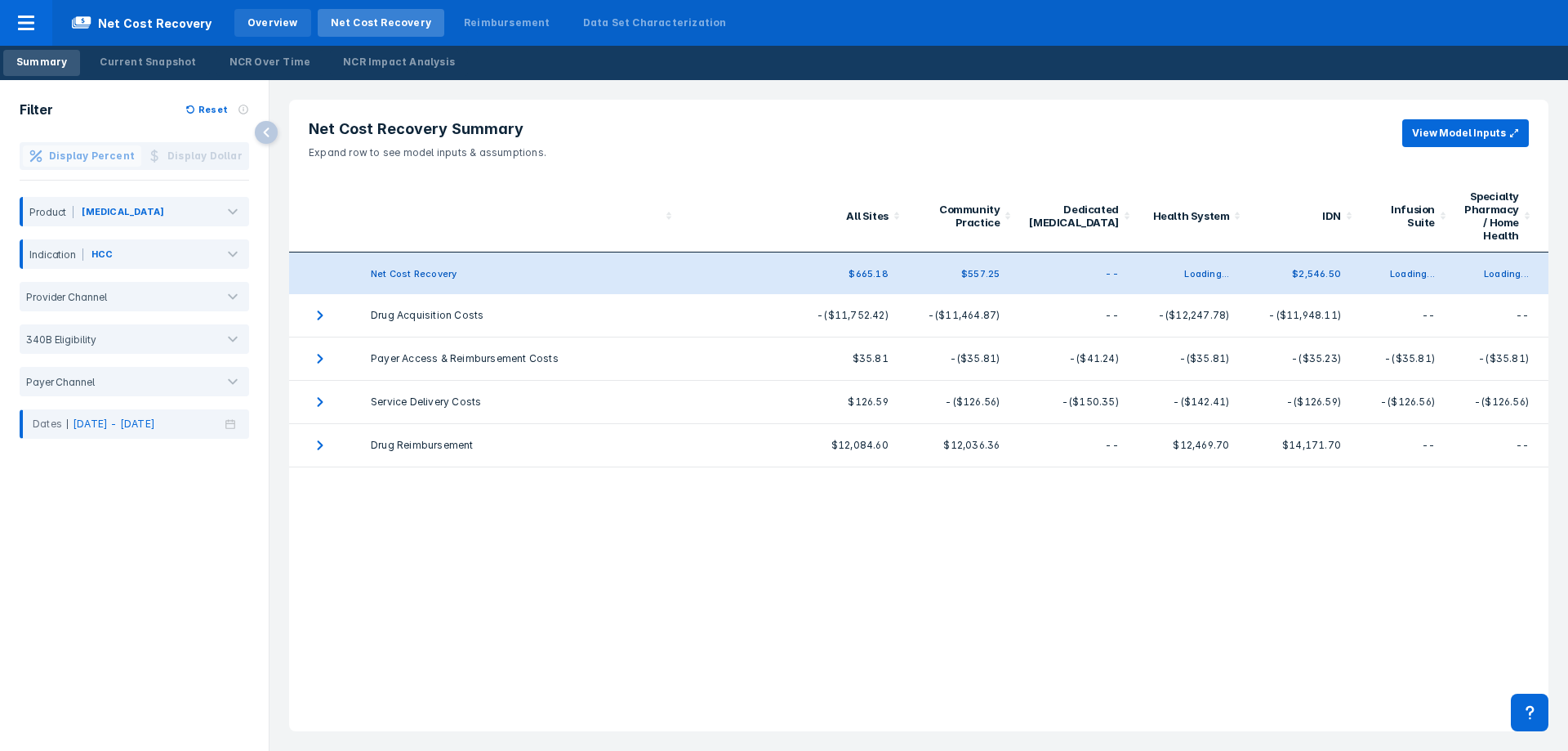
click at [257, 33] on div "Overview" at bounding box center [272, 23] width 76 height 28
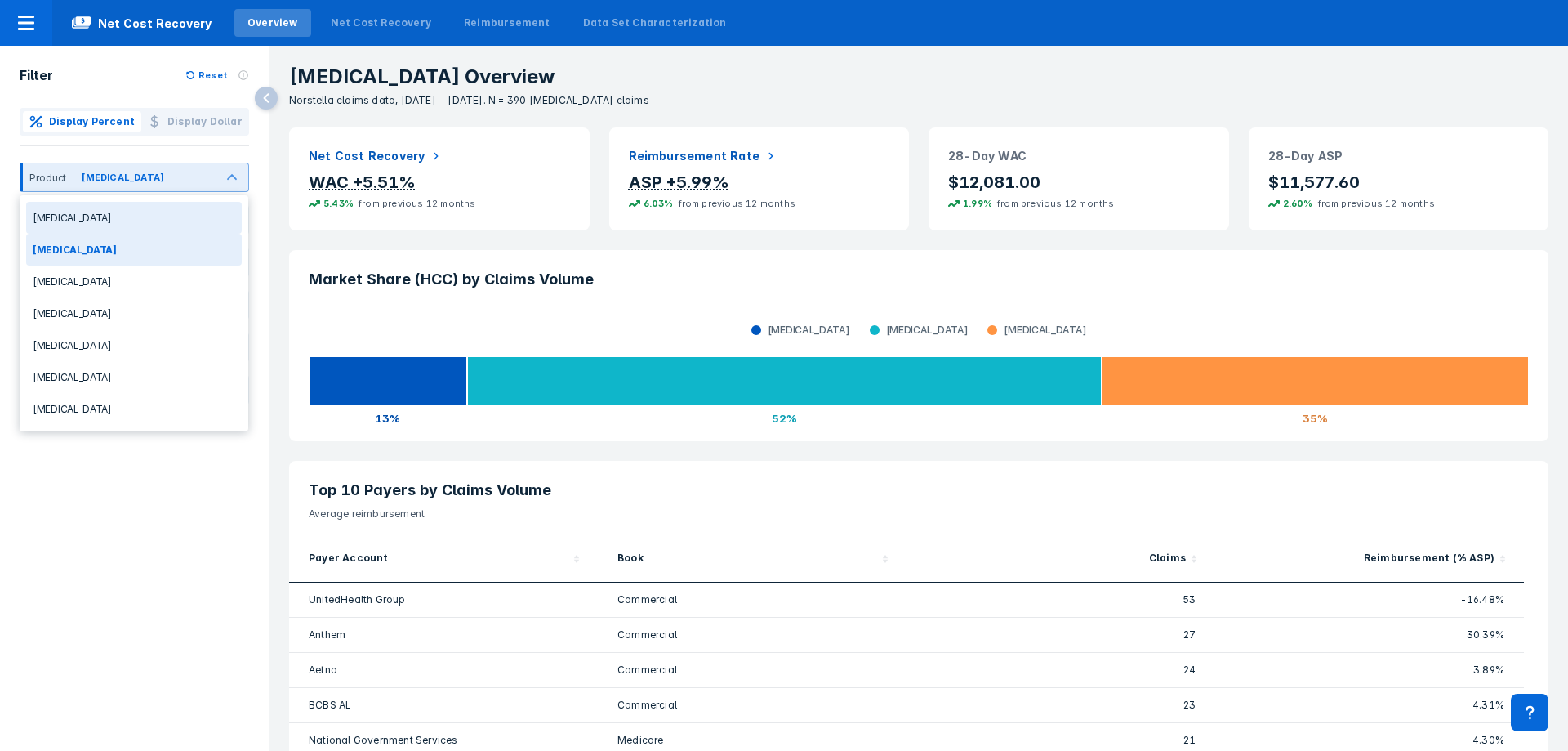
click at [136, 493] on div "Filter Reset Display Percent Display Dollar 7 results available. Use Up and Dow…" at bounding box center [134, 381] width 269 height 671
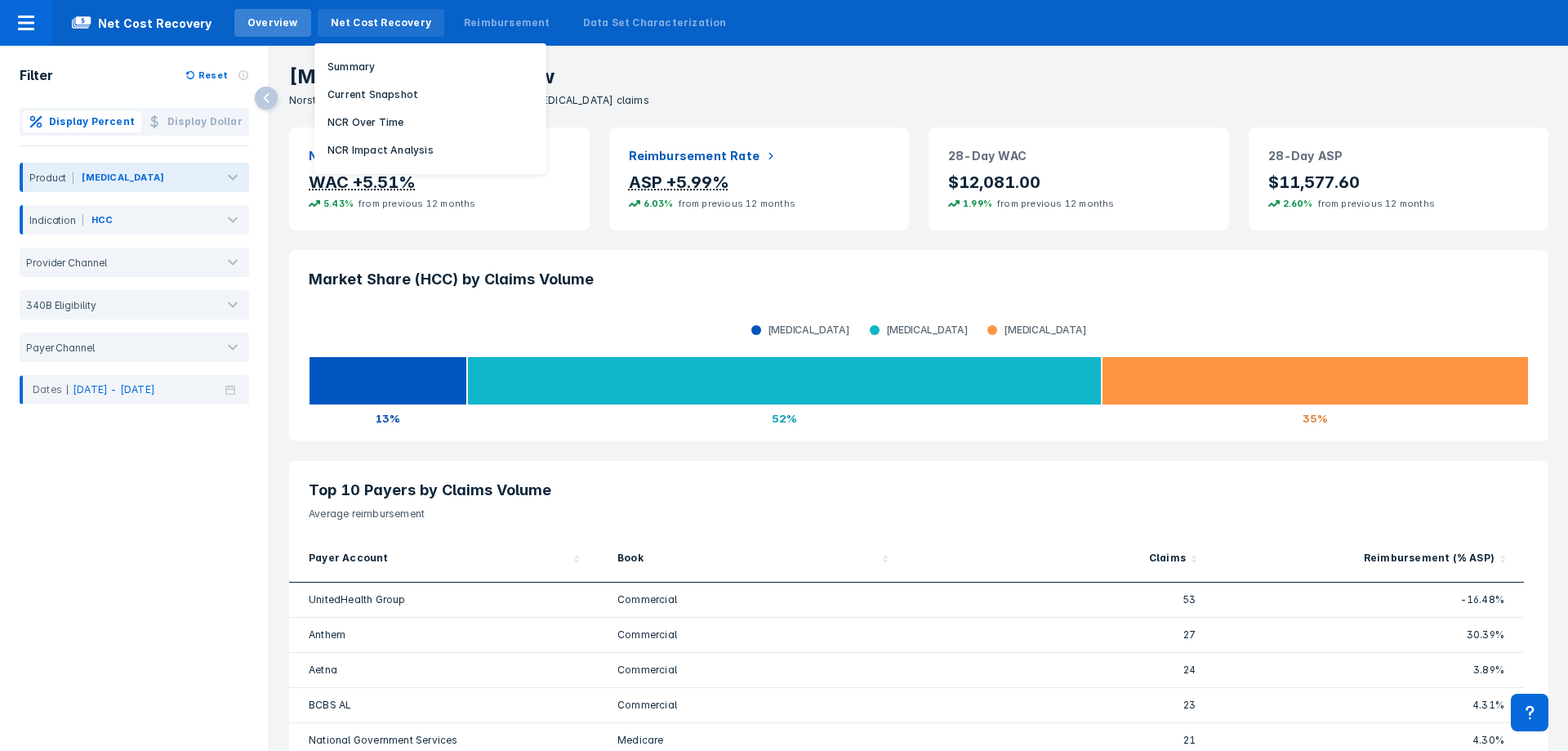
click at [386, 22] on div "Net Cost Recovery" at bounding box center [381, 23] width 101 height 15
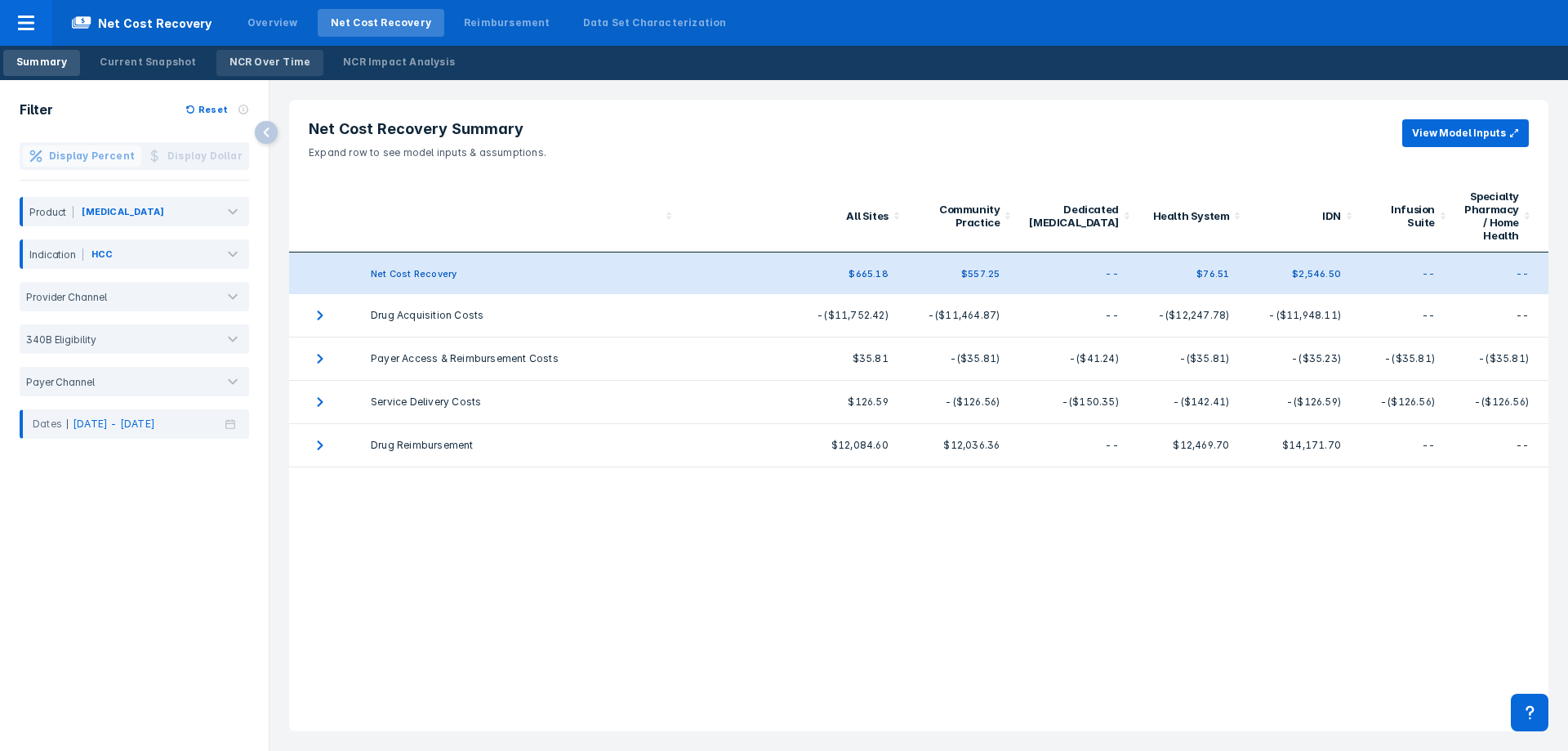
click at [247, 60] on div "NCR Over Time" at bounding box center [270, 62] width 82 height 15
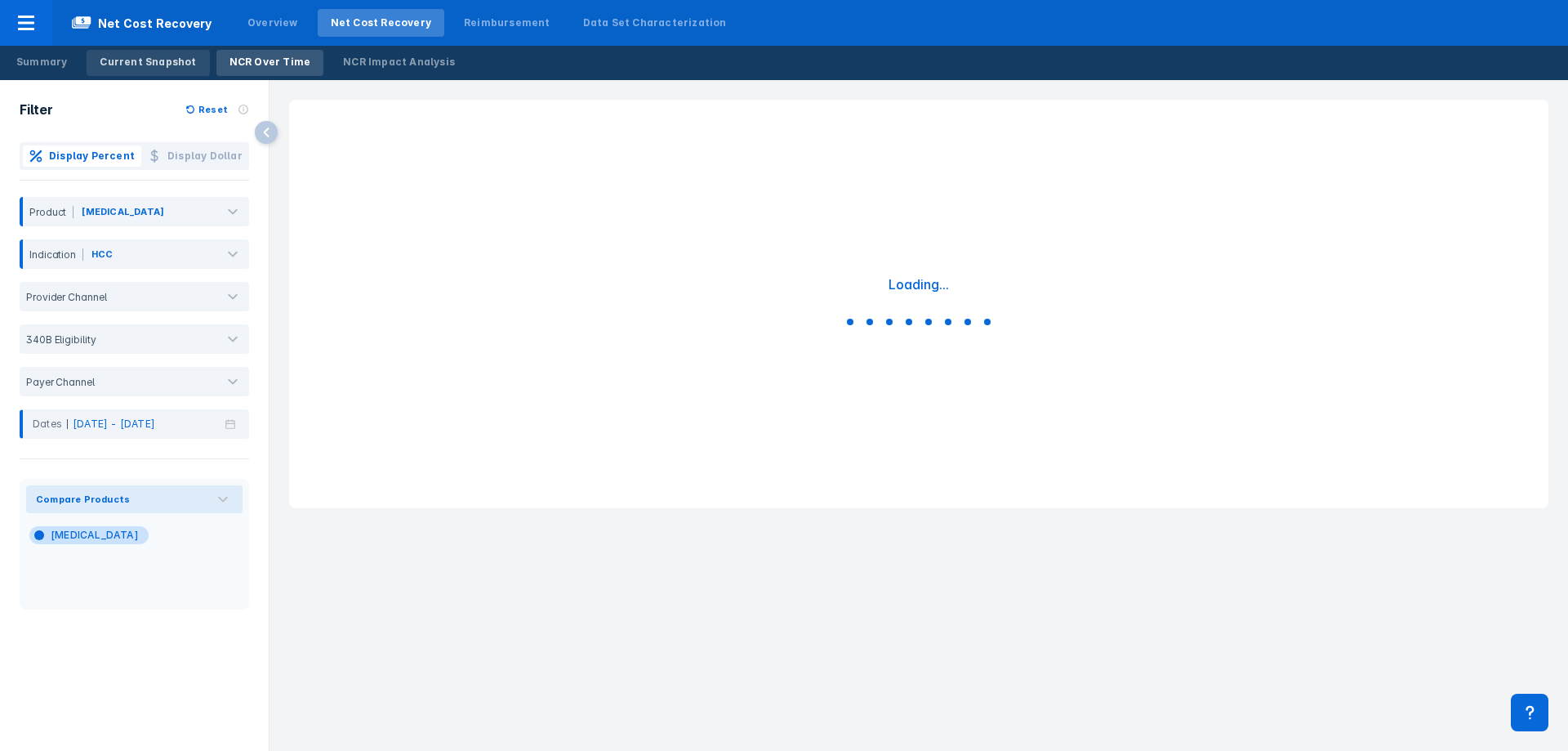
click at [178, 57] on div "Current Snapshot" at bounding box center [148, 62] width 96 height 15
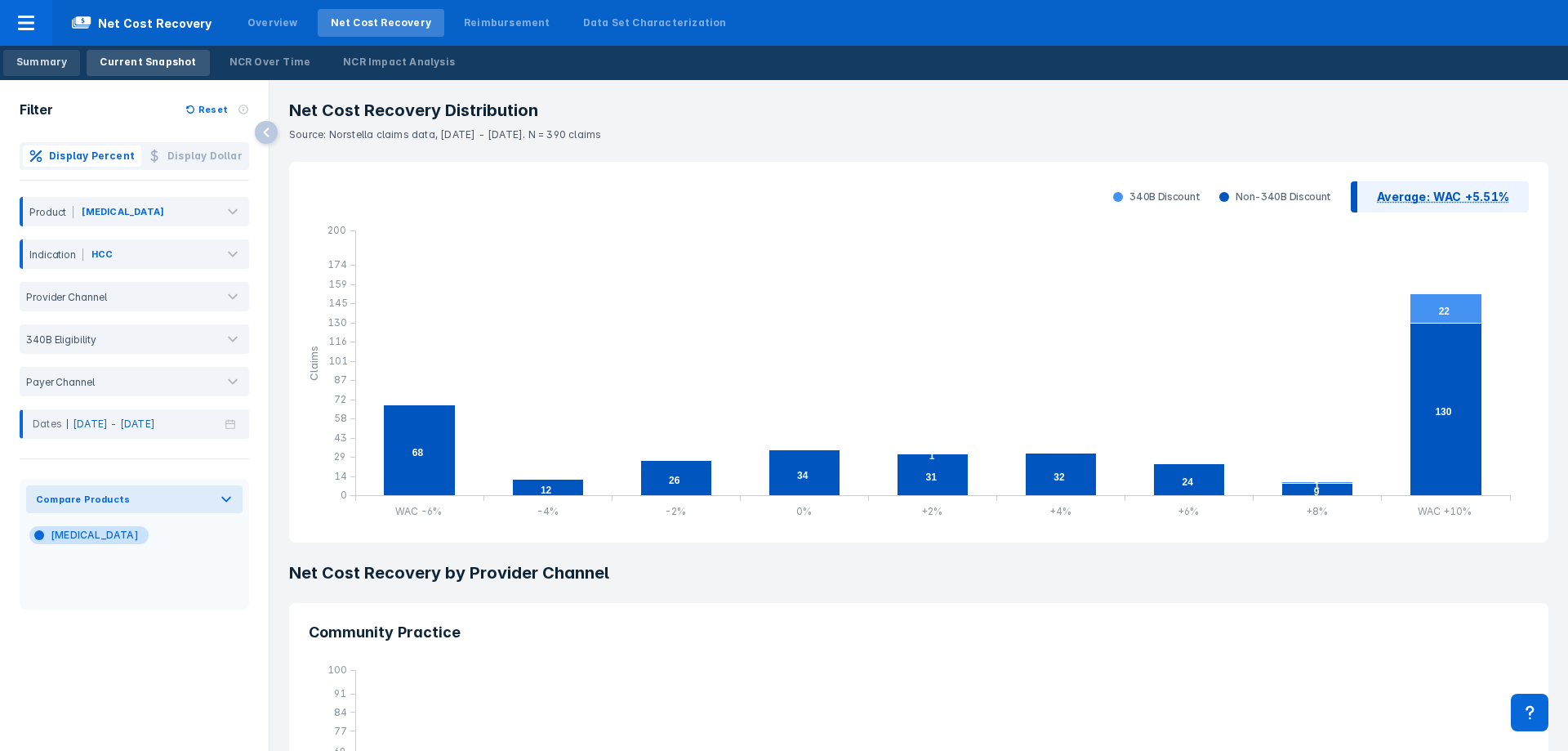
click at [30, 57] on div "Summary" at bounding box center [42, 62] width 50 height 15
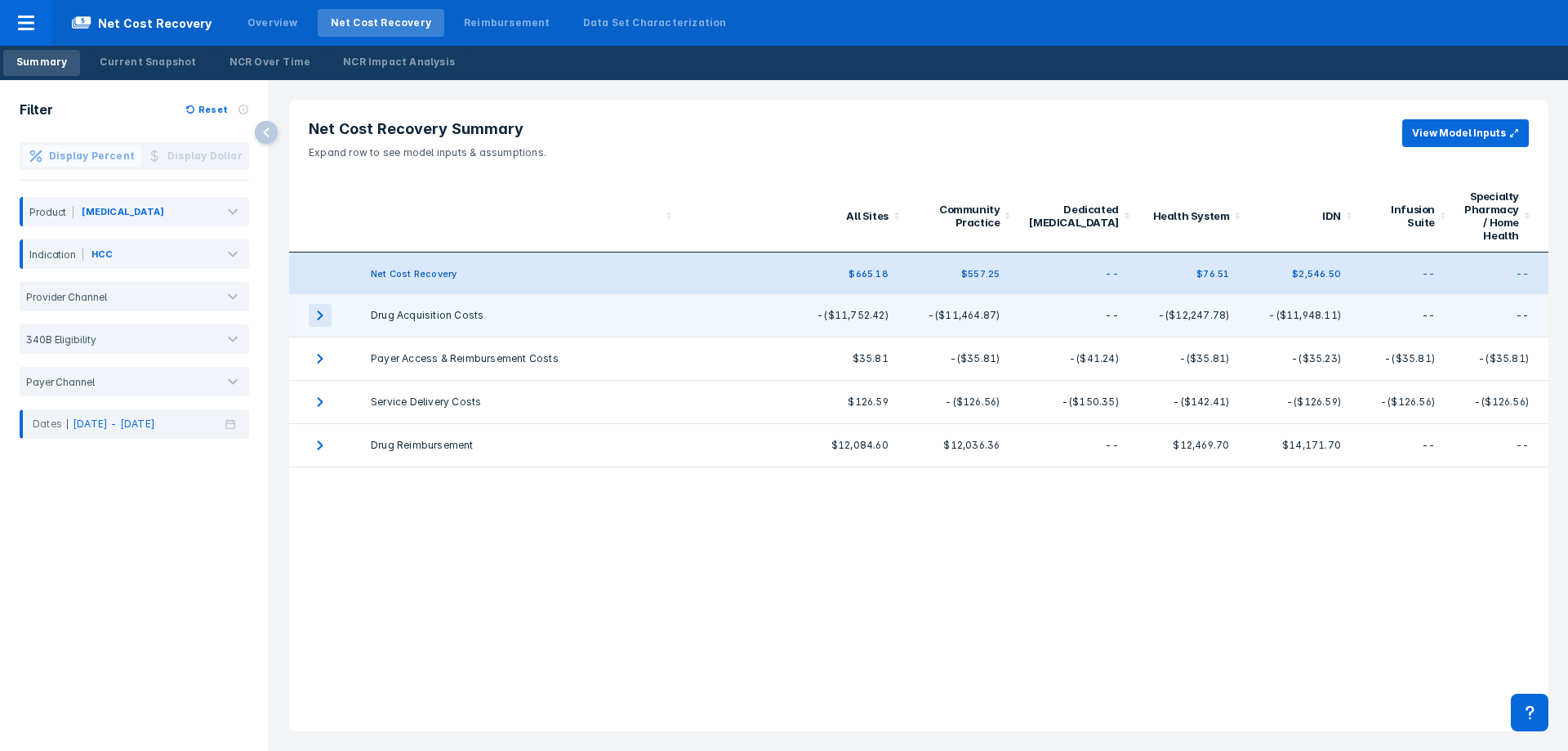
click at [321, 314] on icon "expand row" at bounding box center [320, 315] width 6 height 10
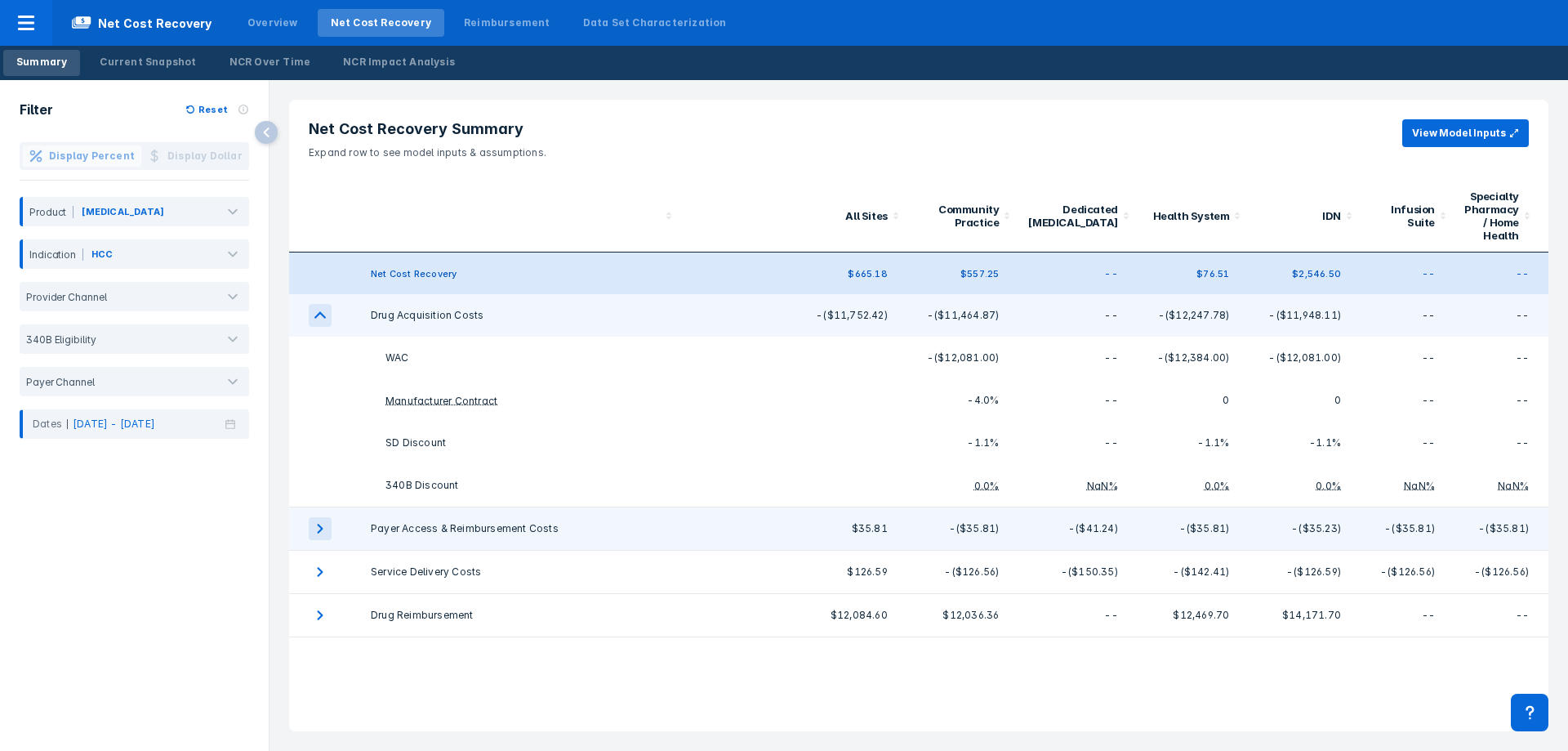
click at [321, 534] on icon "expand row" at bounding box center [320, 529] width 23 height 23
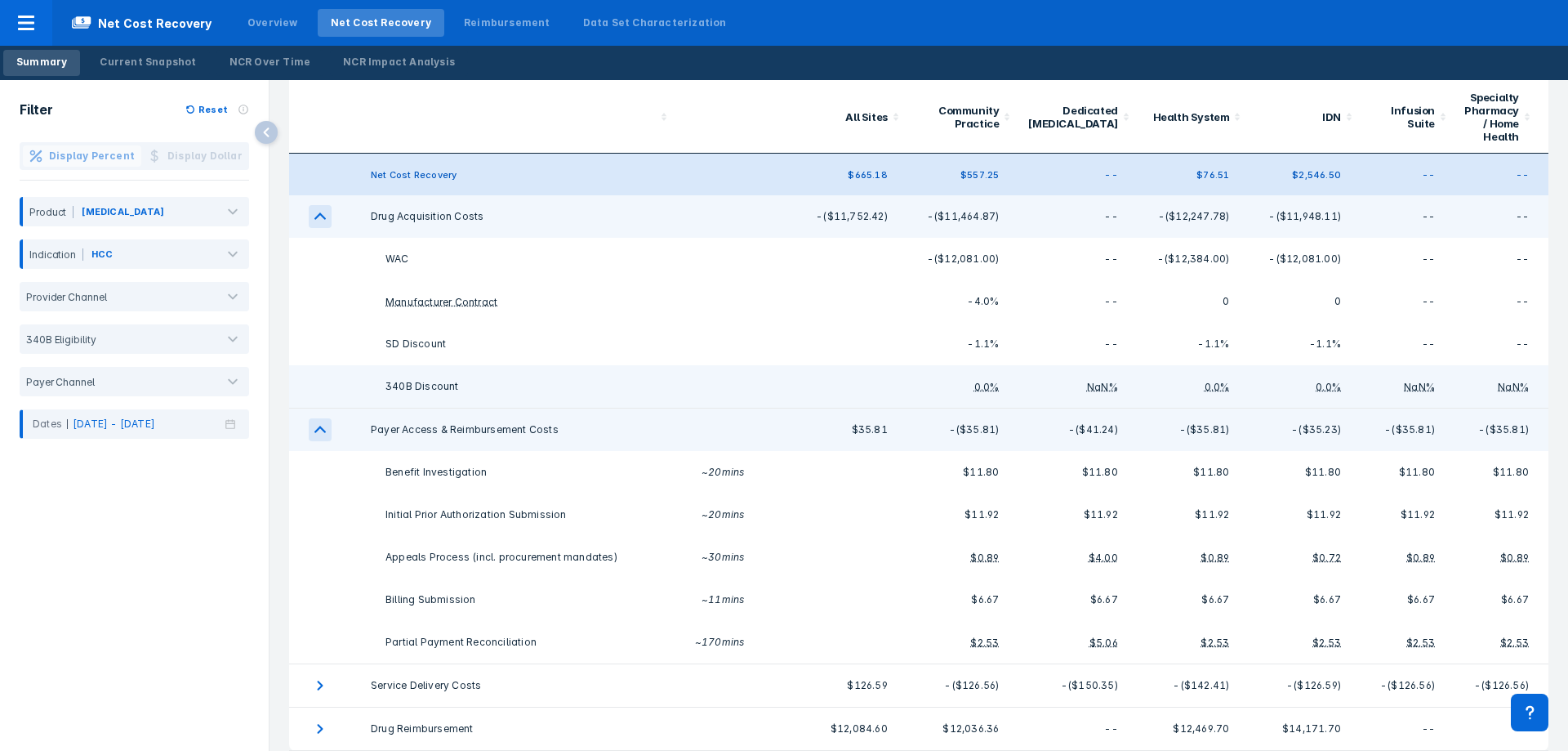
scroll to position [109, 0]
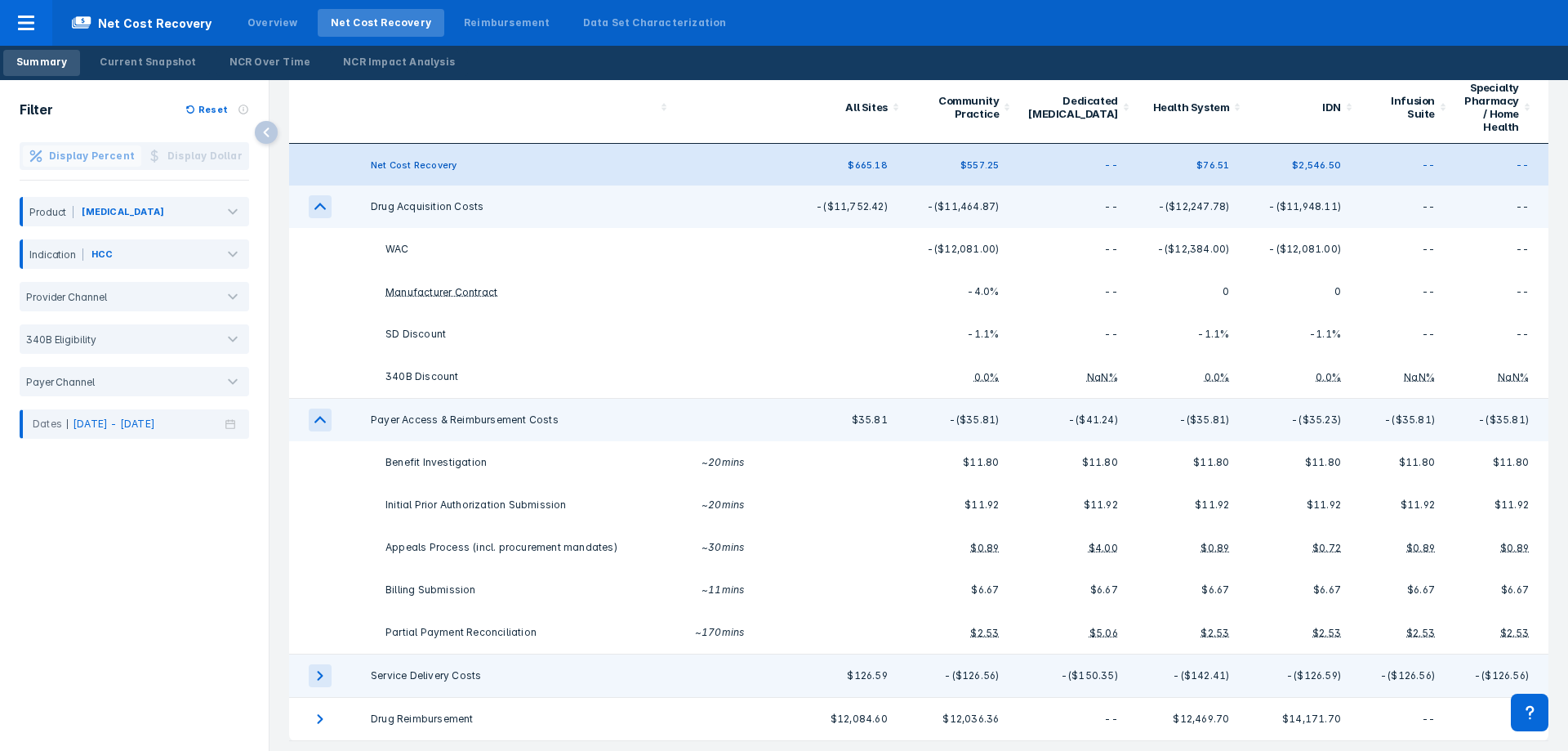
click at [311, 679] on icon "expand row" at bounding box center [320, 675] width 23 height 23
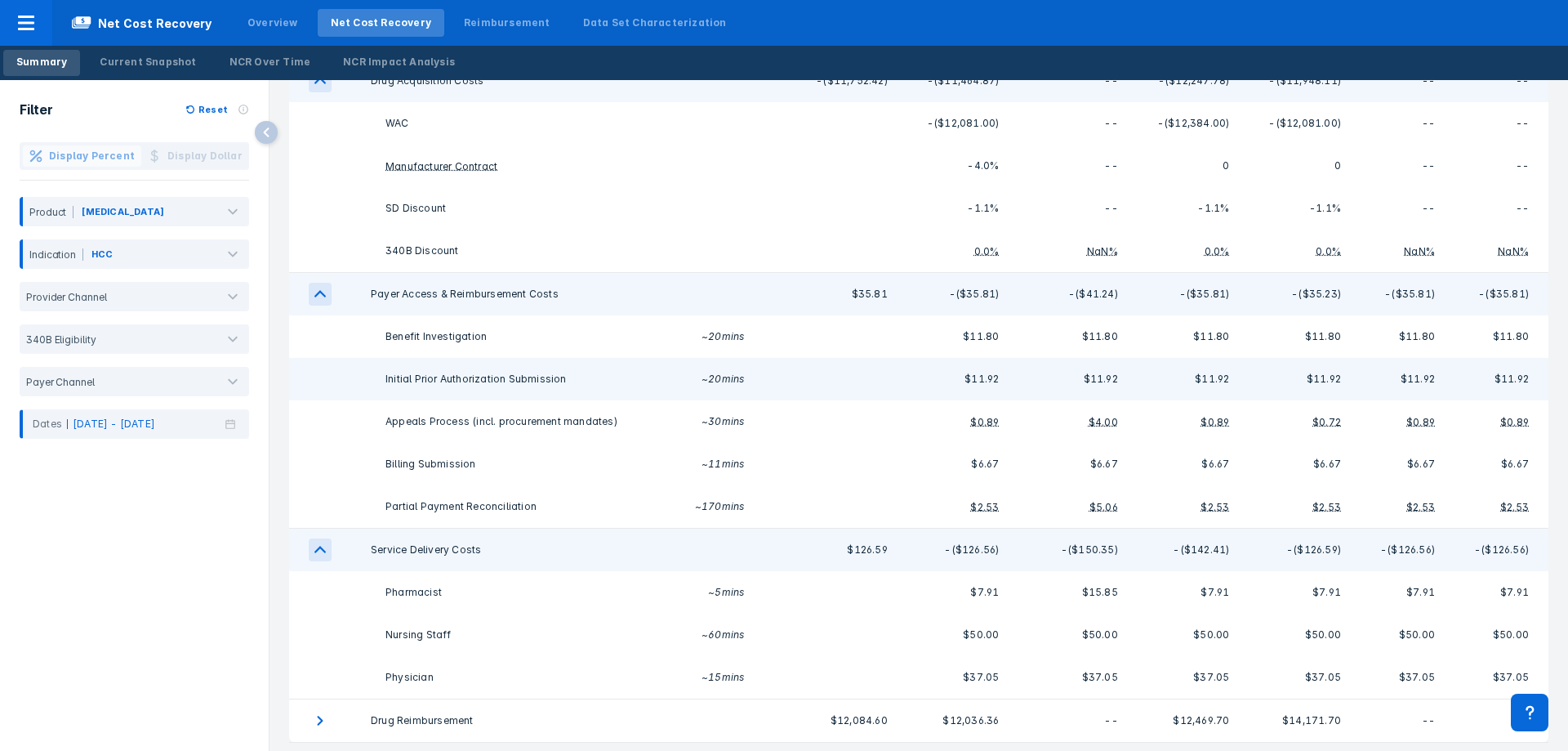
scroll to position [236, 0]
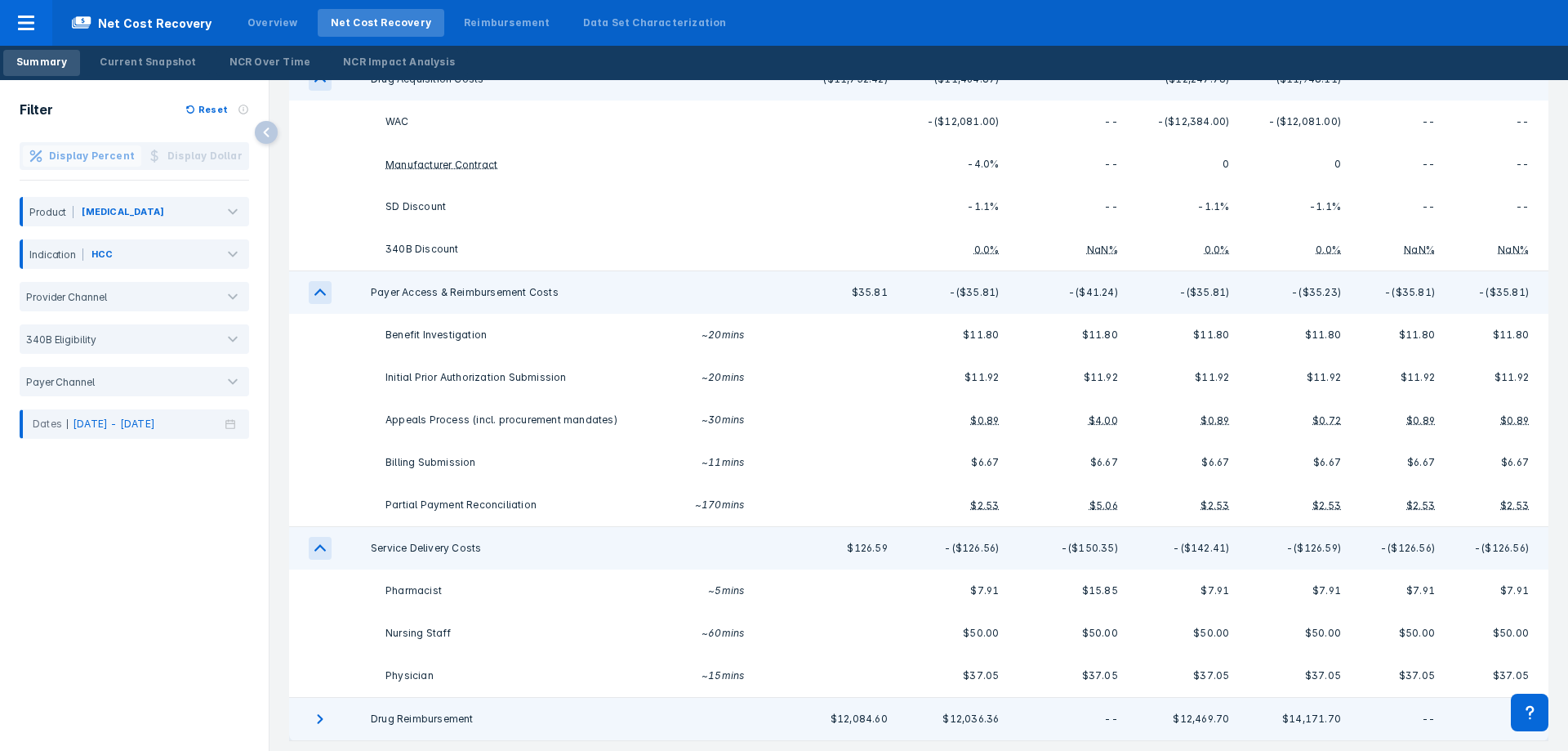
click at [467, 714] on td "Drug Reimbursement" at bounding box center [514, 720] width 325 height 43
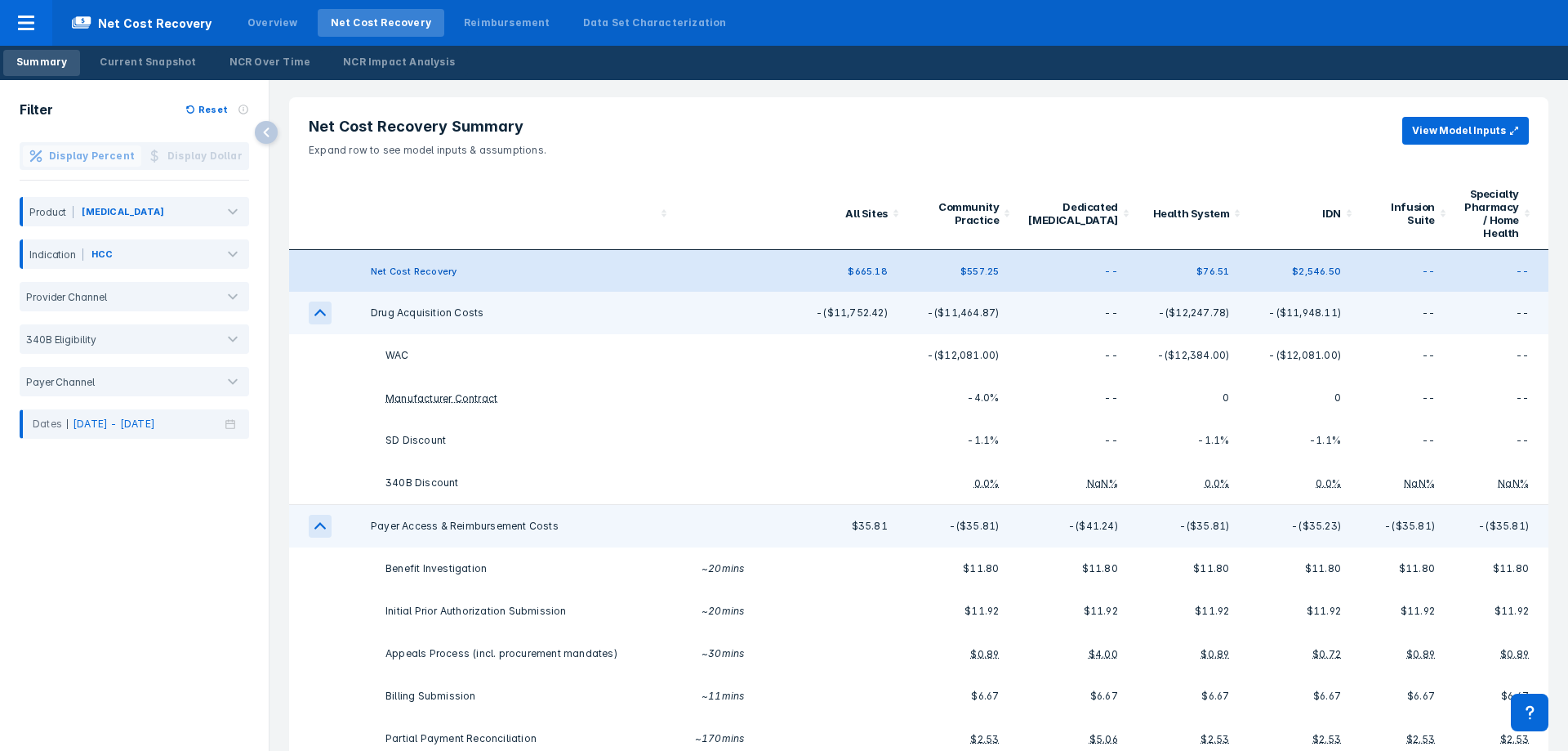
scroll to position [0, 0]
click at [1443, 129] on button "View Model Inputs" at bounding box center [1466, 133] width 127 height 28
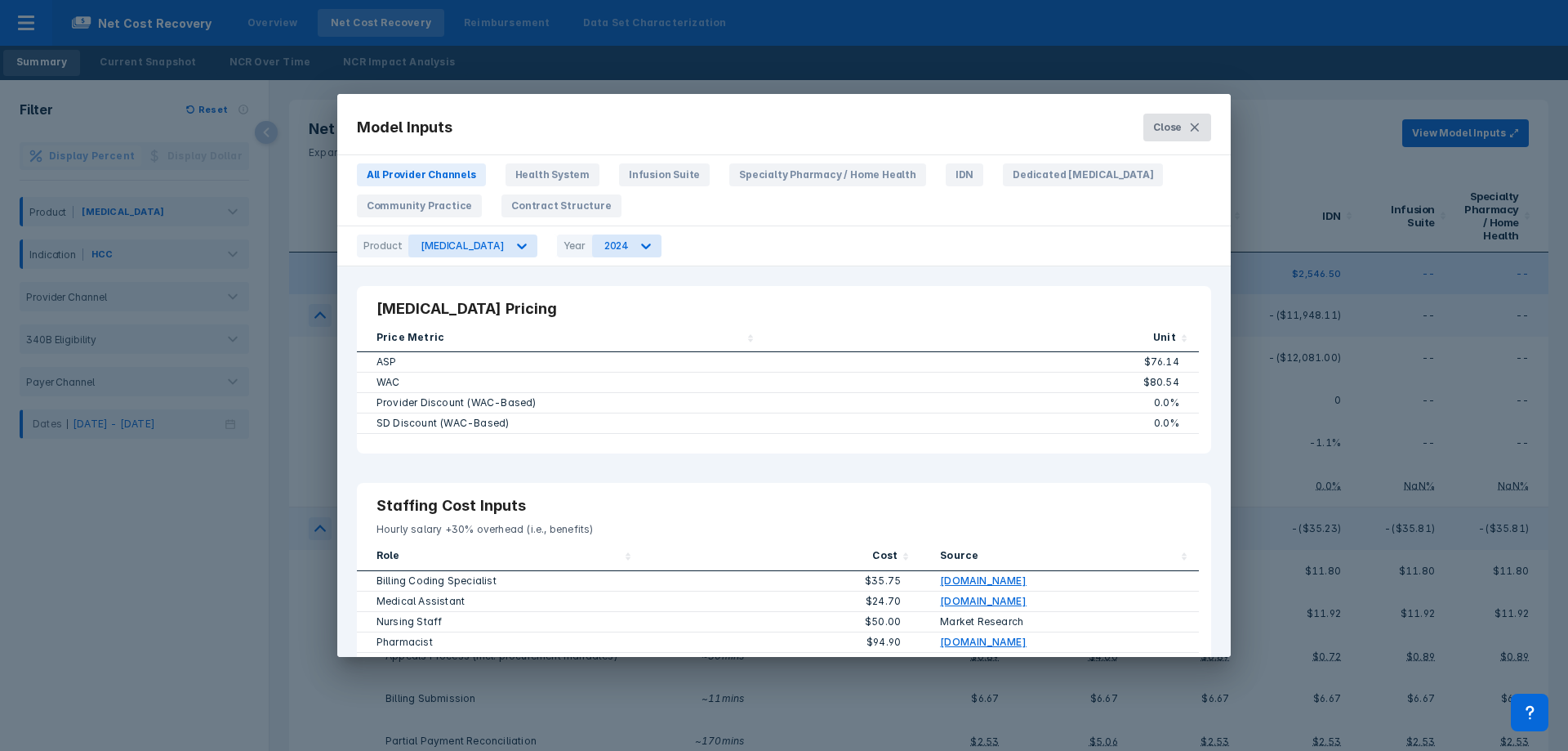
click at [1187, 121] on button "Close" at bounding box center [1178, 128] width 68 height 28
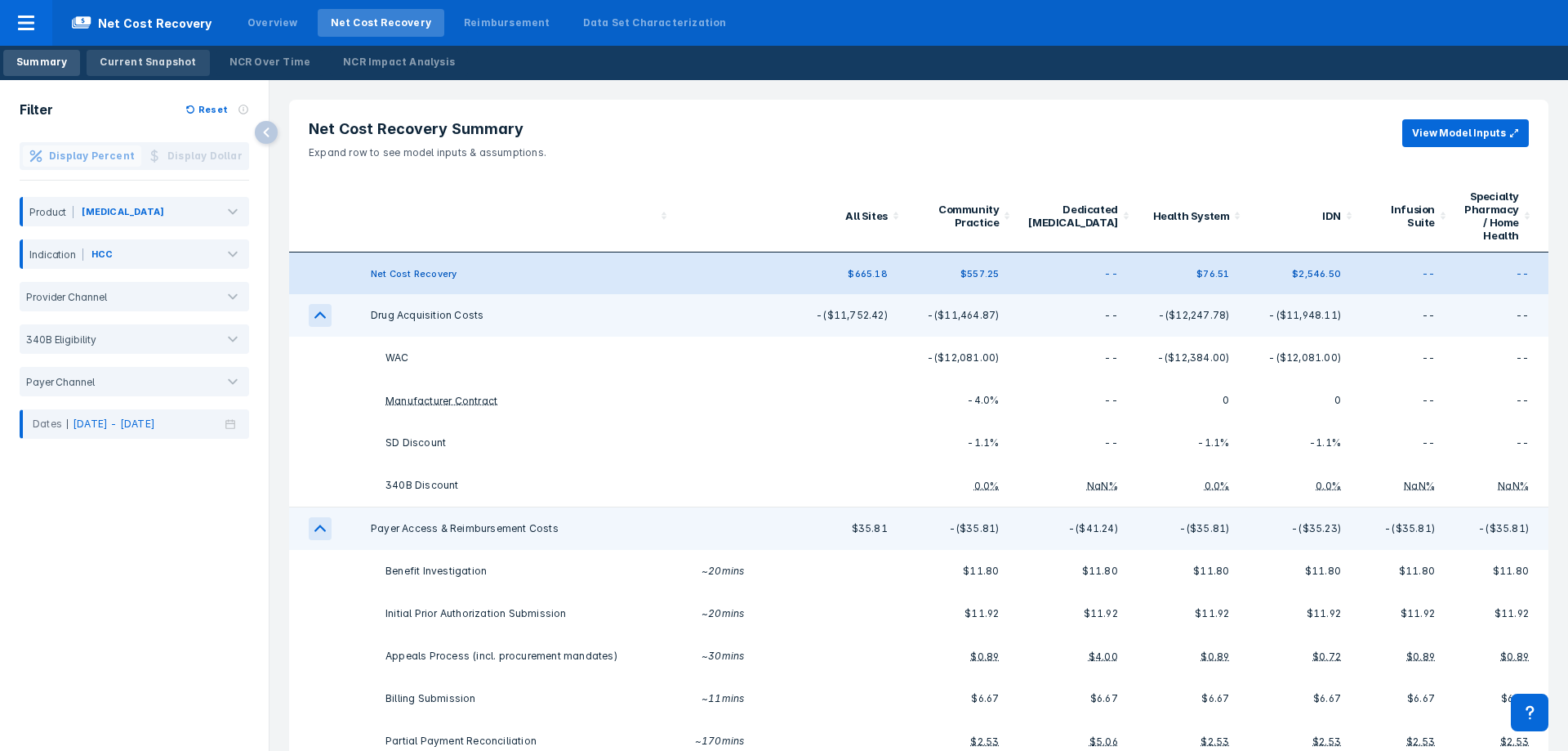
click at [107, 63] on div "Current Snapshot" at bounding box center [148, 62] width 96 height 15
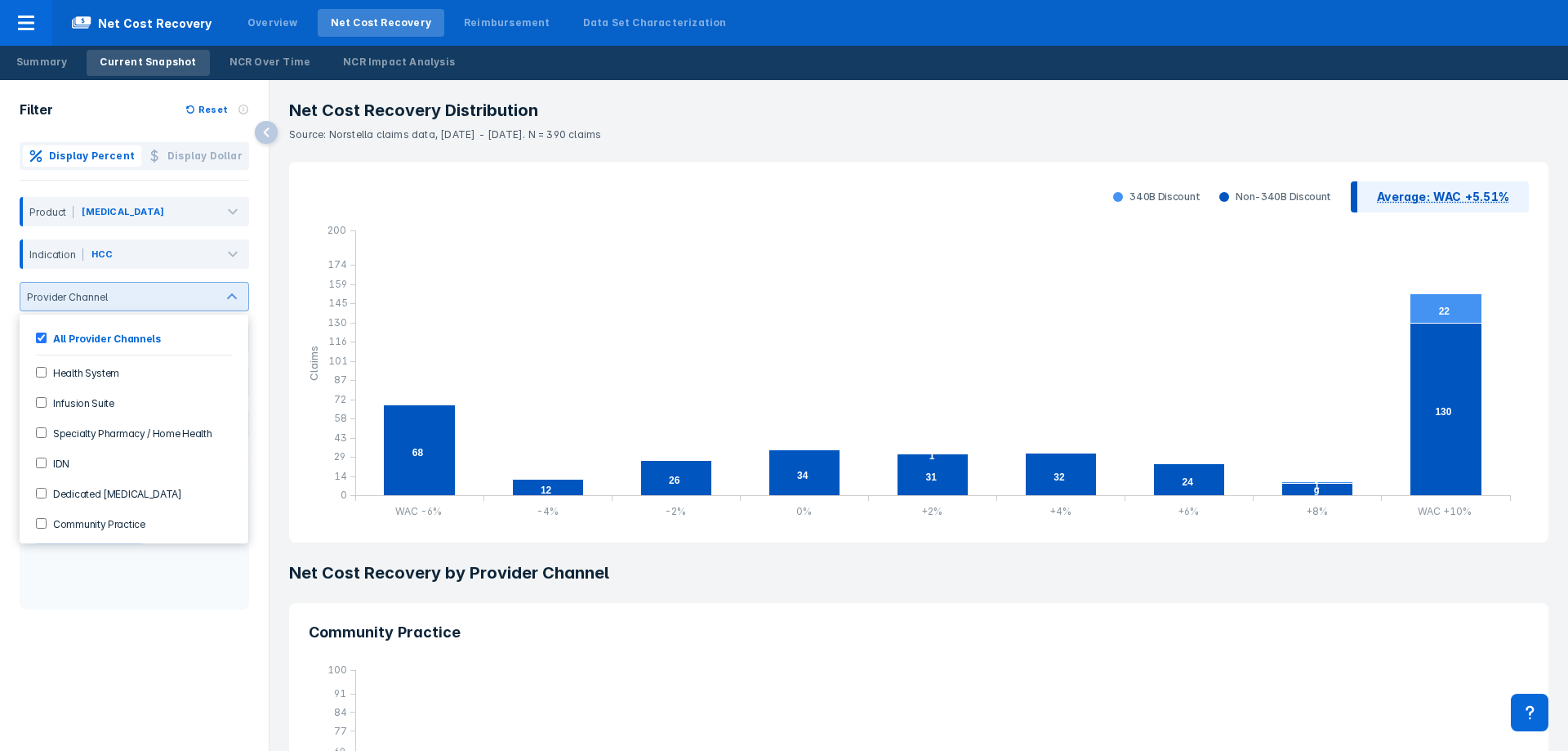
click at [260, 291] on div "Display Percent Display Dollar Product [MEDICAL_DATA] Indication HCC 7 results …" at bounding box center [134, 291] width 269 height 297
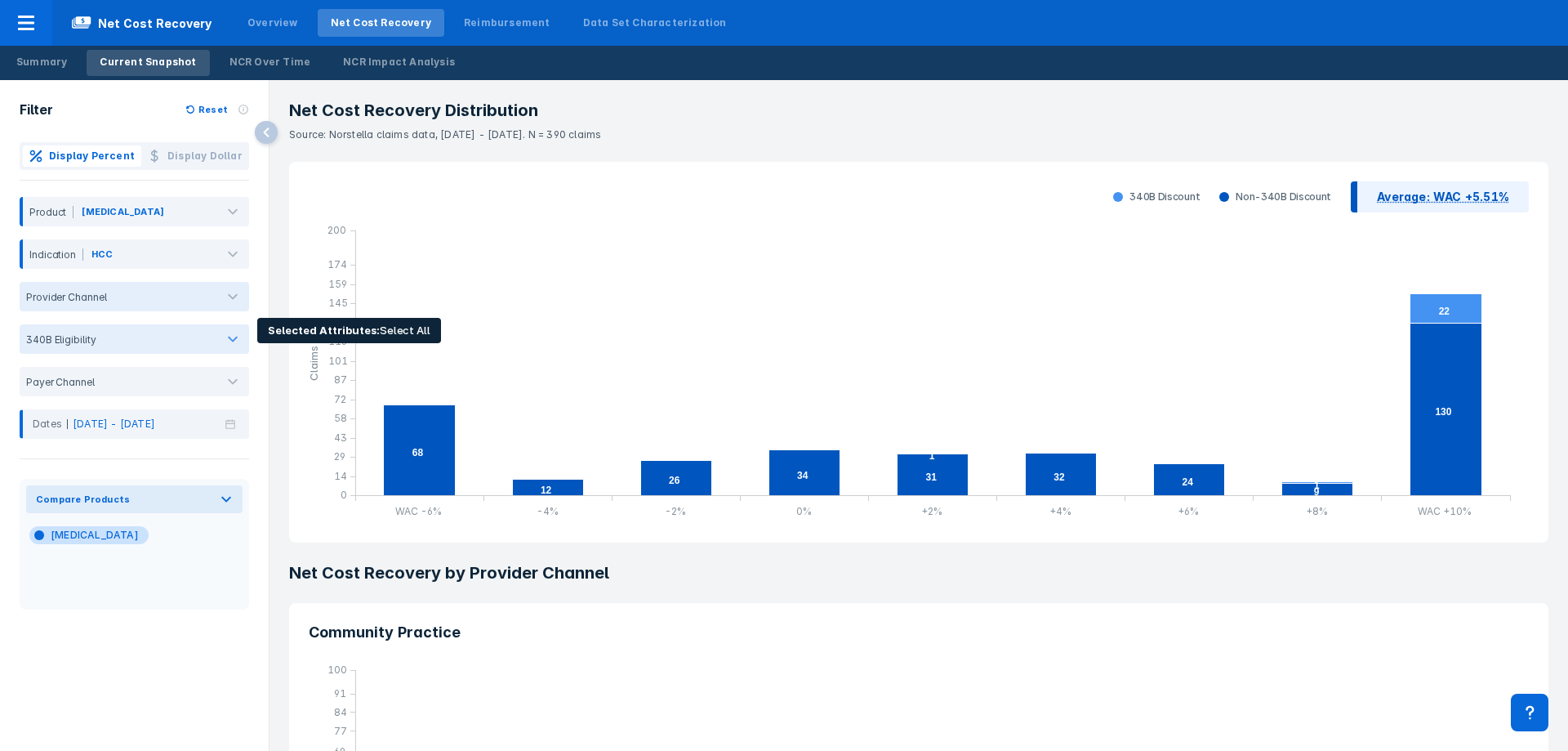
click at [216, 336] on div at bounding box center [233, 339] width 33 height 33
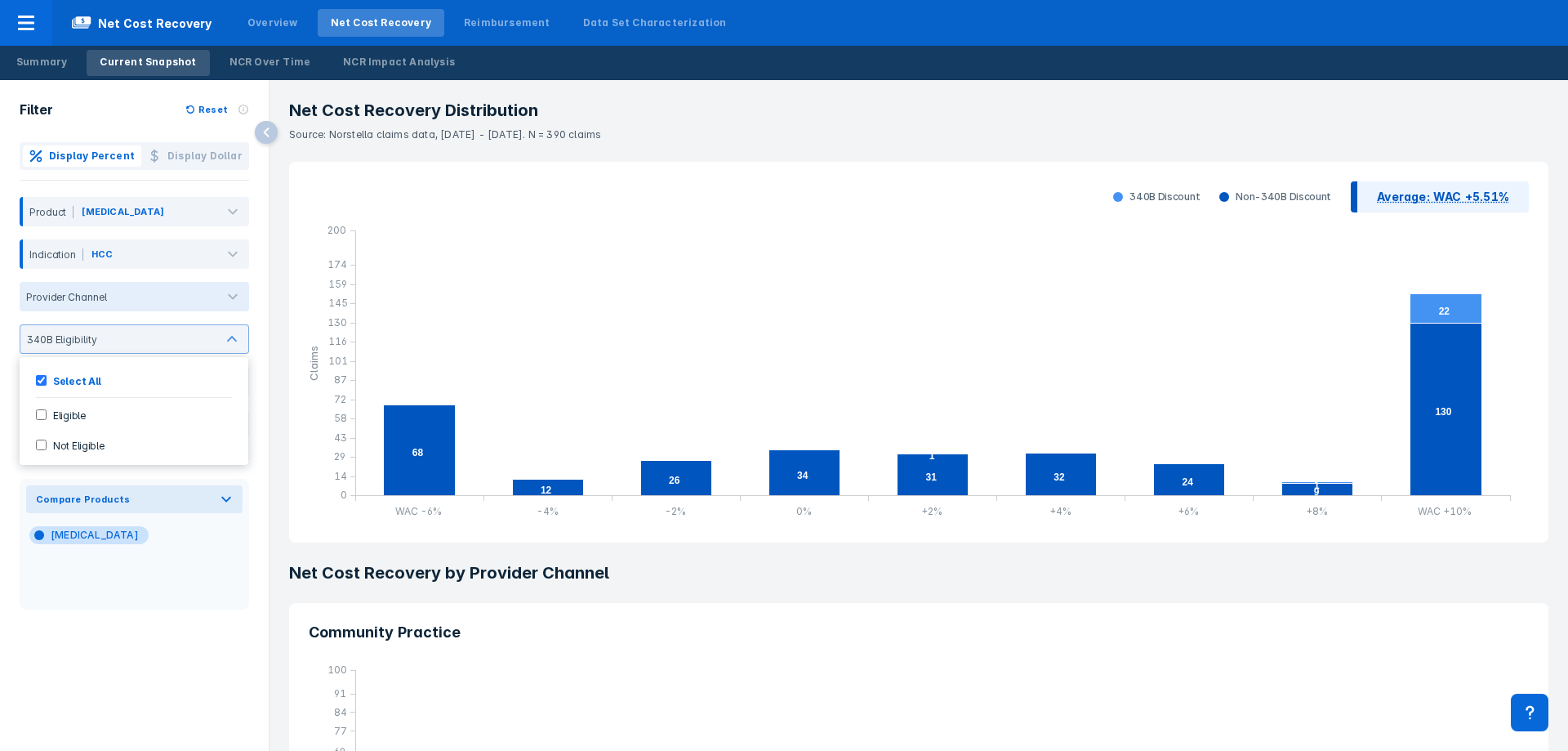
click at [267, 404] on div "Display Percent Display Dollar Product [MEDICAL_DATA] Indication HCC Provider C…" at bounding box center [134, 291] width 269 height 297
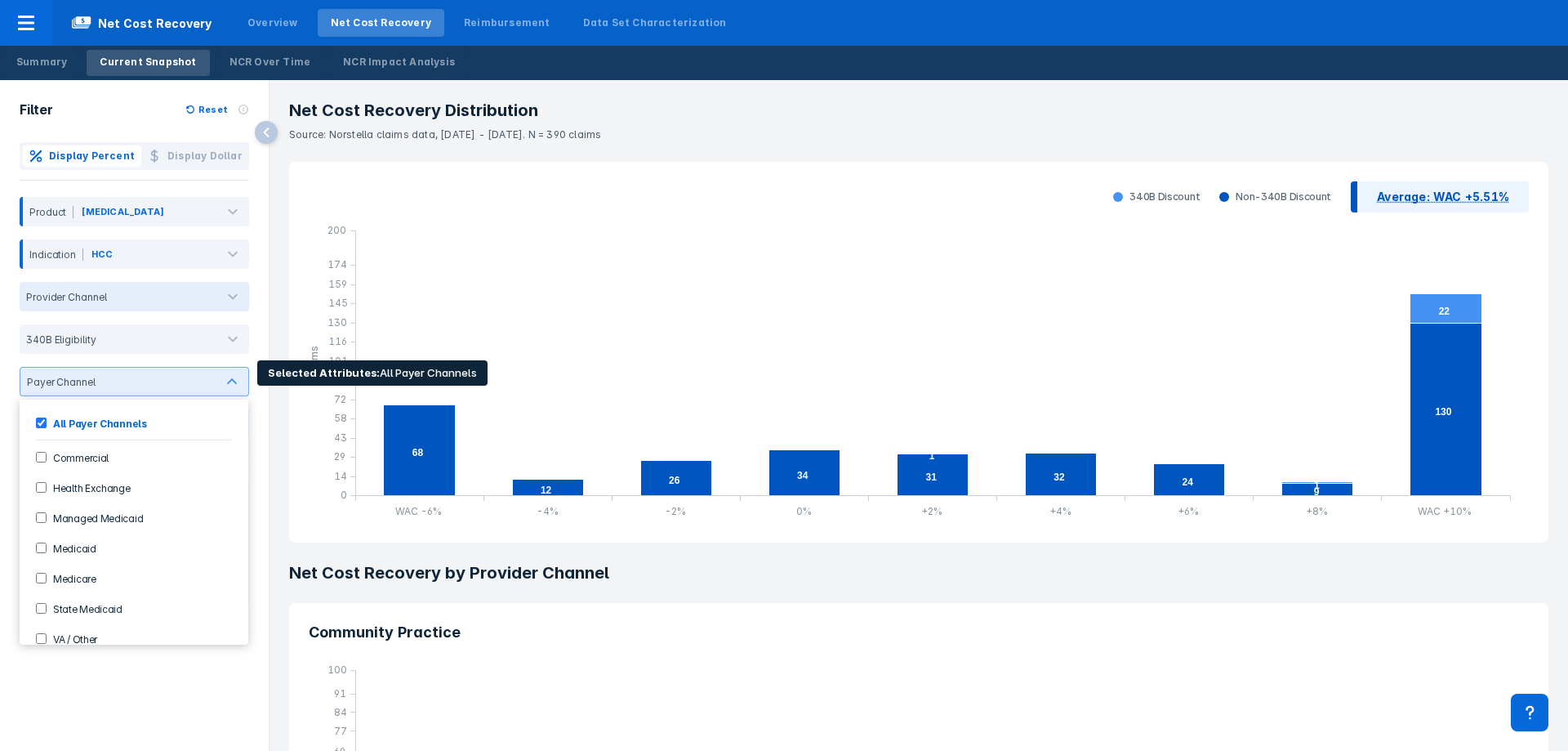
click at [200, 379] on div at bounding box center [155, 382] width 106 height 12
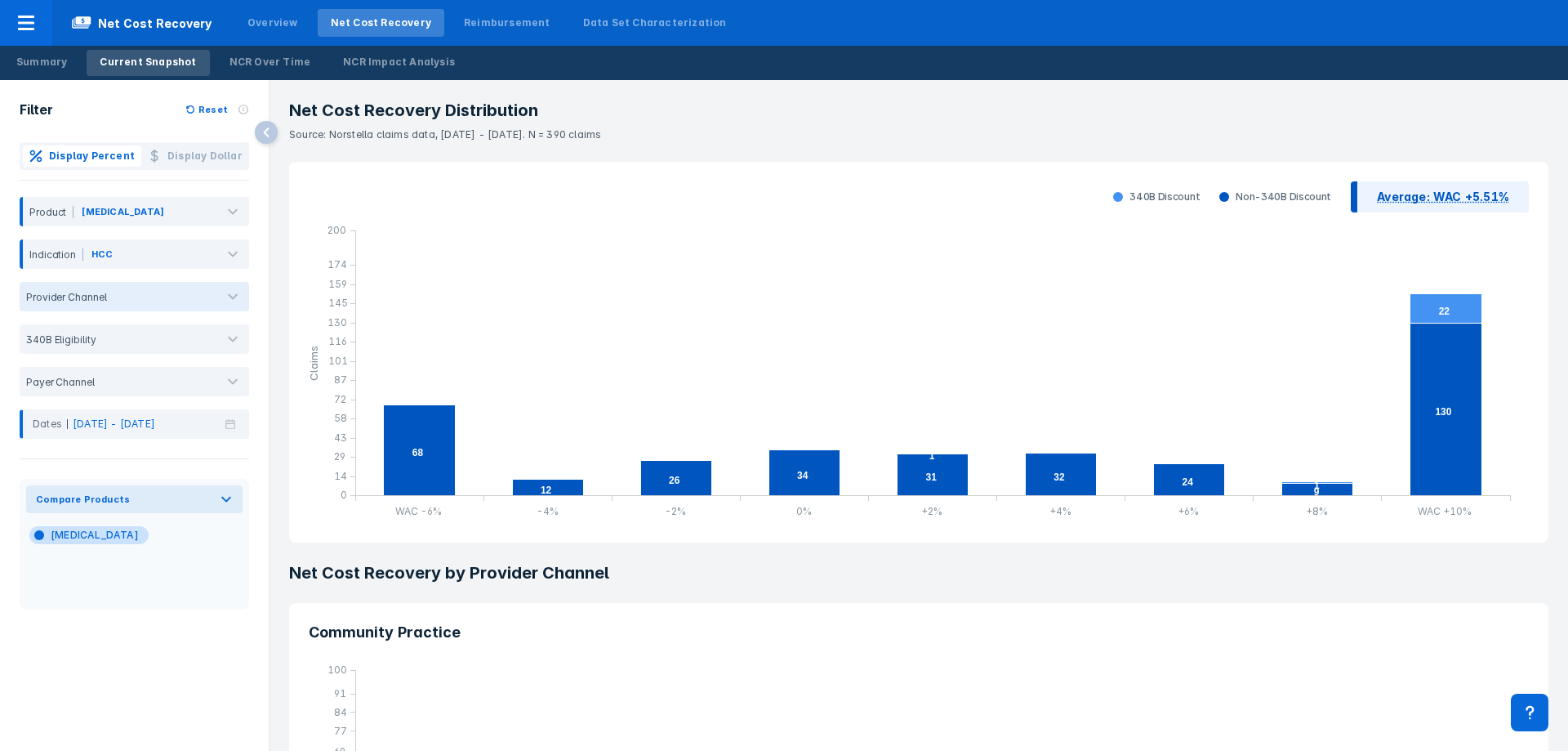
click at [259, 464] on div "Filter Reset Display Percent Display Dollar Product [MEDICAL_DATA] Indication H…" at bounding box center [134, 415] width 269 height 671
click at [215, 498] on div at bounding box center [226, 499] width 31 height 20
click at [191, 603] on div "Market Basket Average" at bounding box center [134, 609] width 203 height 35
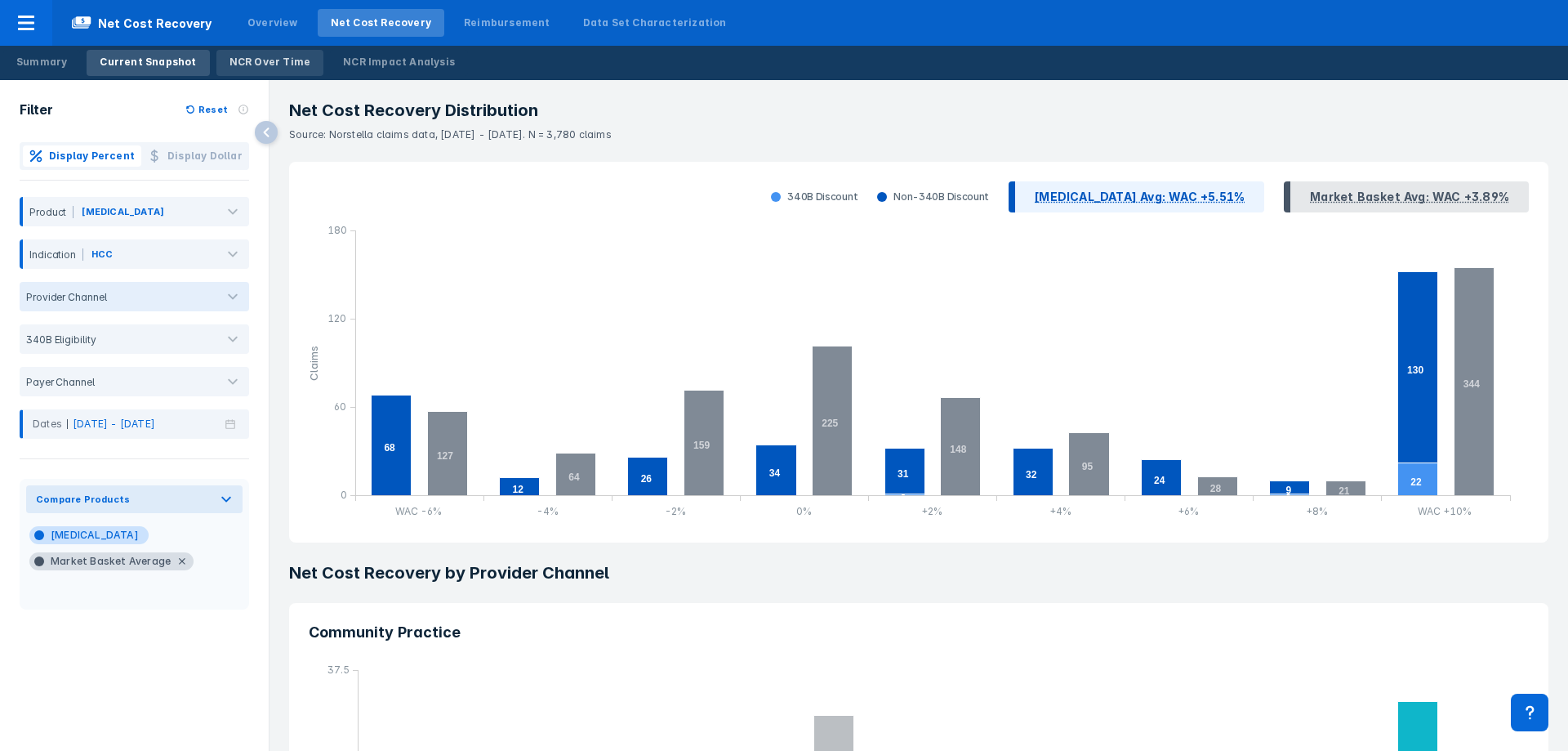
click at [268, 63] on div "NCR Over Time" at bounding box center [270, 62] width 82 height 15
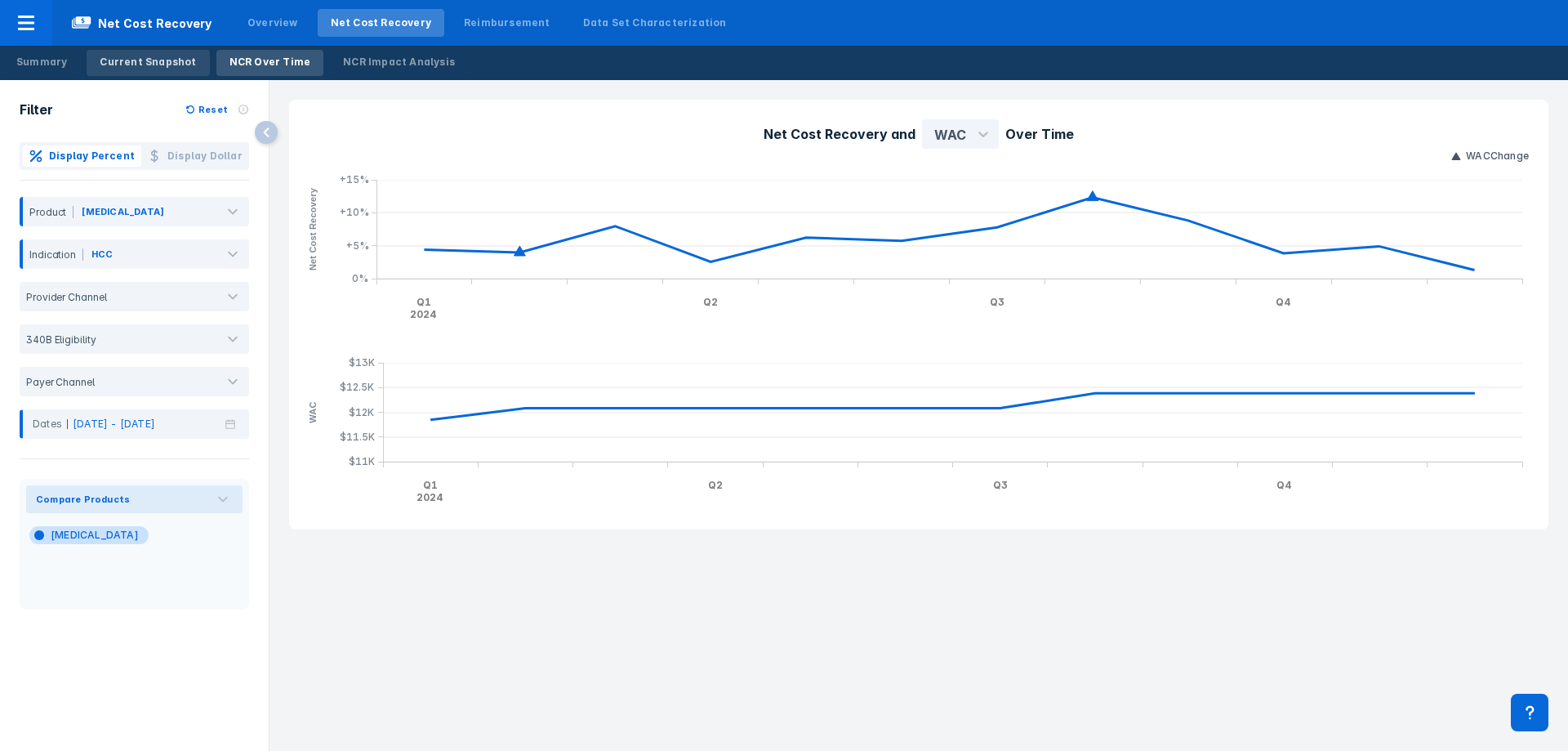
click at [135, 63] on div "Current Snapshot" at bounding box center [148, 62] width 96 height 15
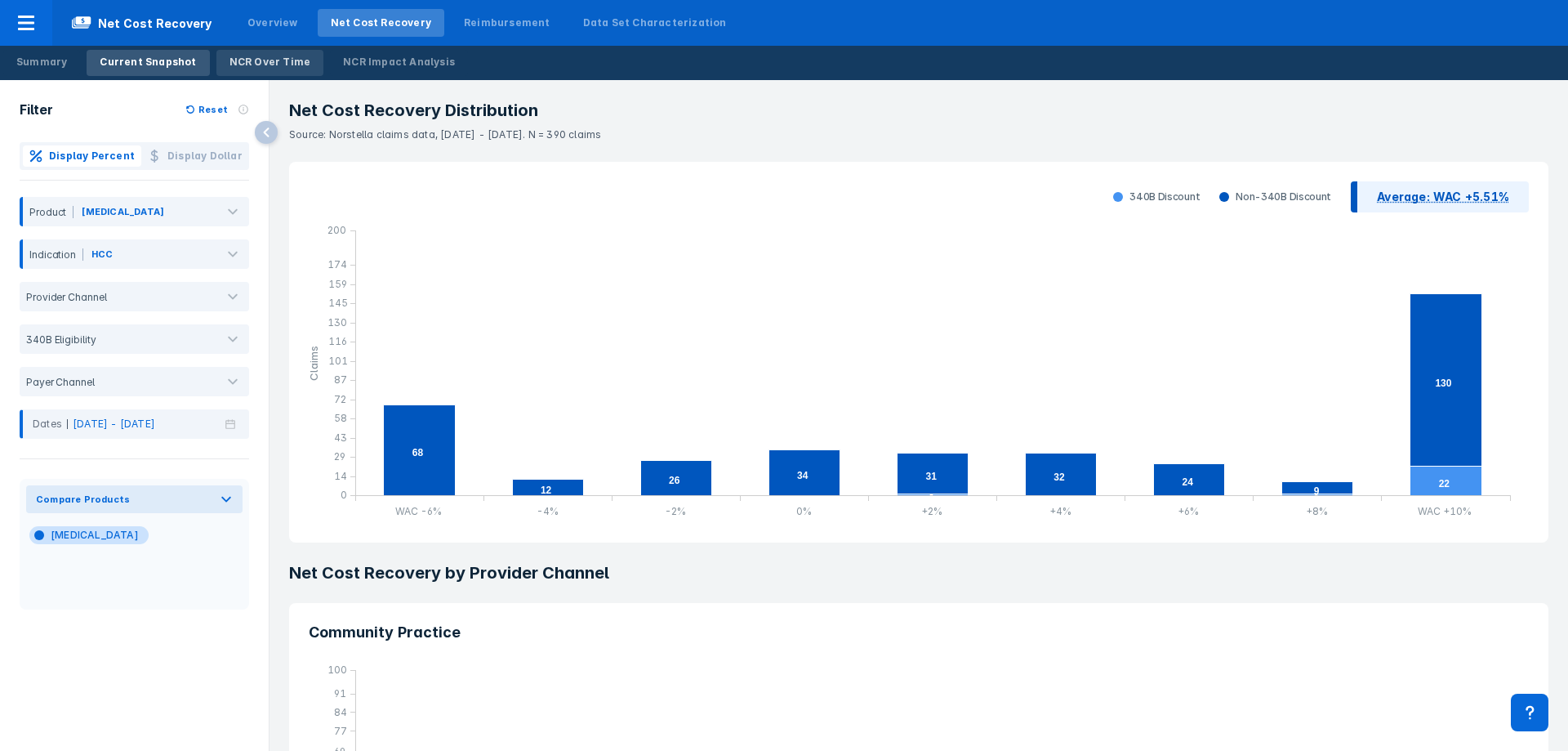
click at [288, 66] on div "NCR Over Time" at bounding box center [270, 62] width 82 height 15
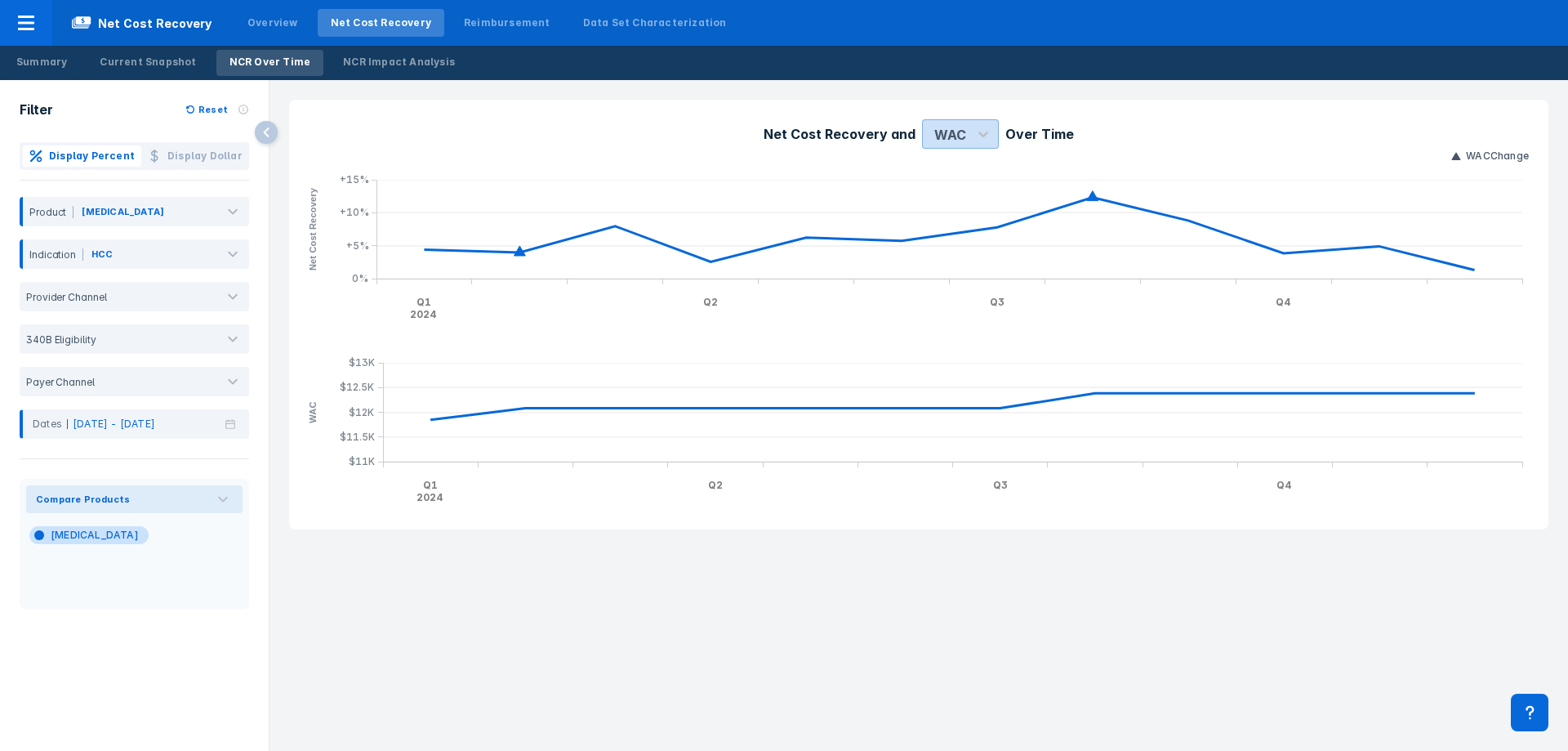
click at [964, 127] on div "WAC" at bounding box center [950, 135] width 32 height 20
click at [947, 213] on div "ASP" at bounding box center [945, 206] width 35 height 32
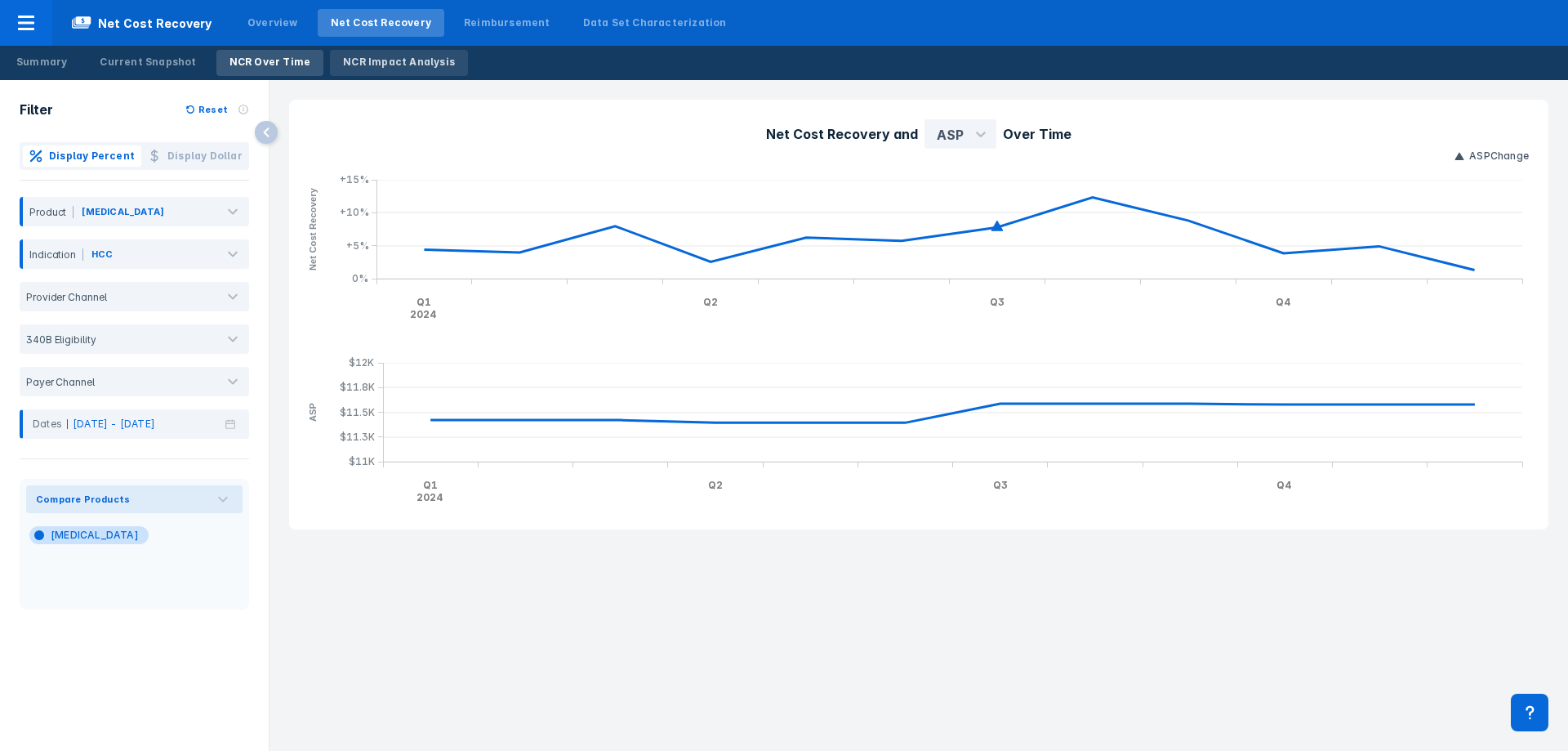
click at [395, 58] on div "NCR Impact Analysis" at bounding box center [398, 62] width 112 height 15
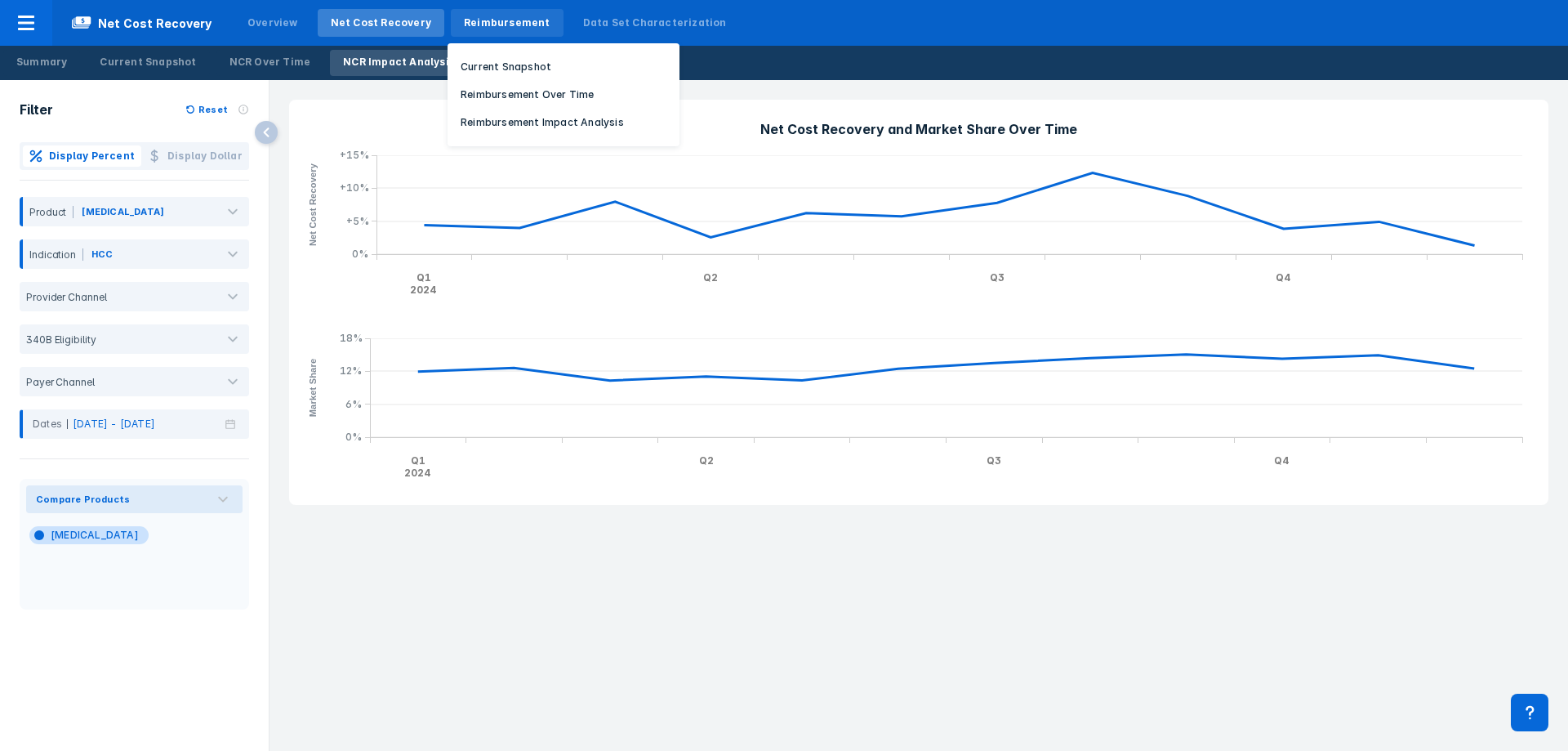
click at [515, 28] on div "Reimbursement" at bounding box center [508, 23] width 87 height 15
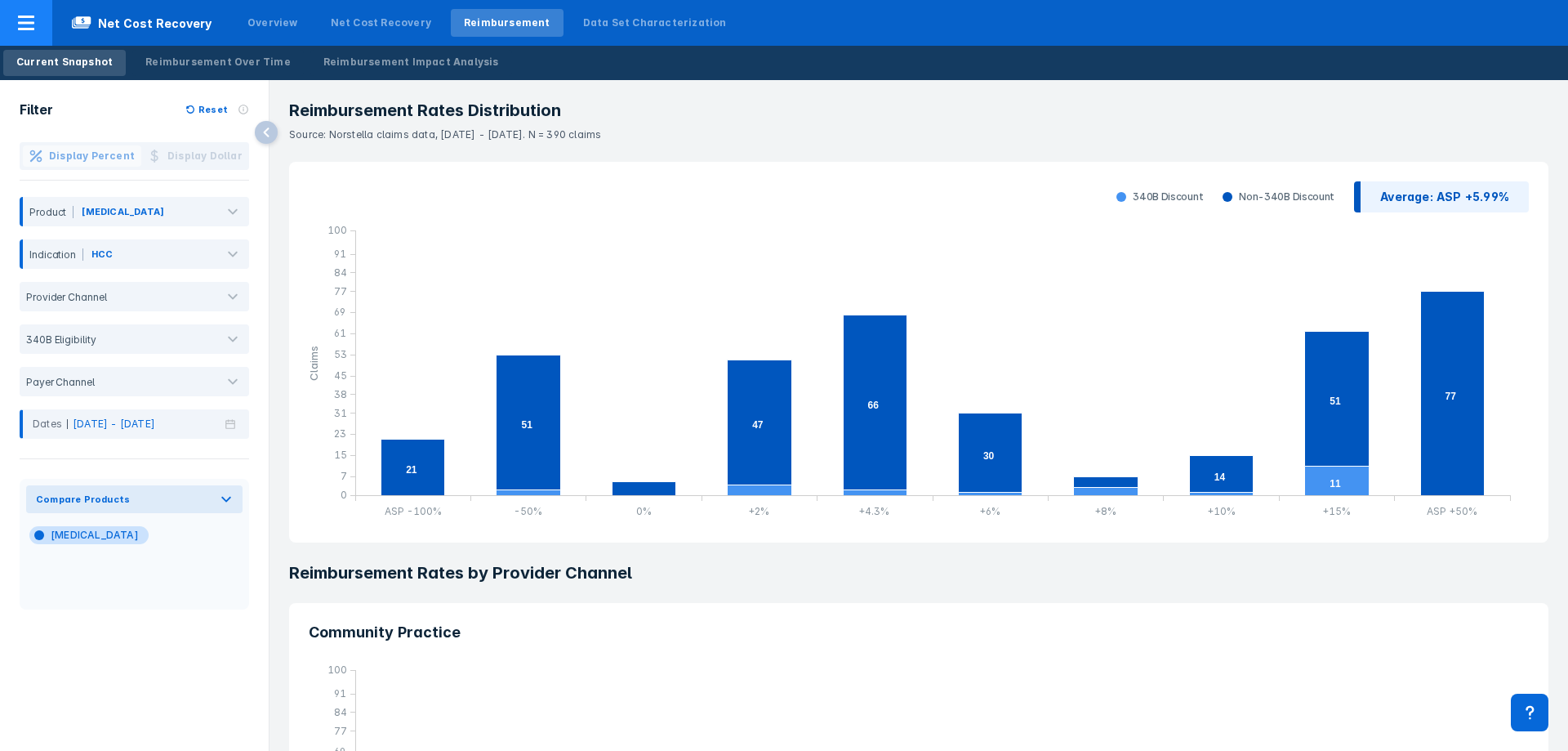
click at [22, 21] on icon at bounding box center [26, 23] width 20 height 20
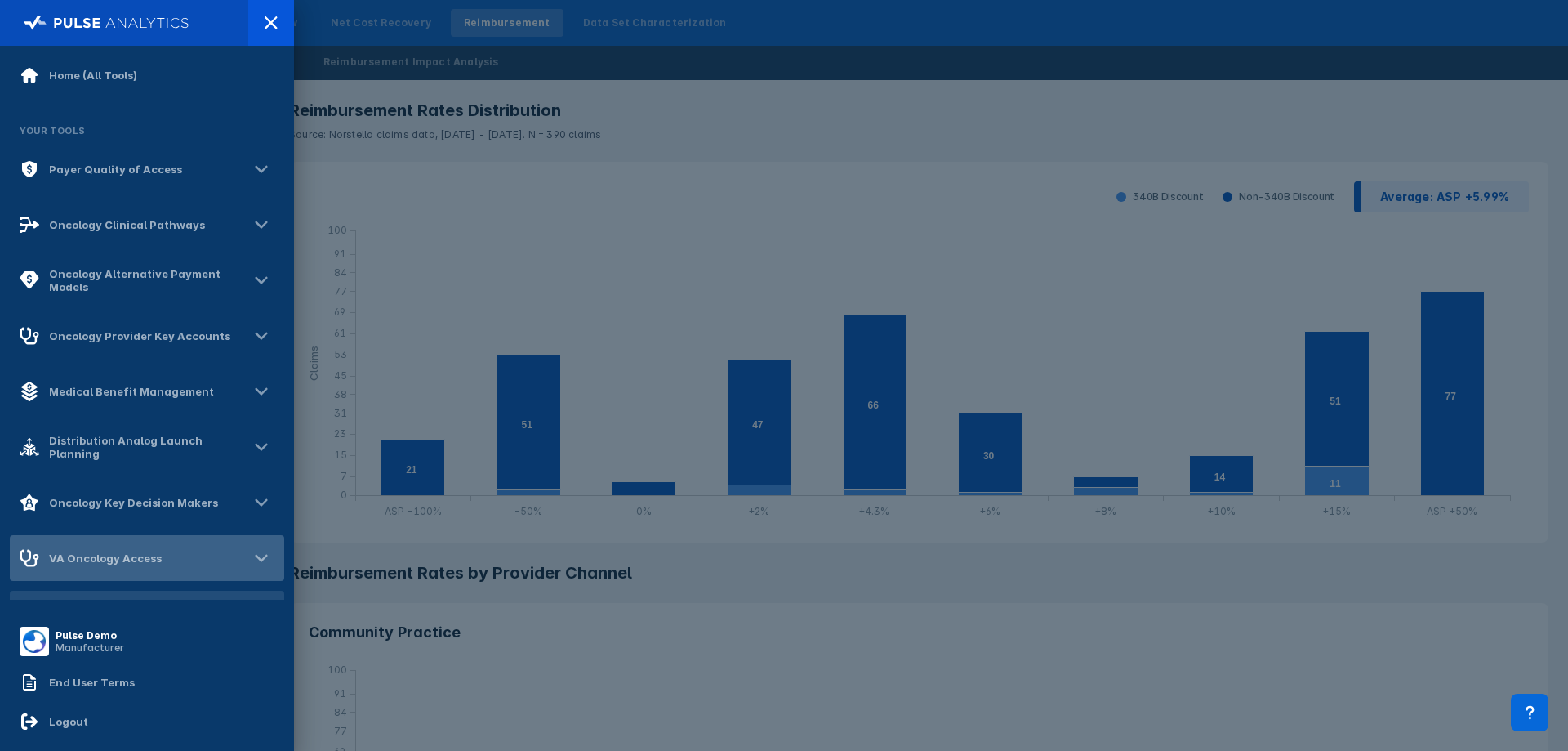
click at [135, 568] on div "VA Oncology Access" at bounding box center [147, 557] width 274 height 46
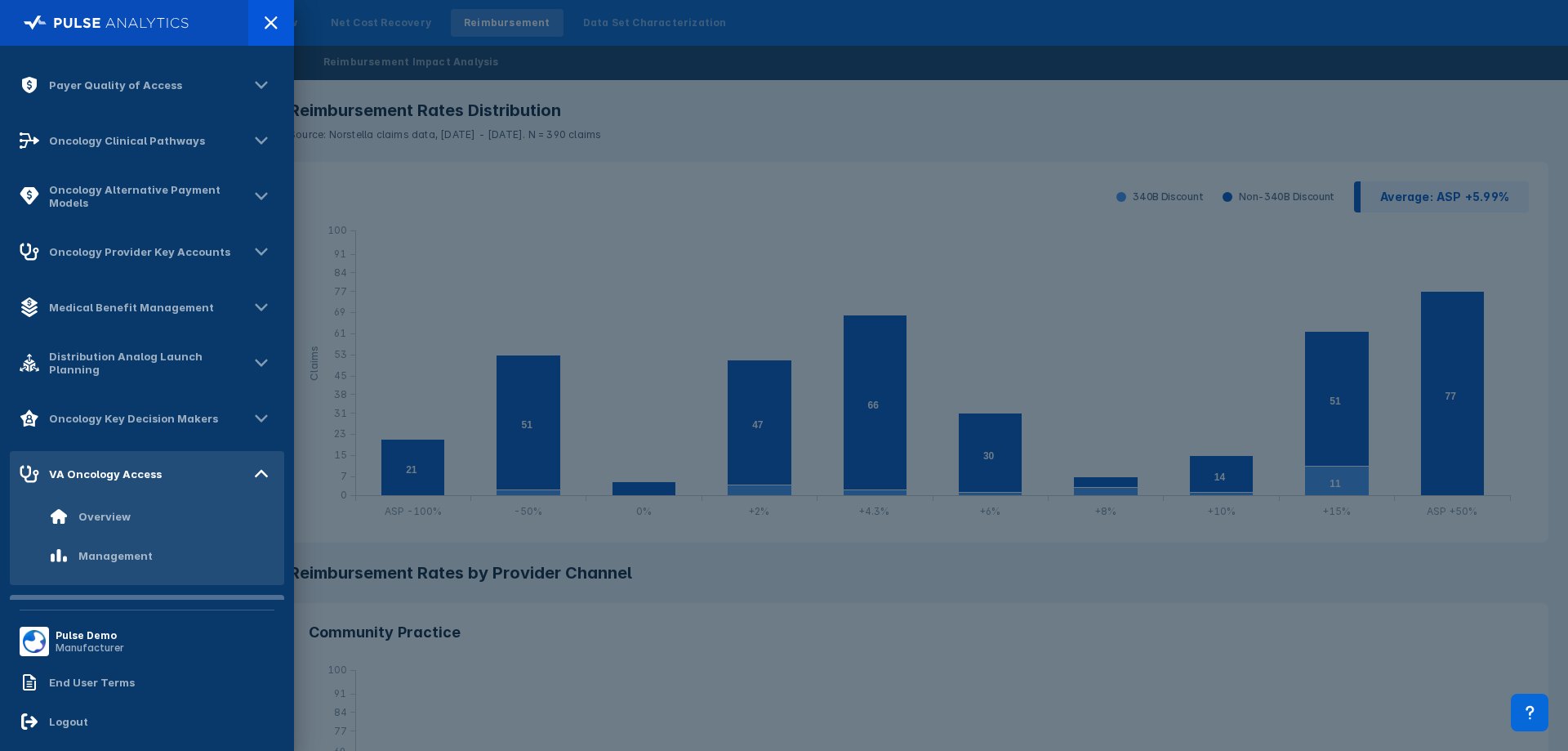
scroll to position [163, 0]
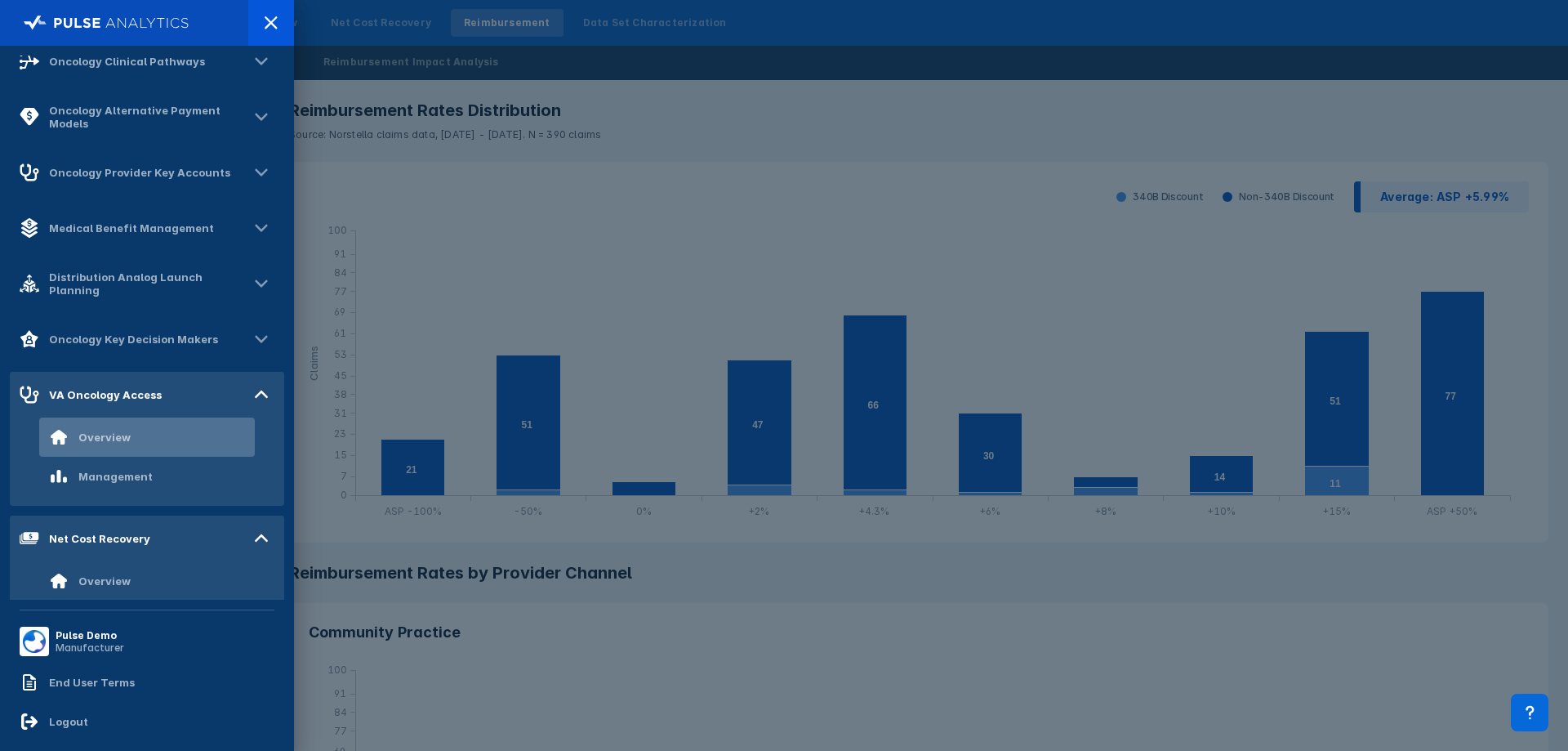
click at [136, 434] on div "Overview" at bounding box center [147, 437] width 215 height 39
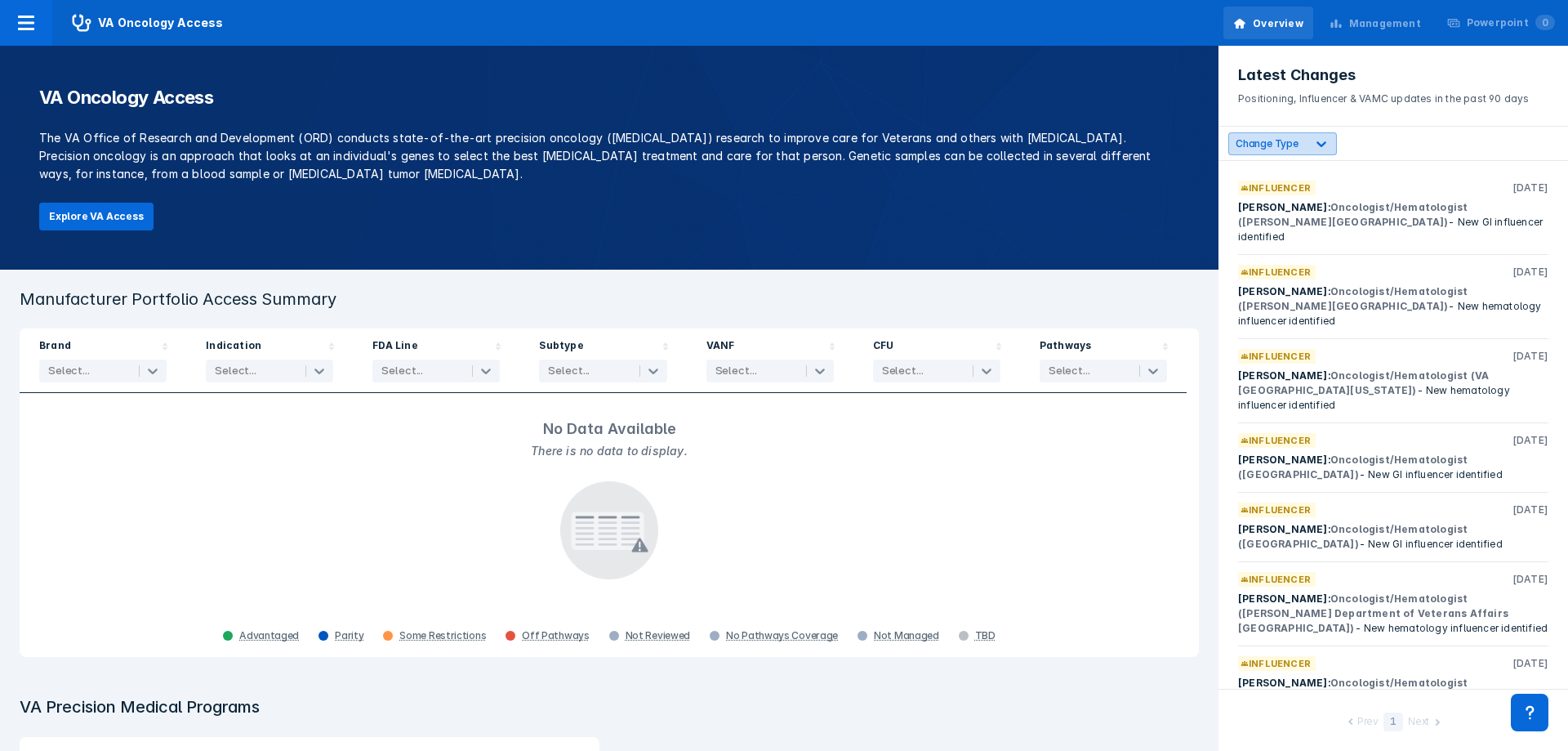
click at [1324, 148] on icon at bounding box center [1321, 143] width 16 height 16
click at [1387, 123] on header "Latest Changes Positioning, Influencer & VAMC updates in the past 90 days" at bounding box center [1393, 86] width 350 height 81
click at [1370, 36] on div "Management" at bounding box center [1375, 24] width 111 height 35
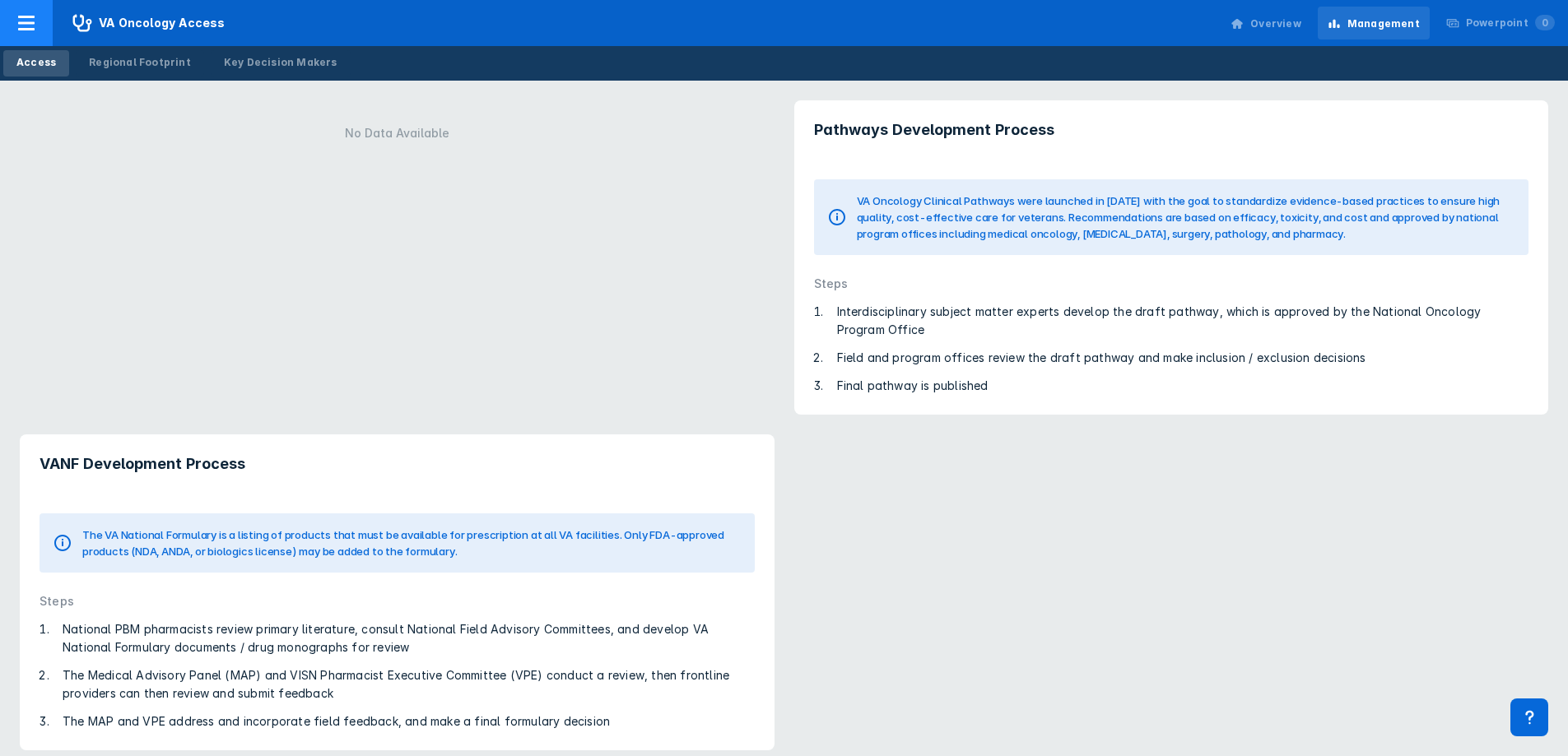
click at [31, 24] on icon at bounding box center [26, 23] width 20 height 20
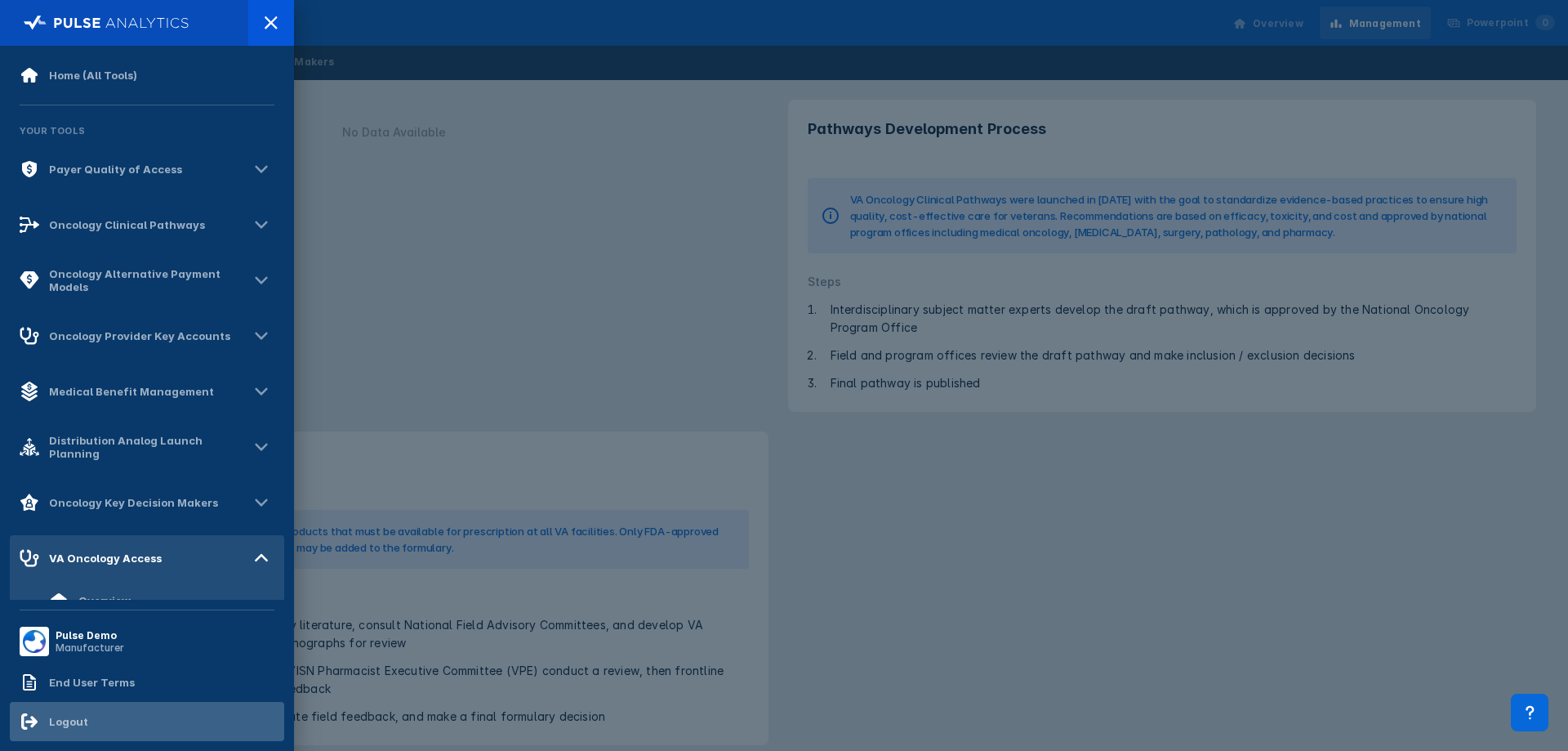
click at [84, 714] on div "Logout" at bounding box center [54, 721] width 69 height 20
